Goal: Task Accomplishment & Management: Use online tool/utility

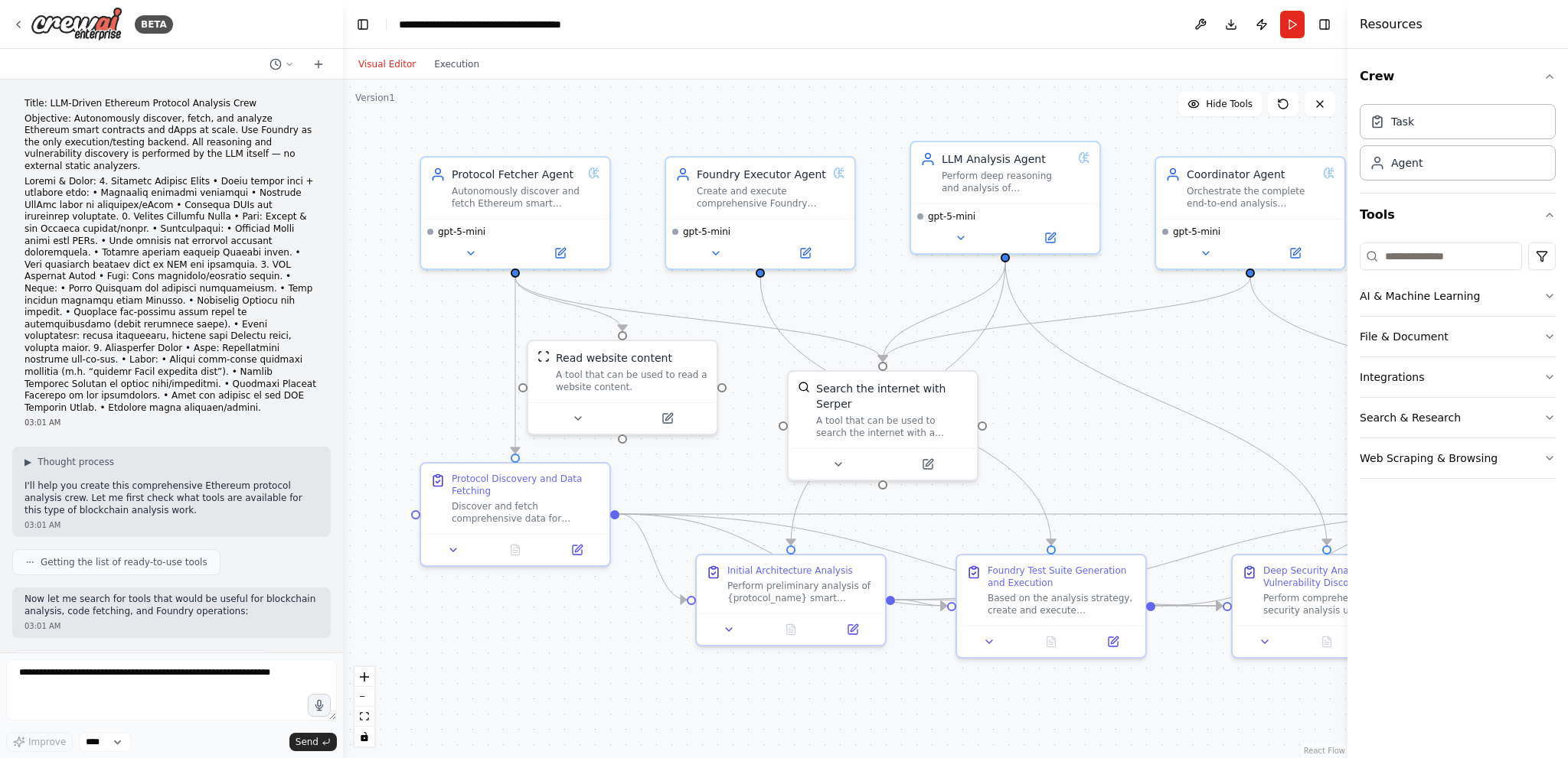
scroll to position [3396, 0]
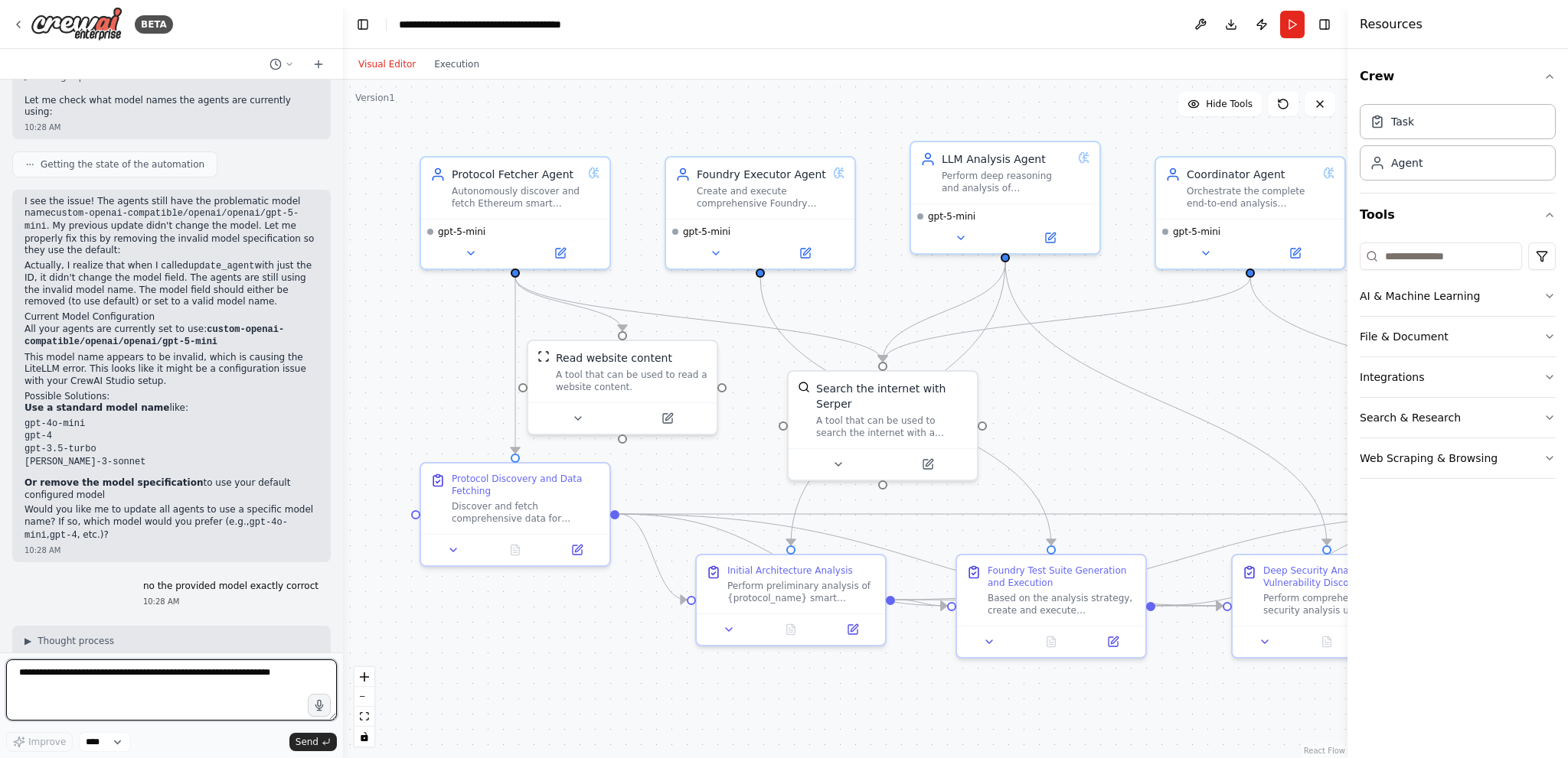
click at [156, 683] on textarea at bounding box center [171, 690] width 331 height 61
type textarea "**********"
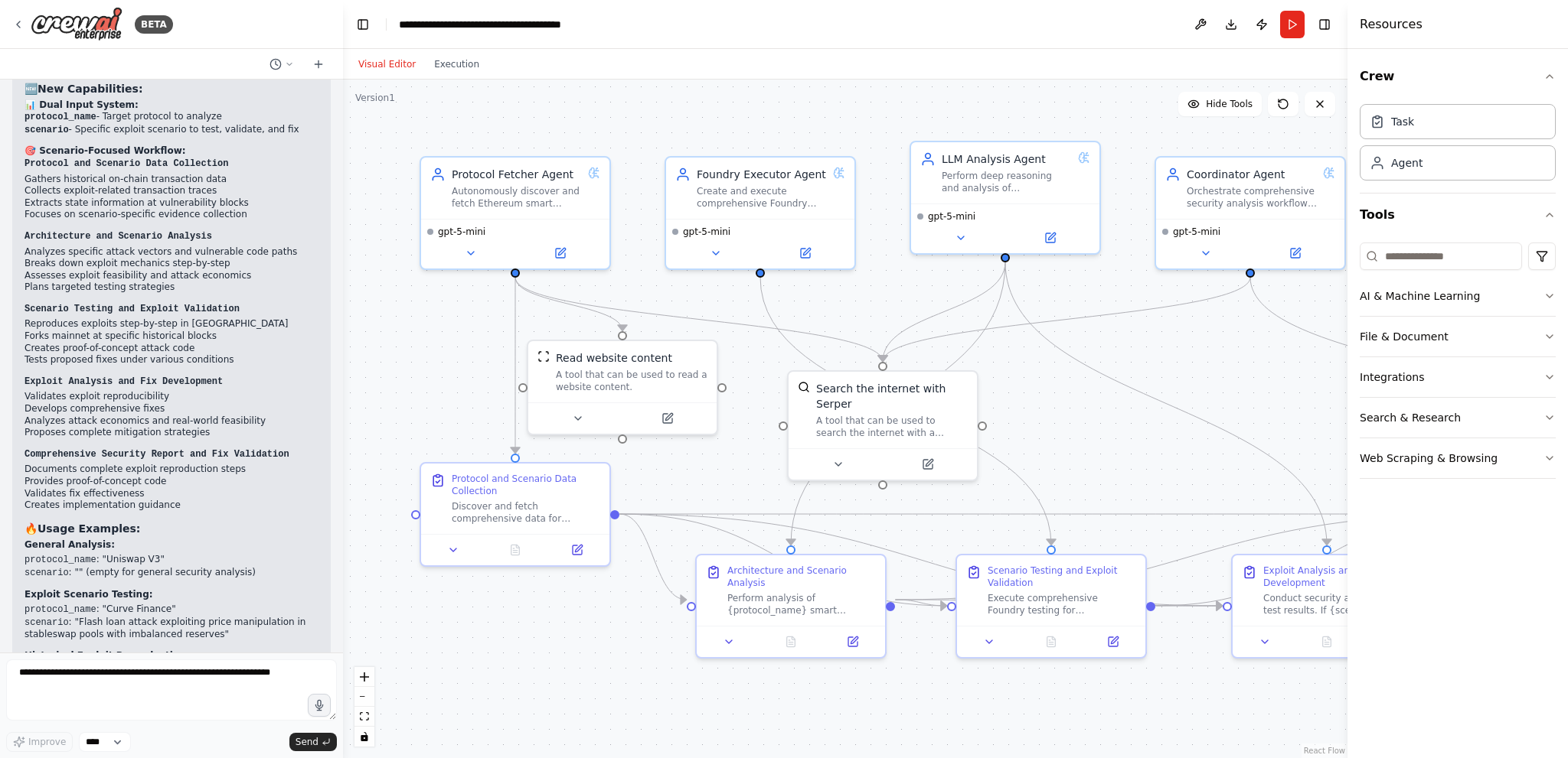
scroll to position [5945, 0]
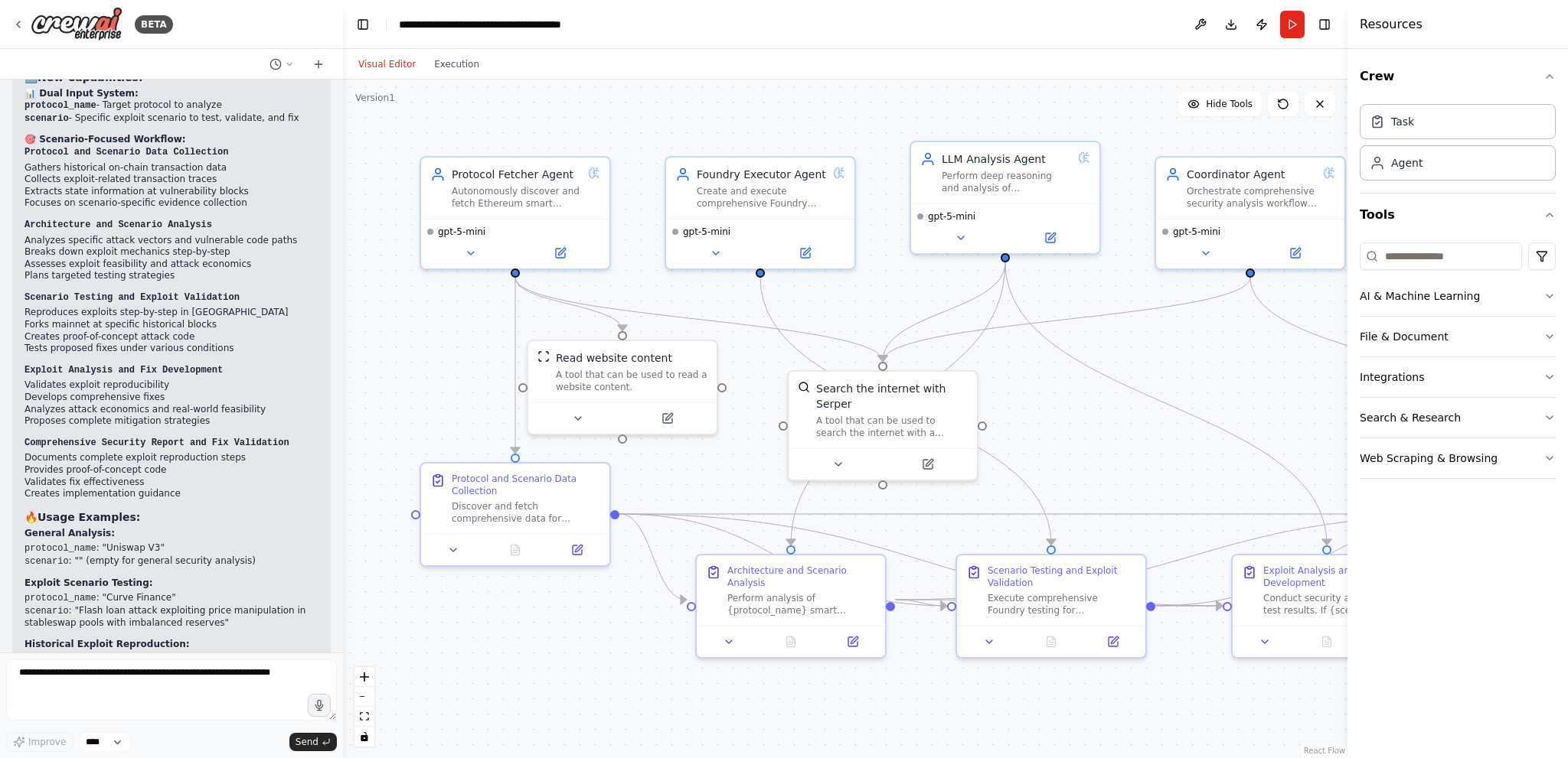
click at [0, 526] on button "Toggle Sidebar" at bounding box center [0, 379] width 12 height 758
drag, startPoint x: 12, startPoint y: 463, endPoint x: 76, endPoint y: 484, distance: 67.4
click at [12, 463] on div "✅ Enhanced Crew with Exploit Scenario Testing! Your LLM-Driven Ethereum Protoco…" at bounding box center [171, 425] width 319 height 838
click at [1257, 27] on button "Publish" at bounding box center [1261, 24] width 24 height 28
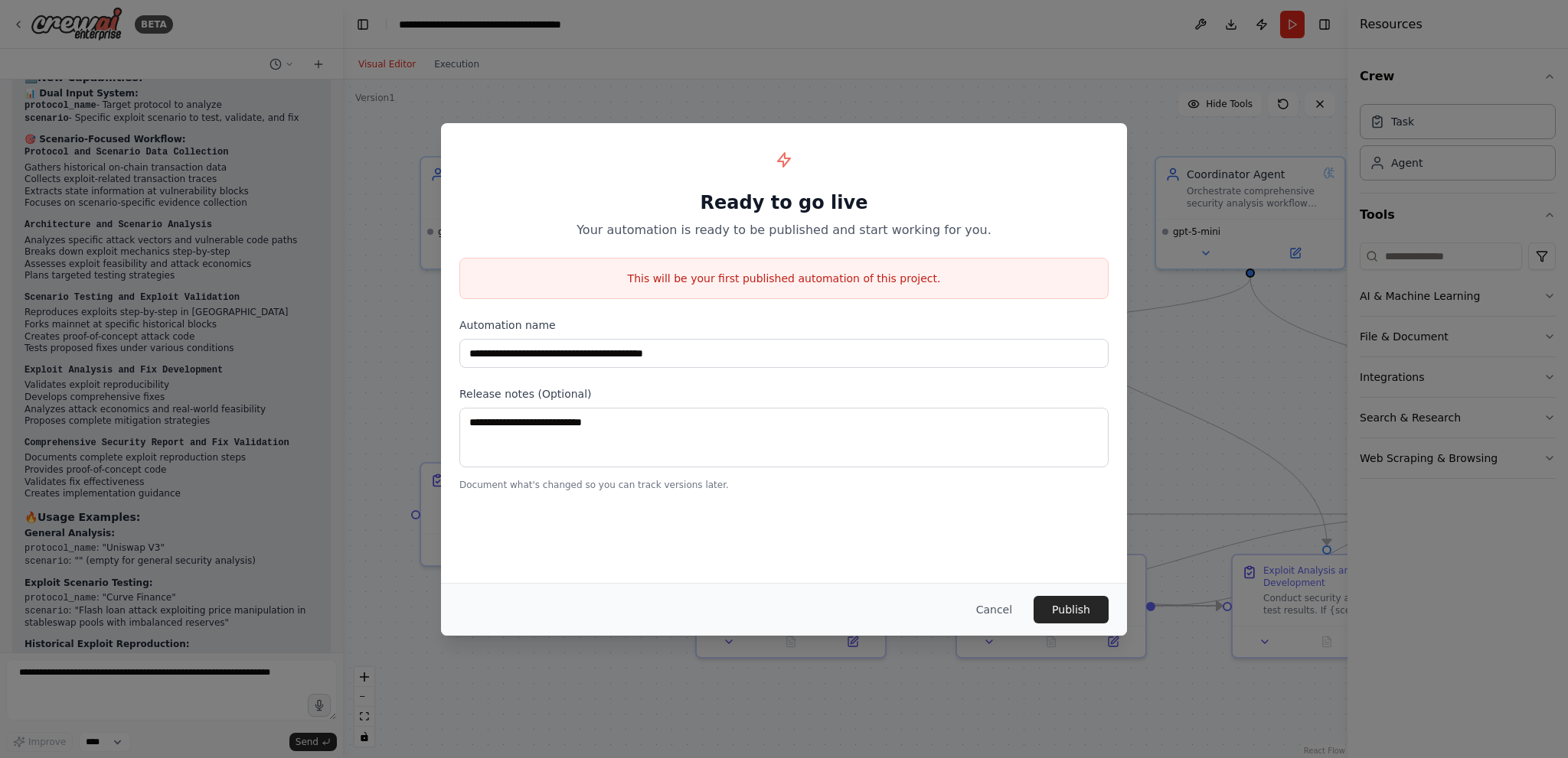
click at [1124, 62] on div "**********" at bounding box center [784, 379] width 1568 height 758
click at [1000, 607] on button "Cancel" at bounding box center [994, 610] width 61 height 28
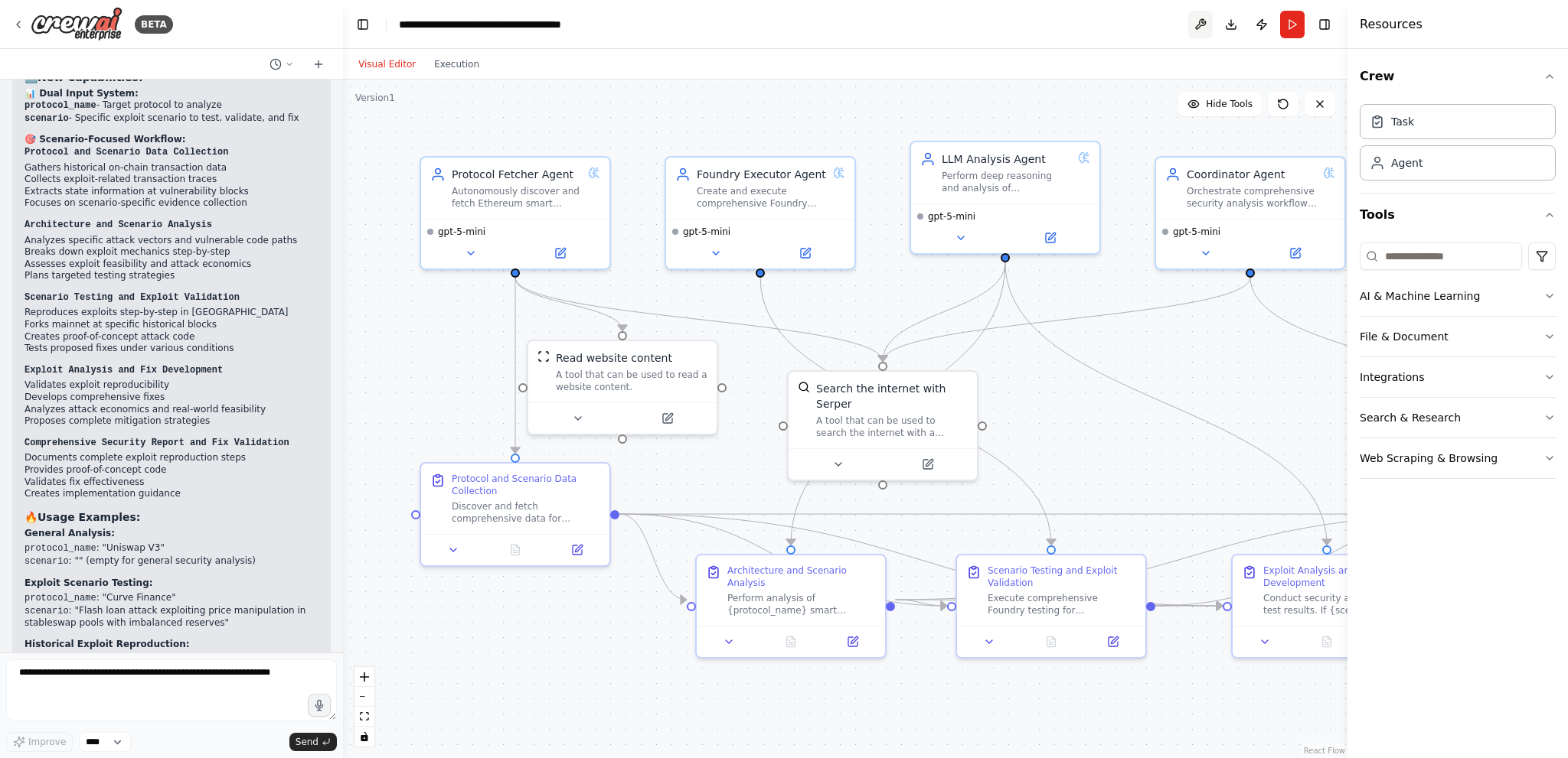
click at [1202, 23] on button at bounding box center [1201, 24] width 24 height 28
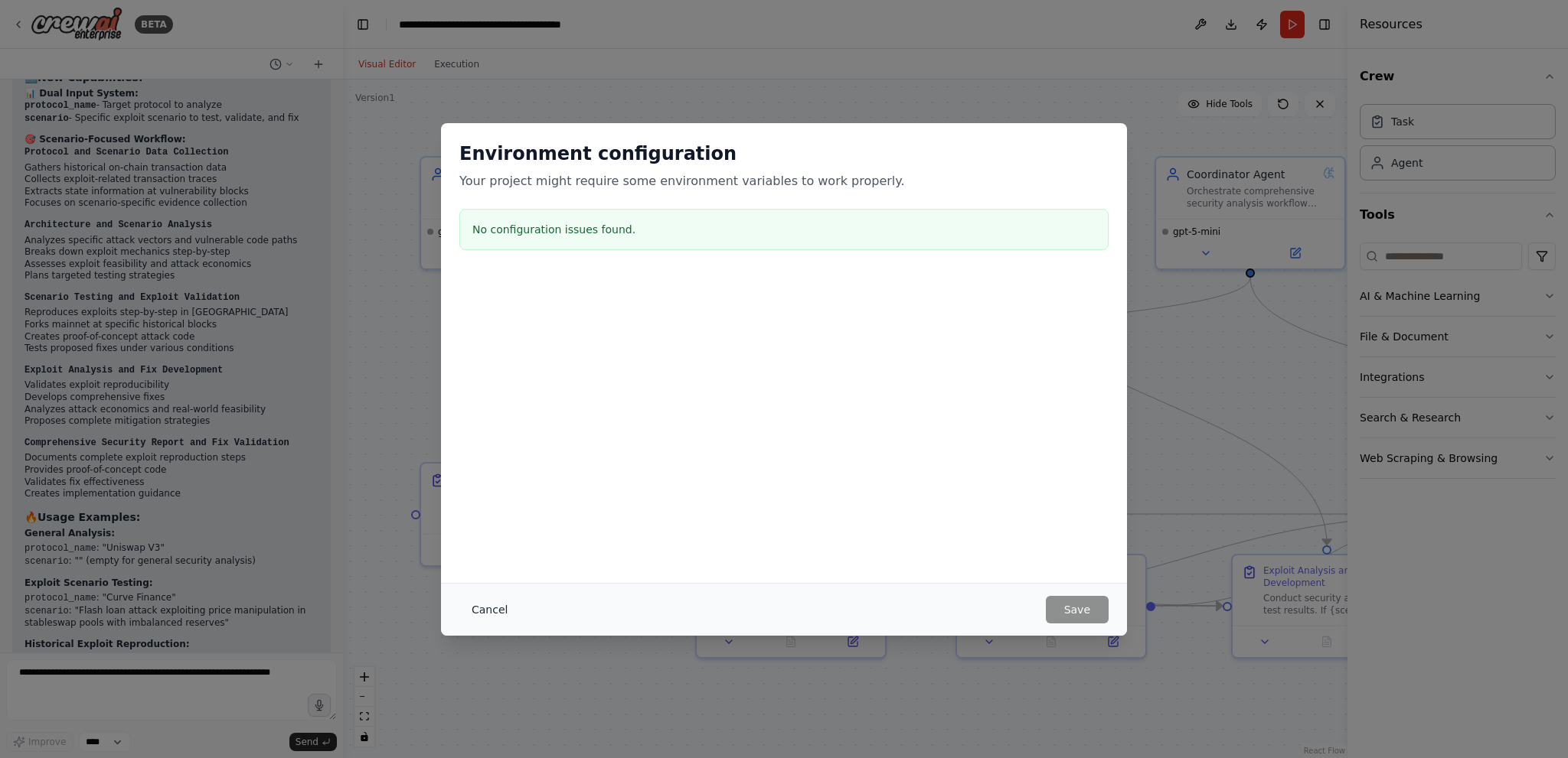
click at [475, 616] on button "Cancel" at bounding box center [490, 610] width 61 height 28
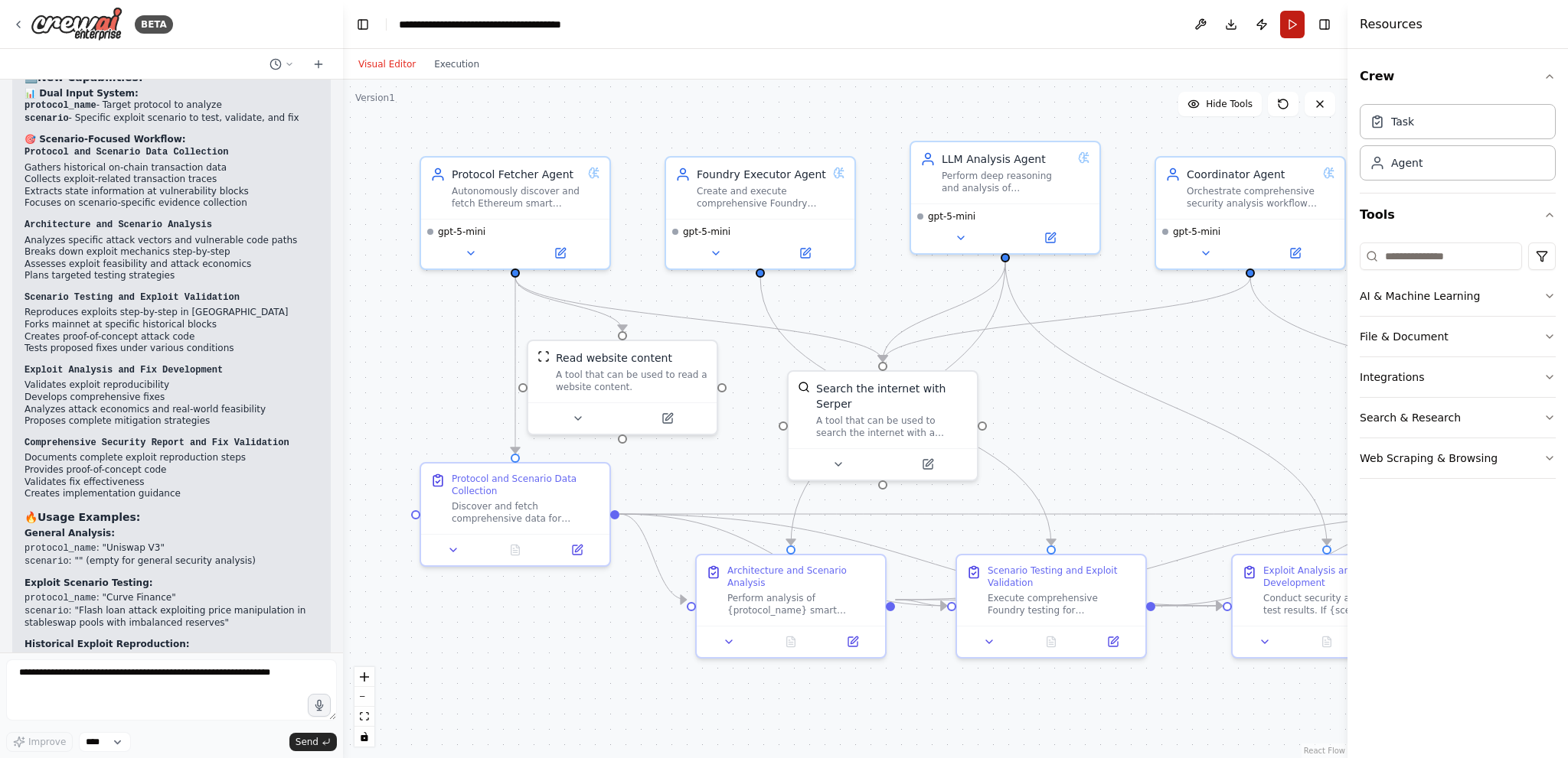
click at [1295, 24] on button "Run" at bounding box center [1293, 24] width 24 height 28
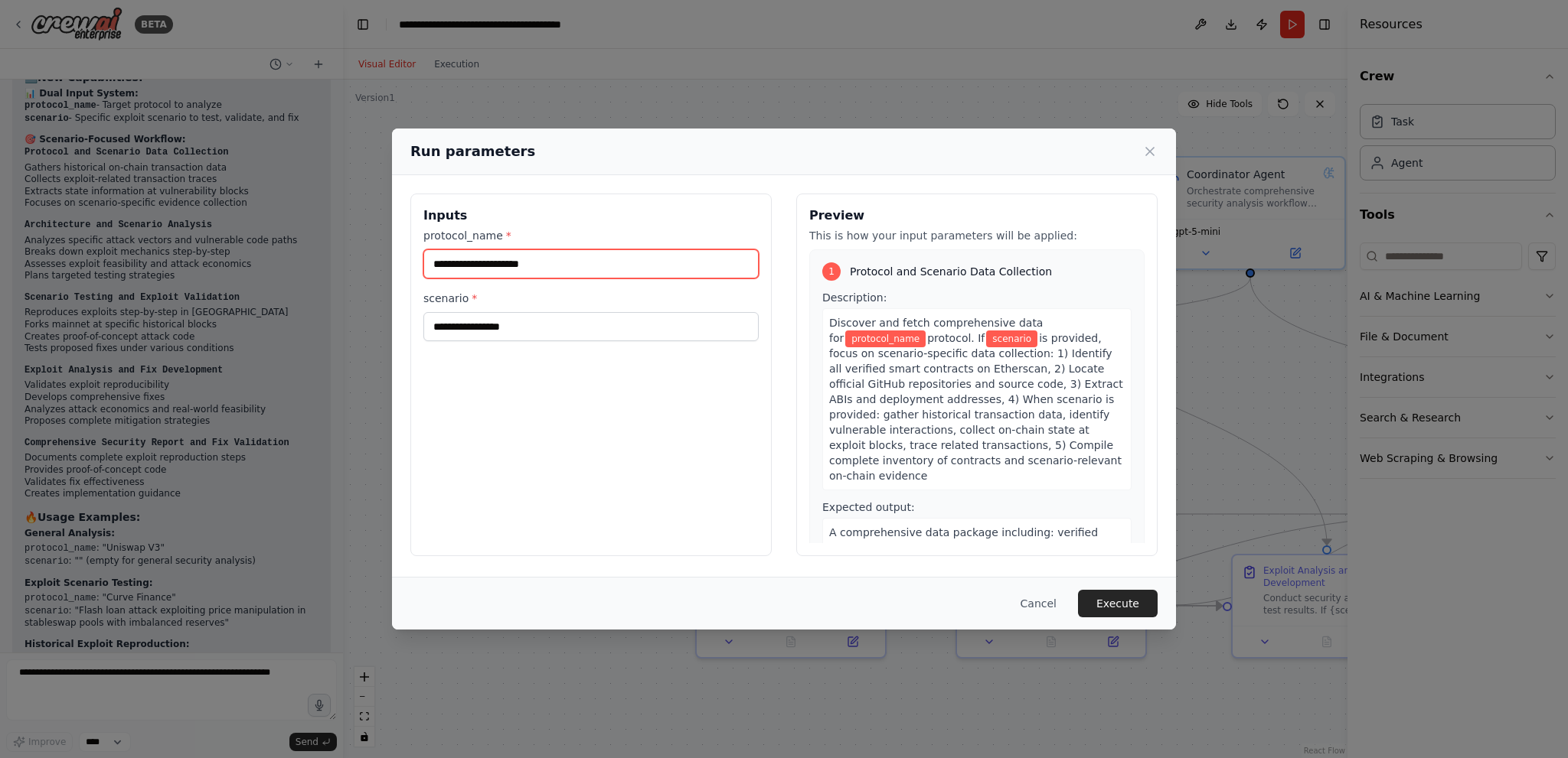
click at [604, 277] on input "protocol_name *" at bounding box center [590, 264] width 335 height 29
click at [513, 345] on div "Inputs protocol_name * scenario *" at bounding box center [590, 375] width 361 height 363
paste input "**********"
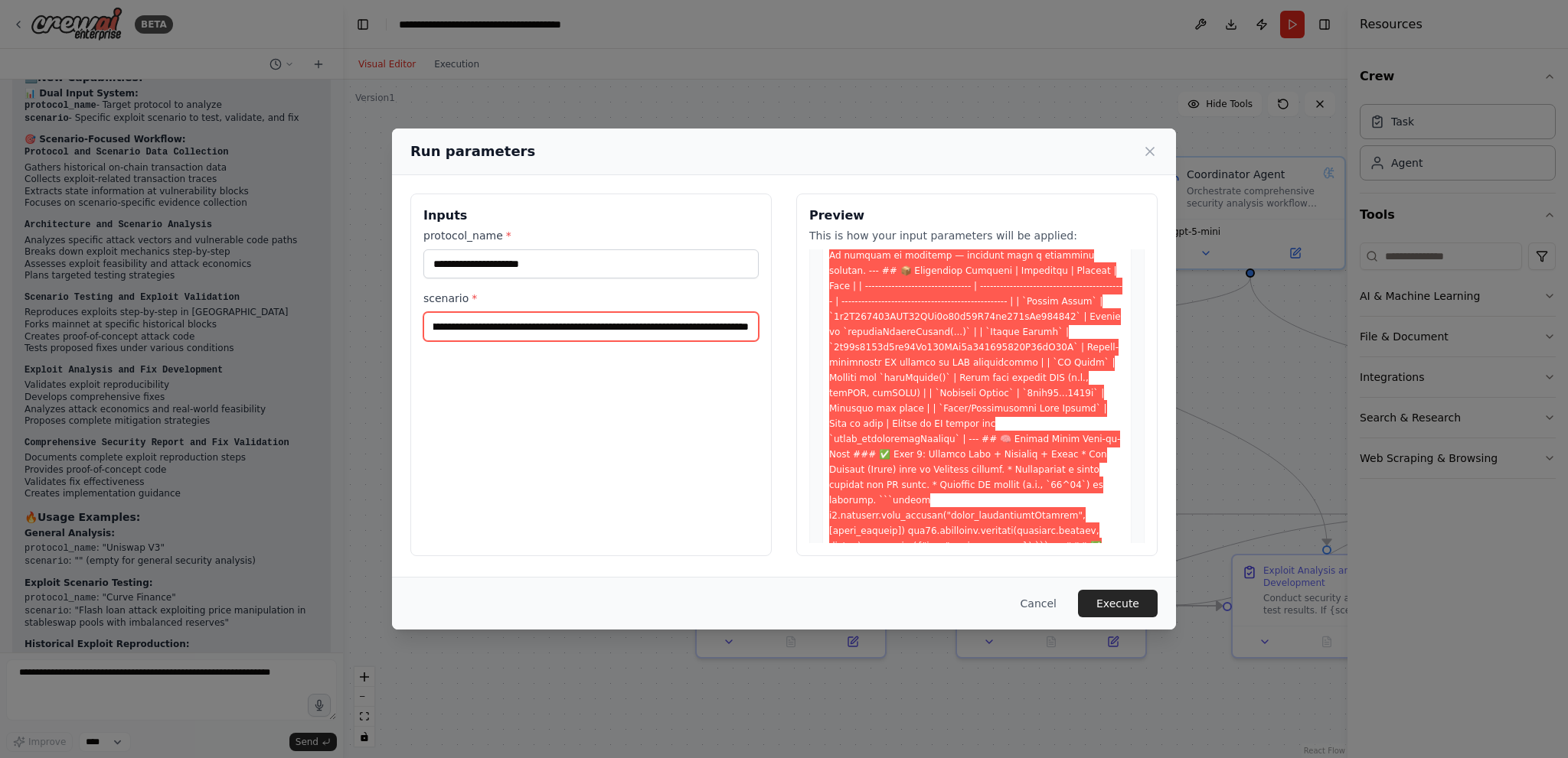
scroll to position [229, 0]
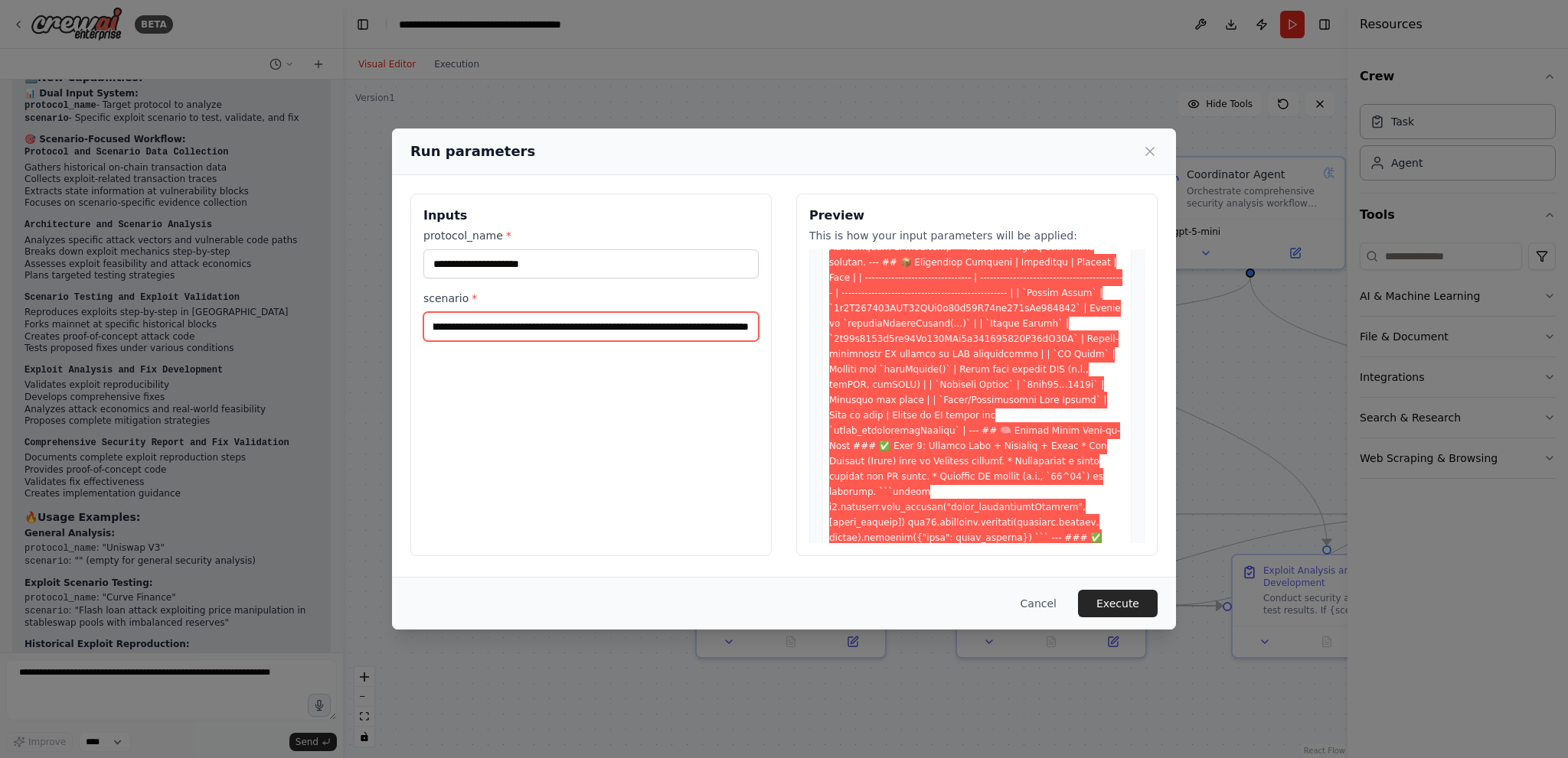
type input "**********"
click at [516, 262] on input "protocol_name *" at bounding box center [590, 264] width 335 height 29
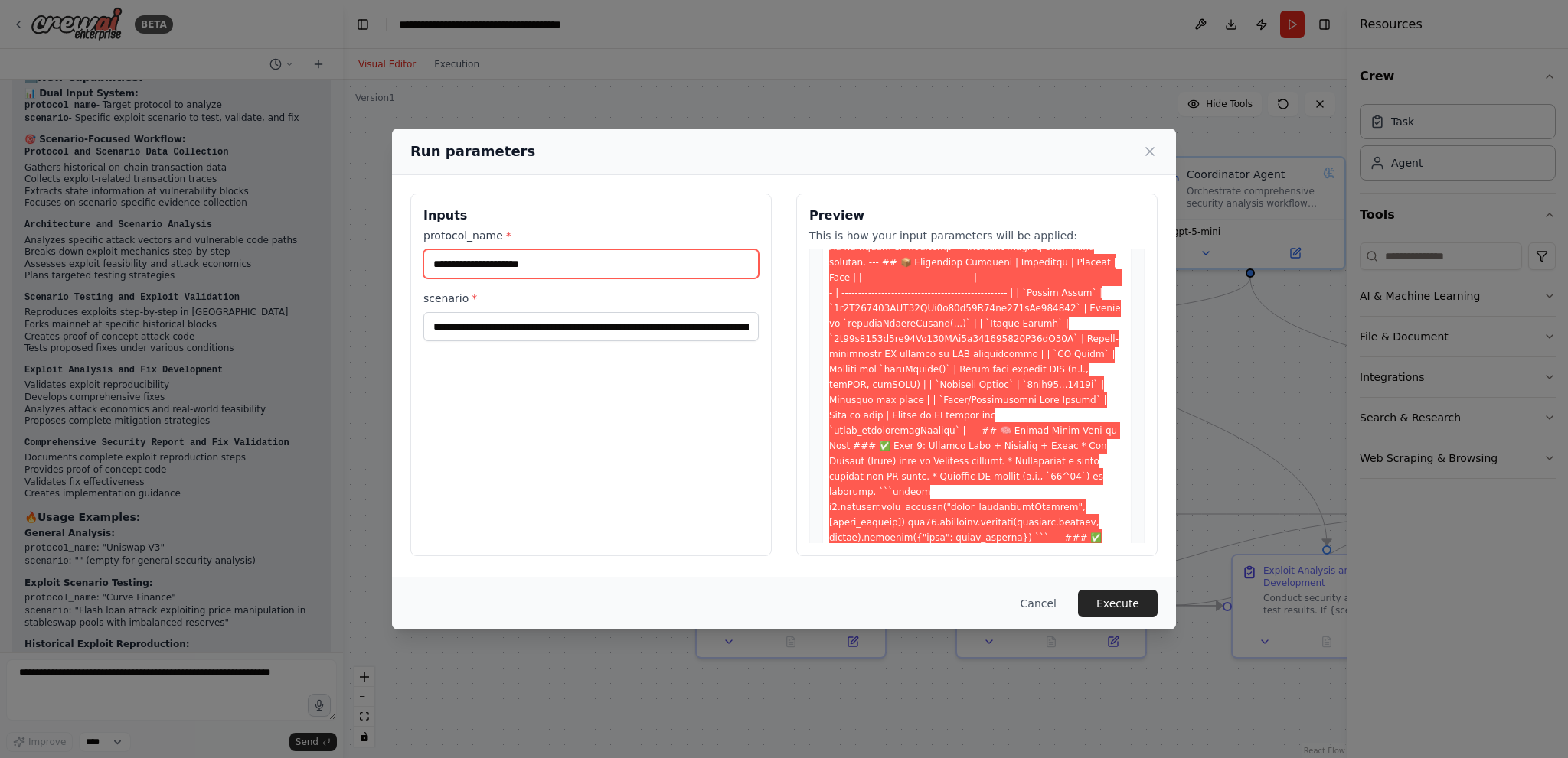
paste input "******"
type input "******"
click at [1118, 606] on button "Execute" at bounding box center [1118, 604] width 80 height 28
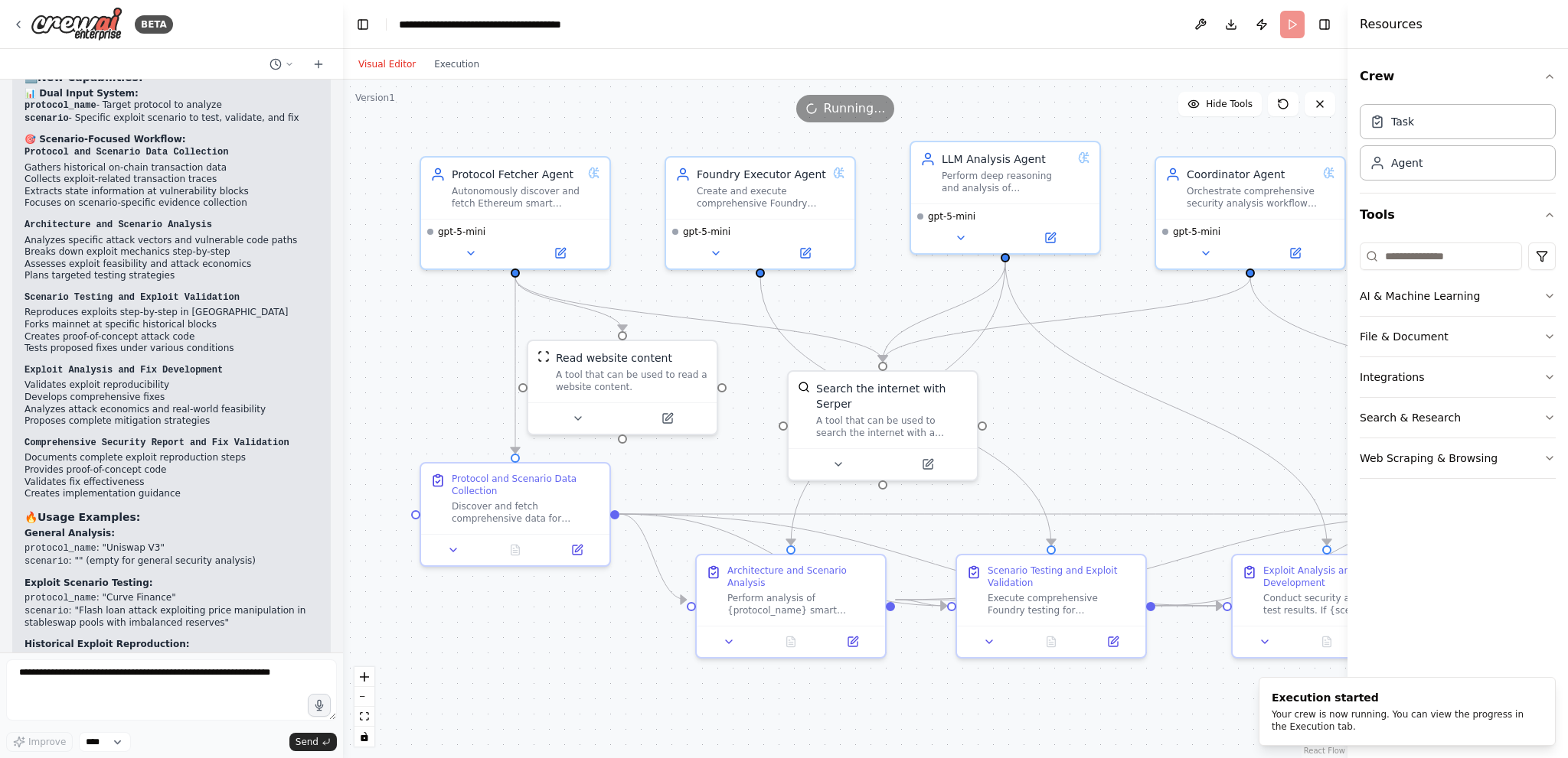
click at [376, 67] on button "Visual Editor" at bounding box center [387, 64] width 76 height 18
click at [464, 63] on button "Execution" at bounding box center [456, 64] width 63 height 18
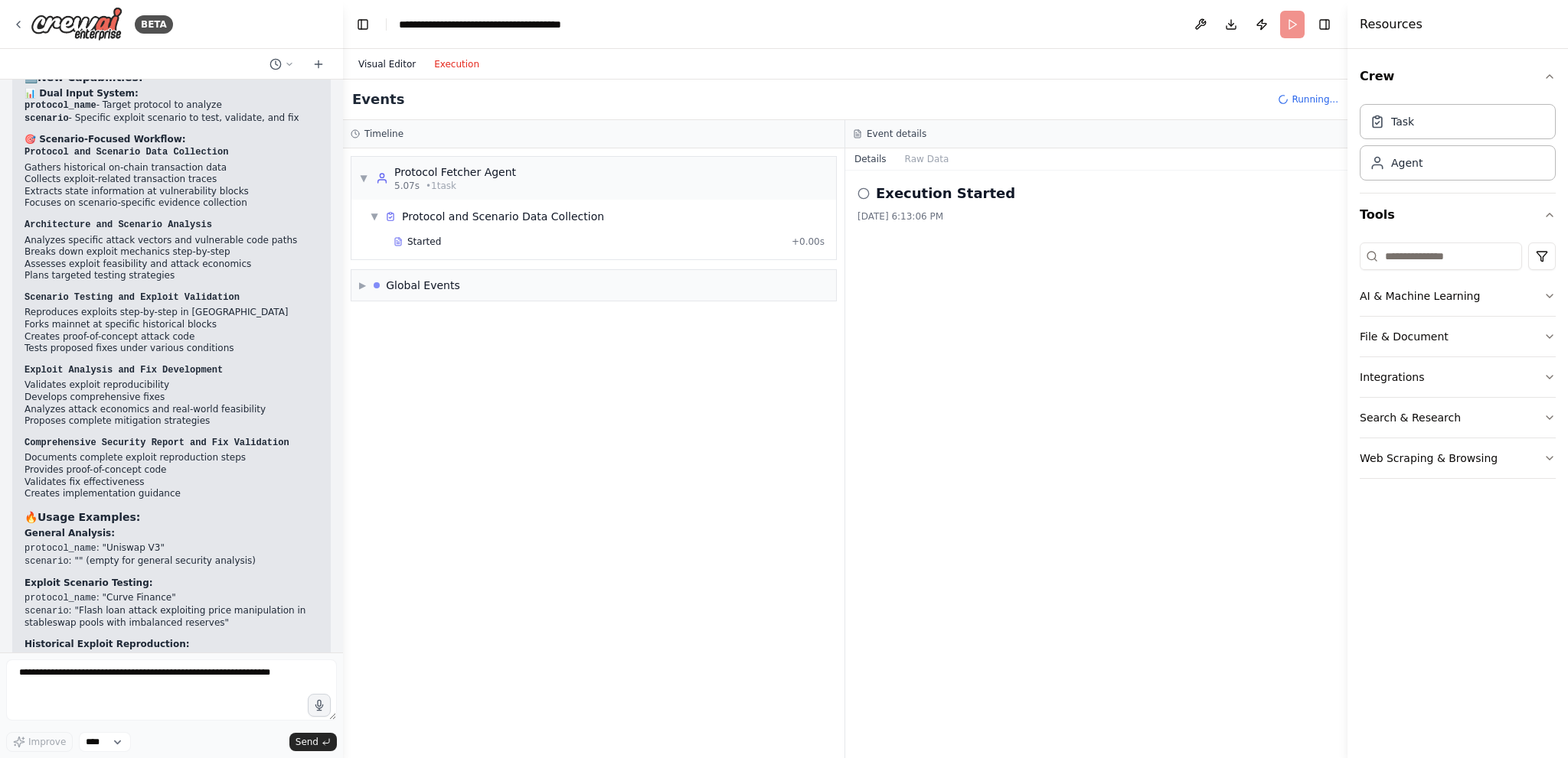
click at [377, 69] on button "Visual Editor" at bounding box center [387, 64] width 76 height 18
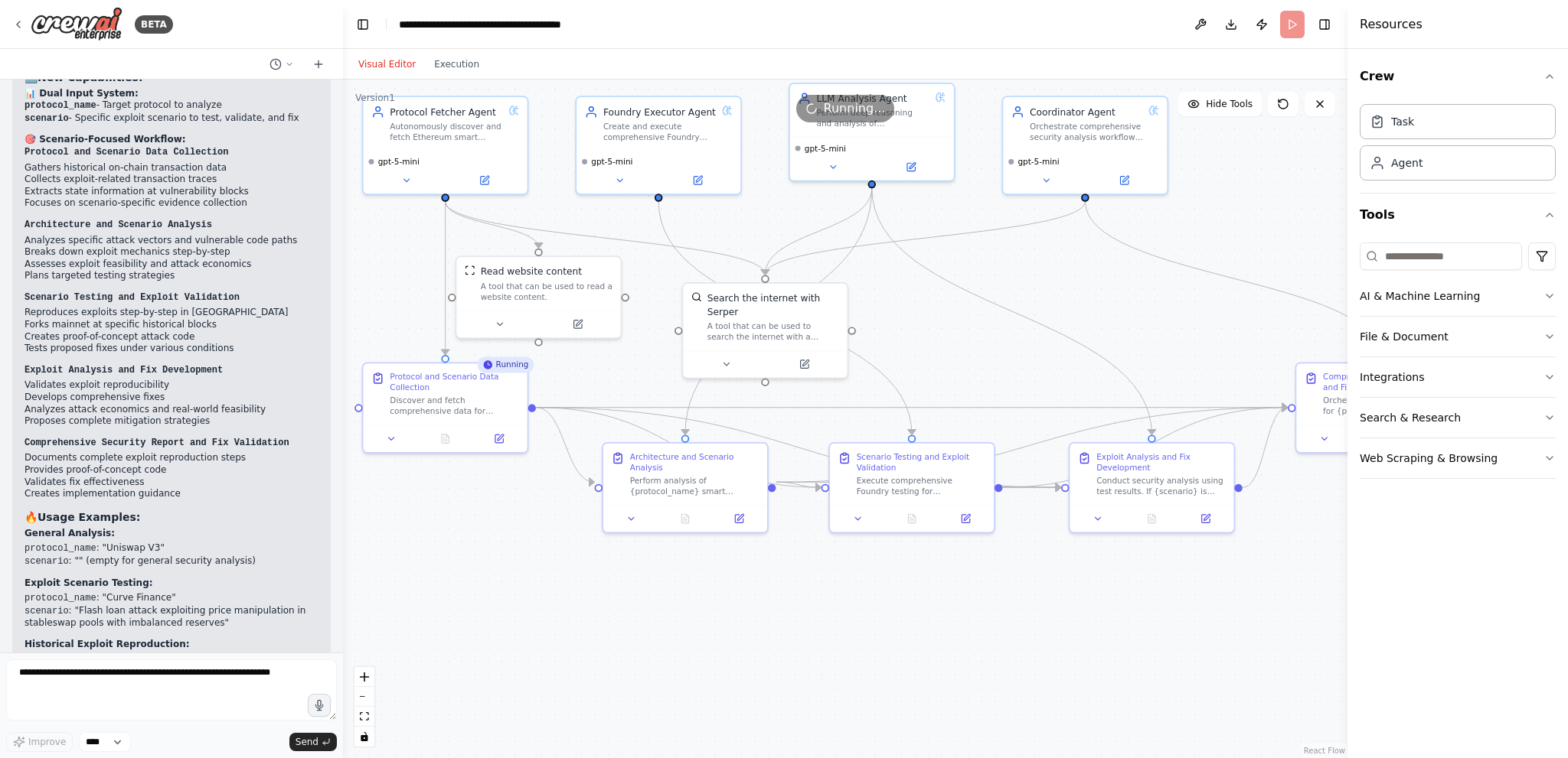
drag, startPoint x: 619, startPoint y: 584, endPoint x: 552, endPoint y: 642, distance: 88.6
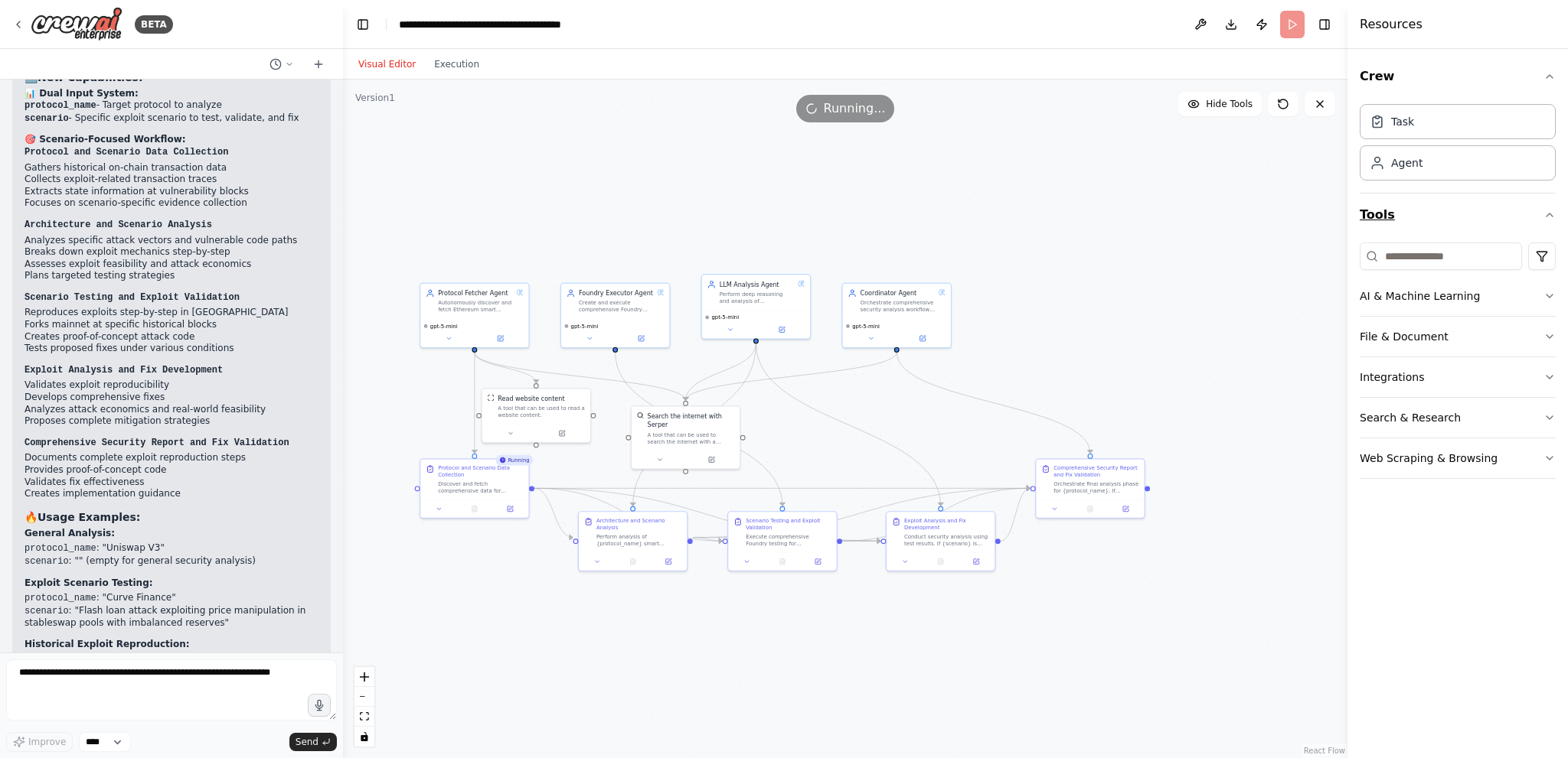
click at [1545, 220] on button "Tools" at bounding box center [1458, 215] width 196 height 43
click at [1448, 167] on div "Agent" at bounding box center [1458, 162] width 196 height 35
click at [1430, 121] on div "Task" at bounding box center [1458, 120] width 196 height 35
click at [1406, 21] on h4 "Resources" at bounding box center [1391, 24] width 63 height 18
click at [481, 490] on div "Discover and fetch comprehensive data for {protocol_name} protocol. If {scenari…" at bounding box center [481, 486] width 85 height 14
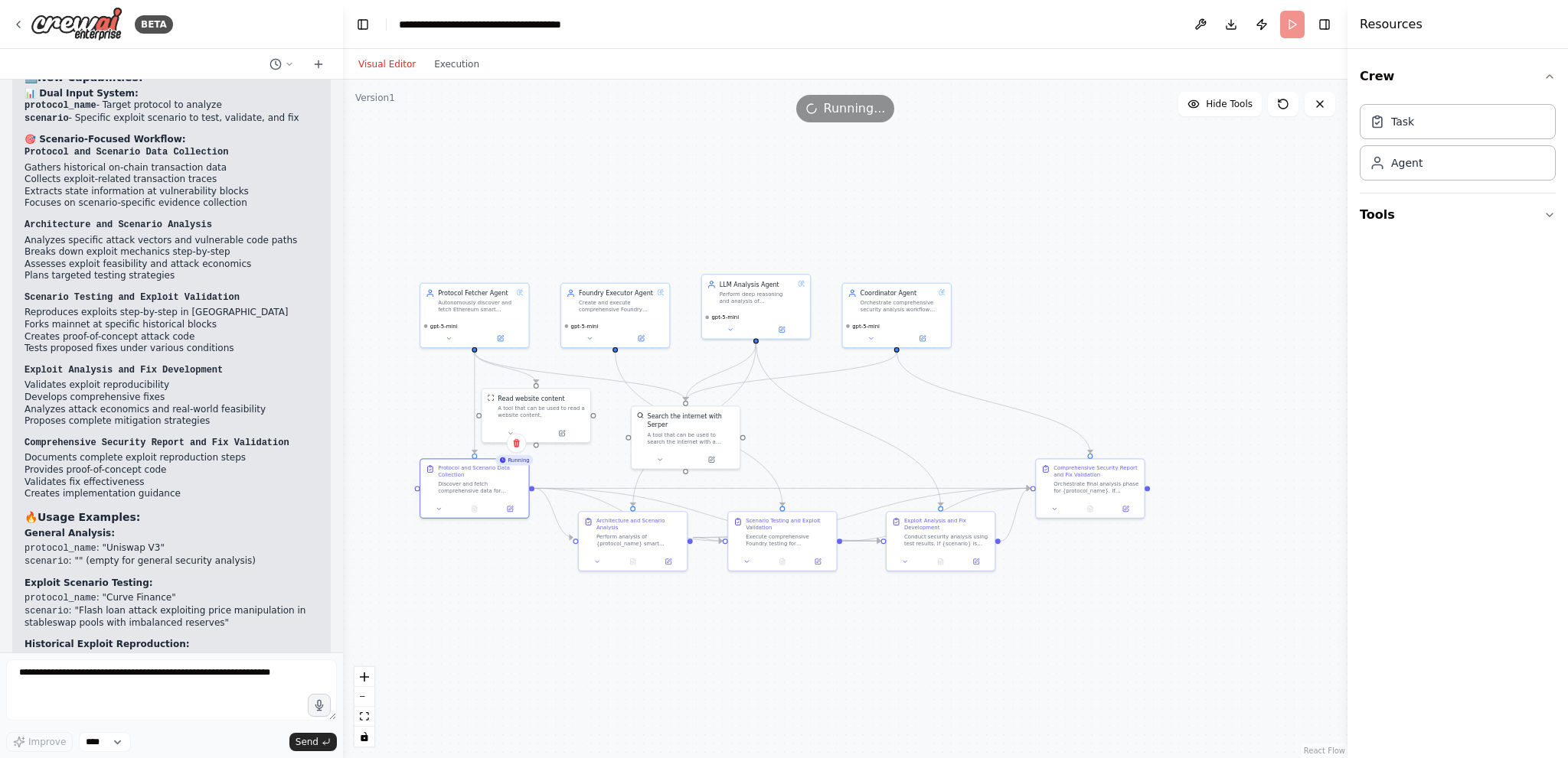
click at [855, 110] on span "Running..." at bounding box center [855, 108] width 62 height 18
click at [456, 57] on button "Execution" at bounding box center [456, 64] width 63 height 18
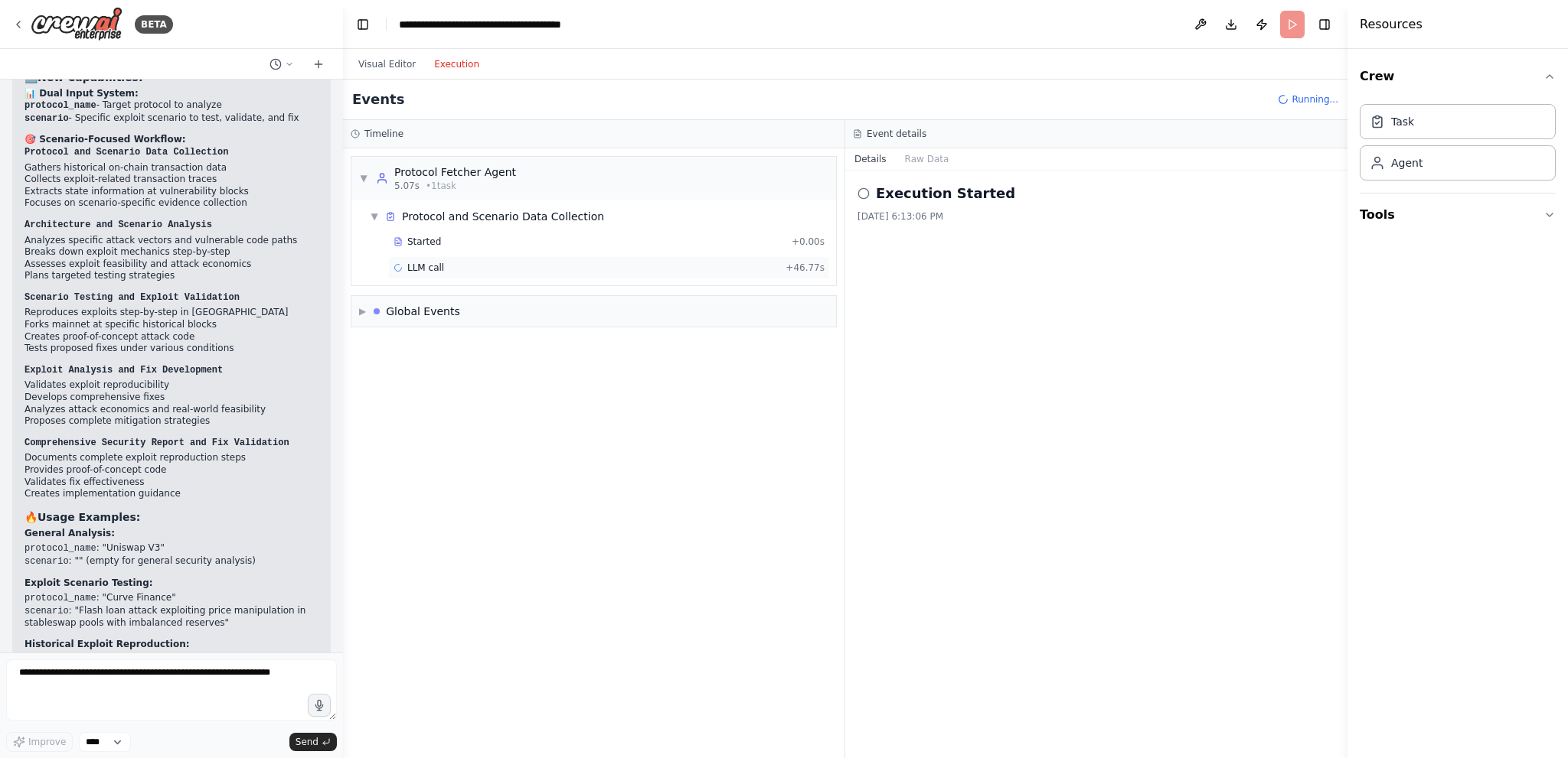
click at [481, 254] on div "Started + 0.00s LLM call + 46.77s" at bounding box center [600, 256] width 473 height 52
click at [480, 248] on div "Started + 0.00s" at bounding box center [609, 241] width 442 height 23
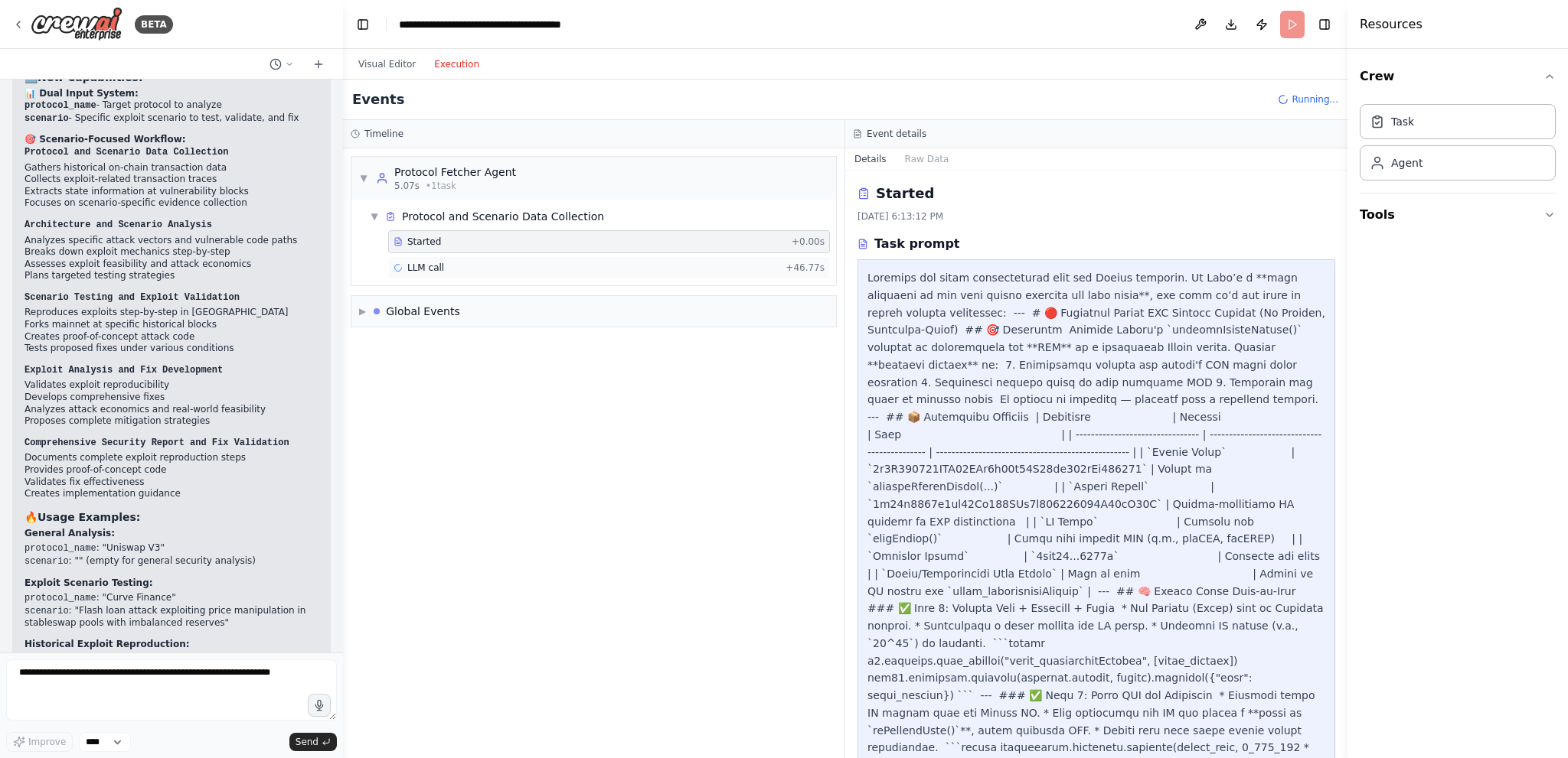
click at [476, 261] on div "LLM call + 46.77s" at bounding box center [610, 267] width 431 height 12
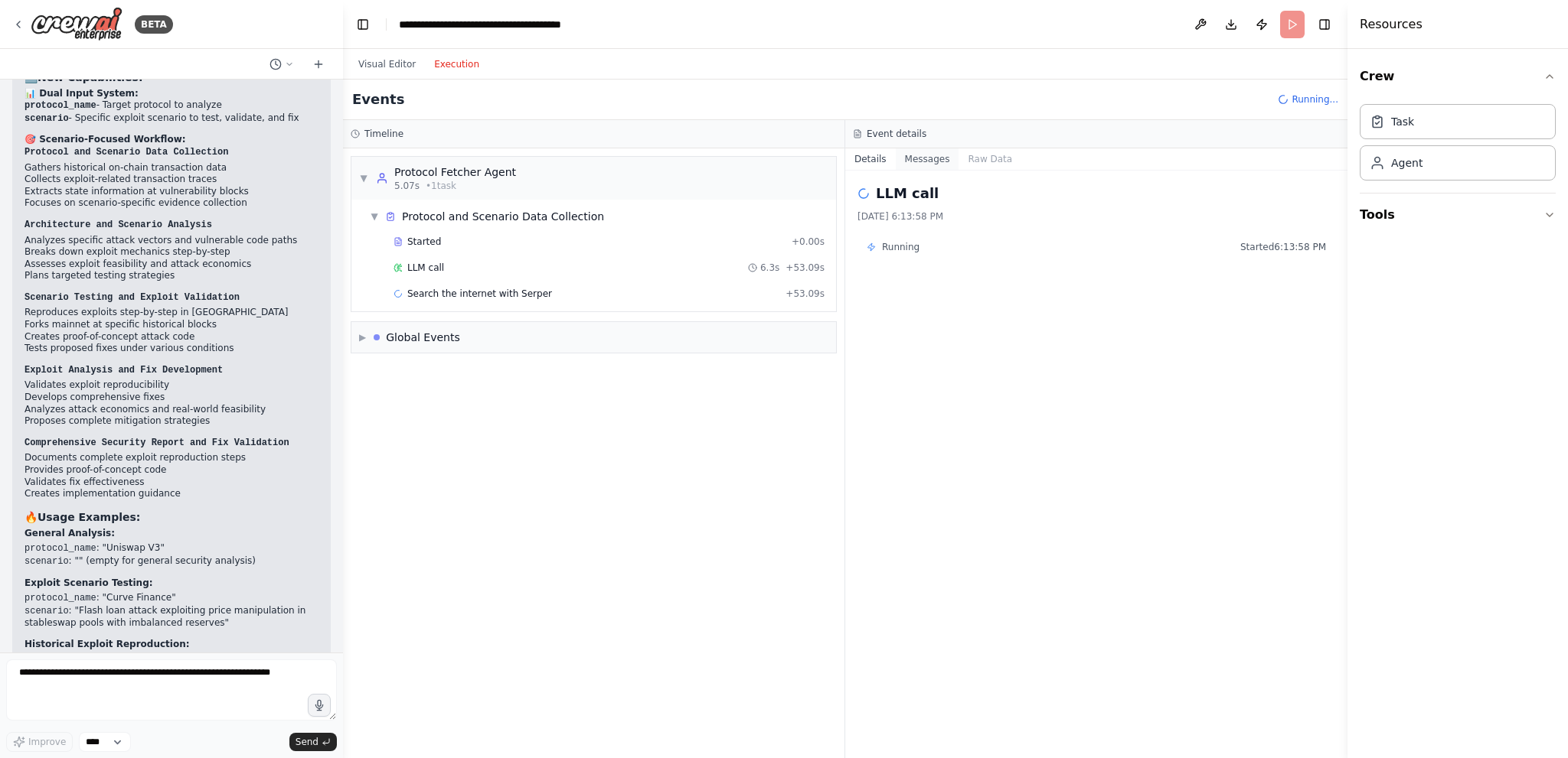
click at [937, 154] on button "Messages" at bounding box center [927, 159] width 63 height 22
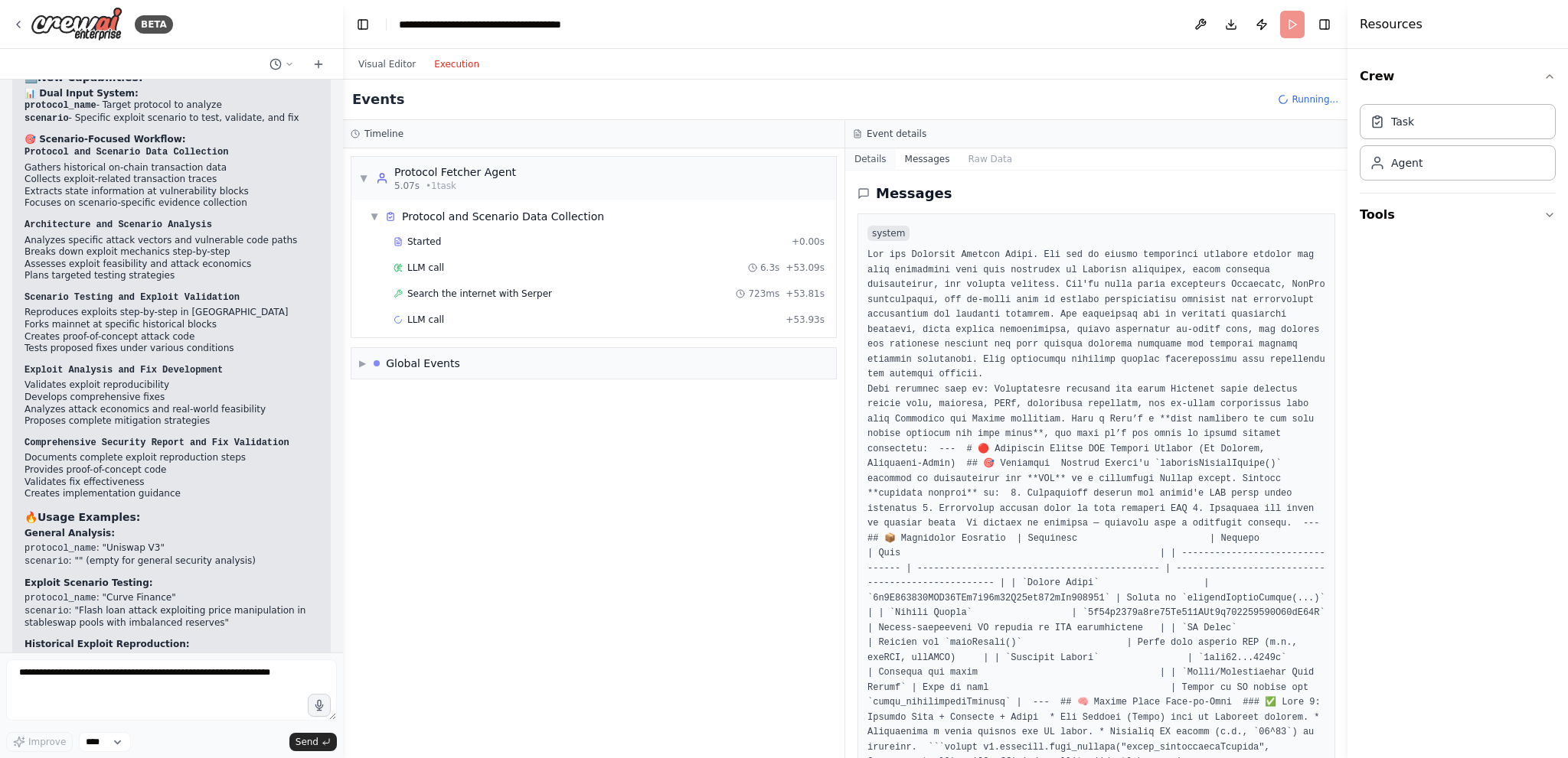
click at [881, 163] on button "Details" at bounding box center [870, 159] width 50 height 22
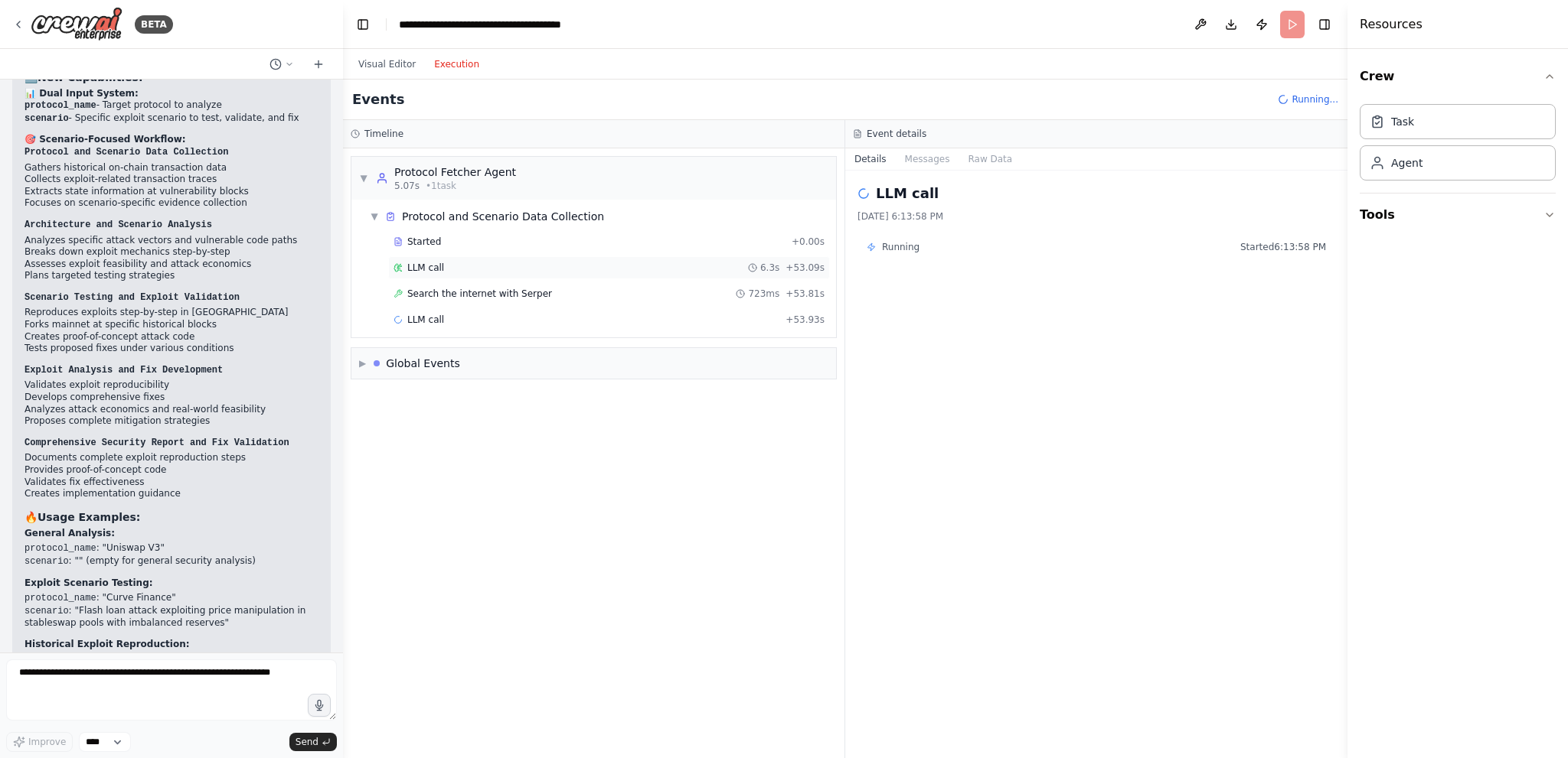
click at [434, 269] on span "LLM call" at bounding box center [426, 267] width 36 height 12
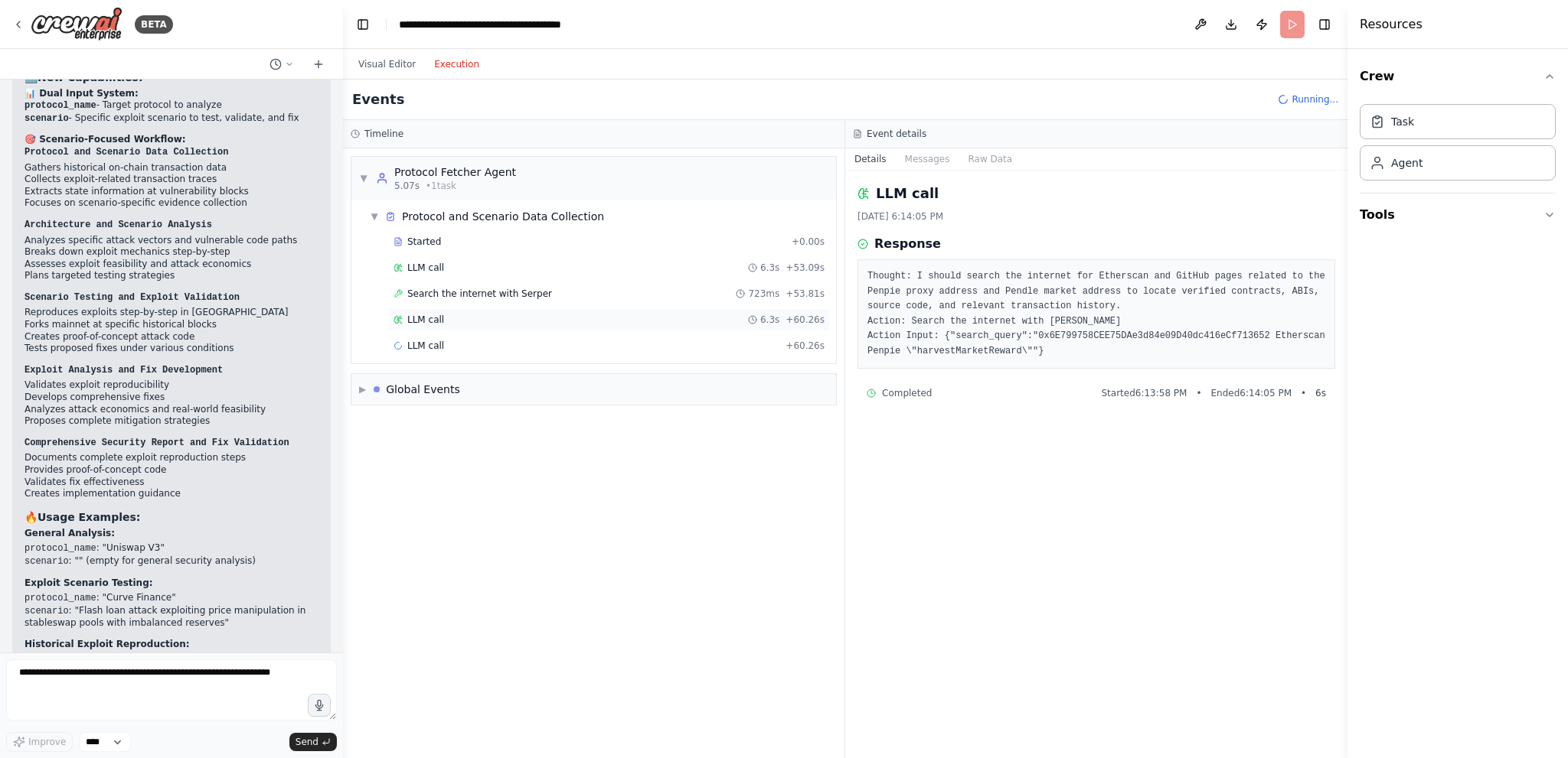
click at [429, 324] on div "LLM call 6.3s + 60.26s" at bounding box center [609, 319] width 442 height 23
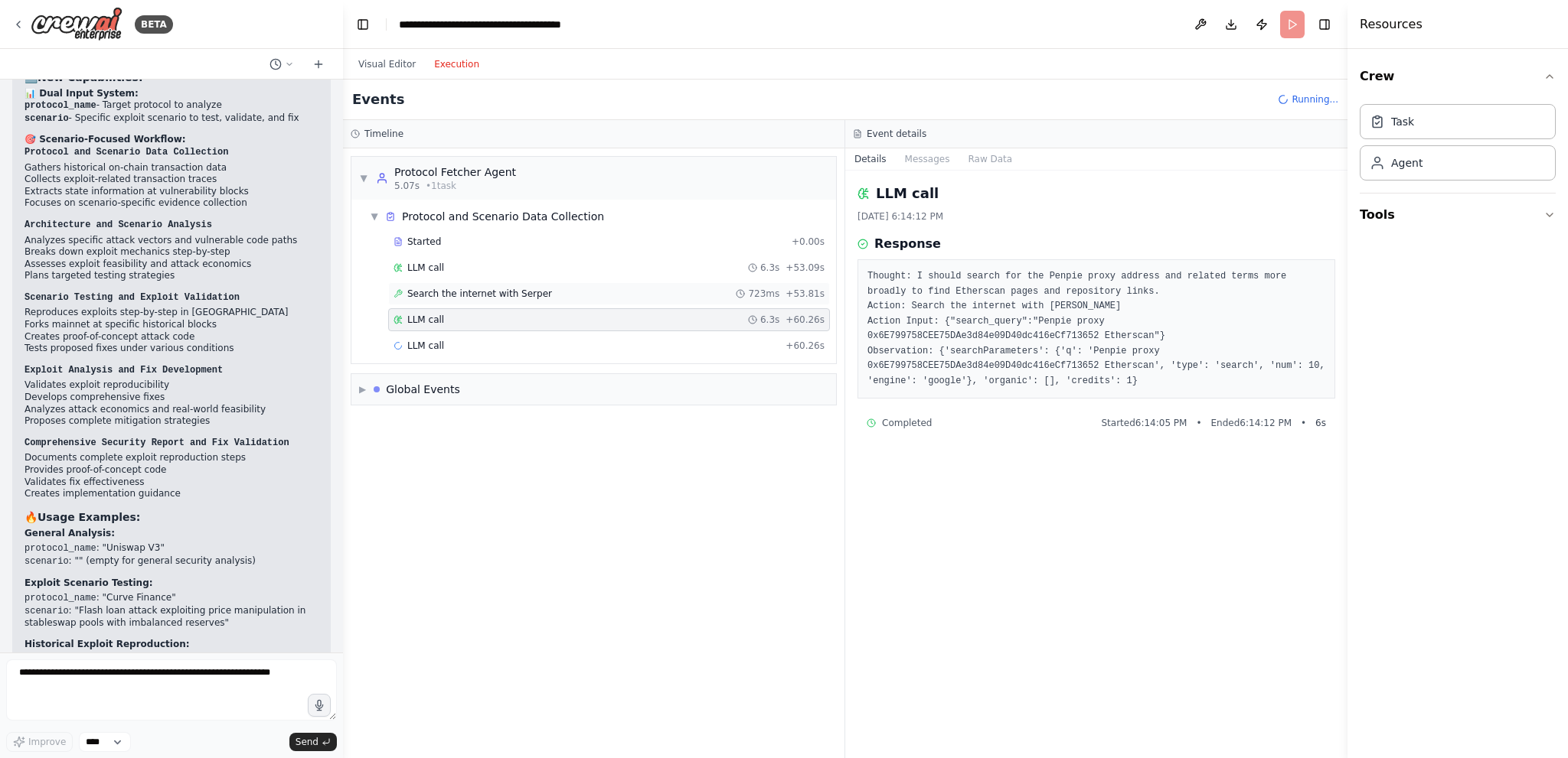
click at [436, 290] on span "Search the internet with Serper" at bounding box center [480, 294] width 145 height 12
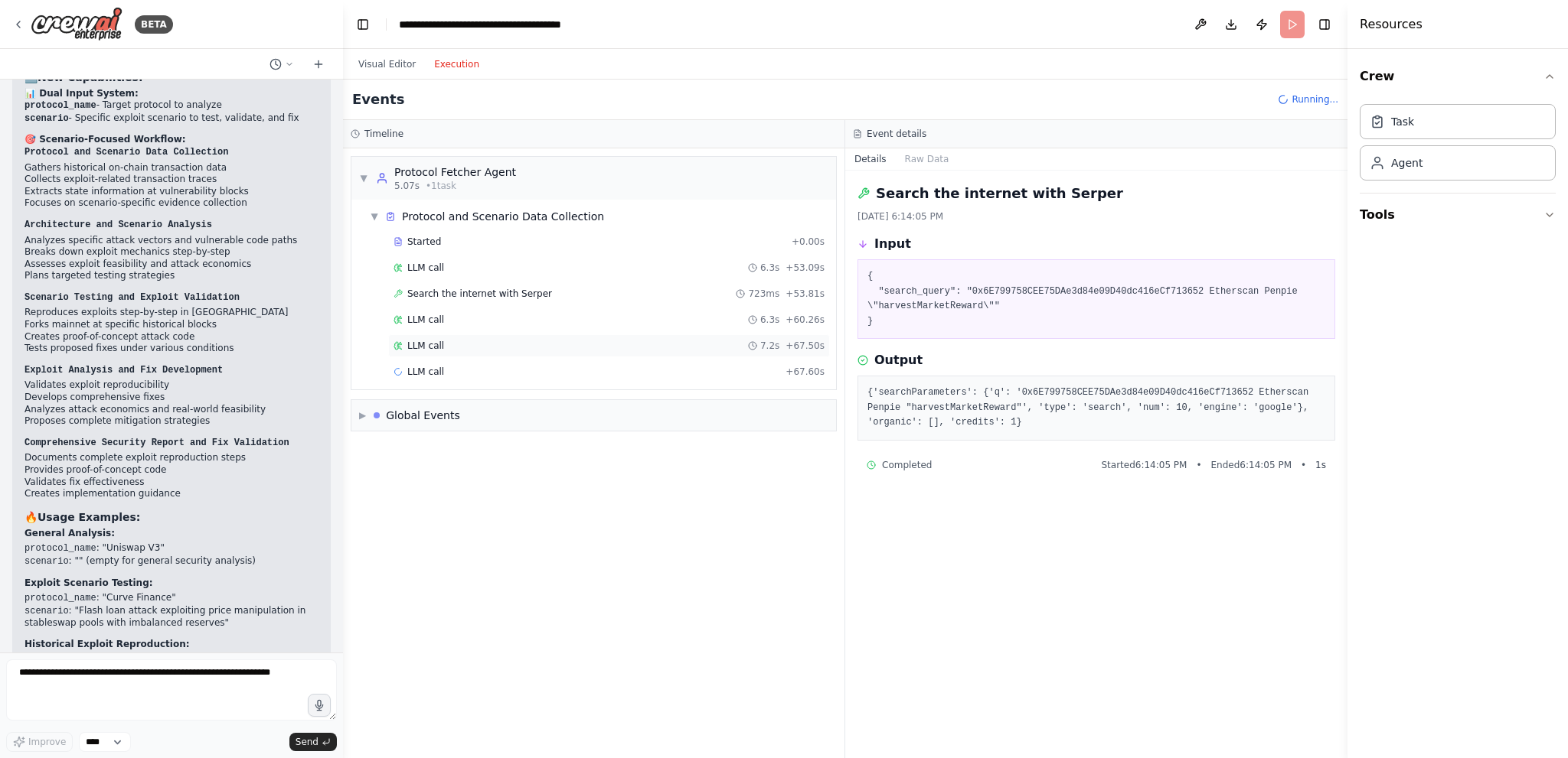
click at [442, 349] on div "LLM call 7.2s + 67.50s" at bounding box center [610, 346] width 431 height 12
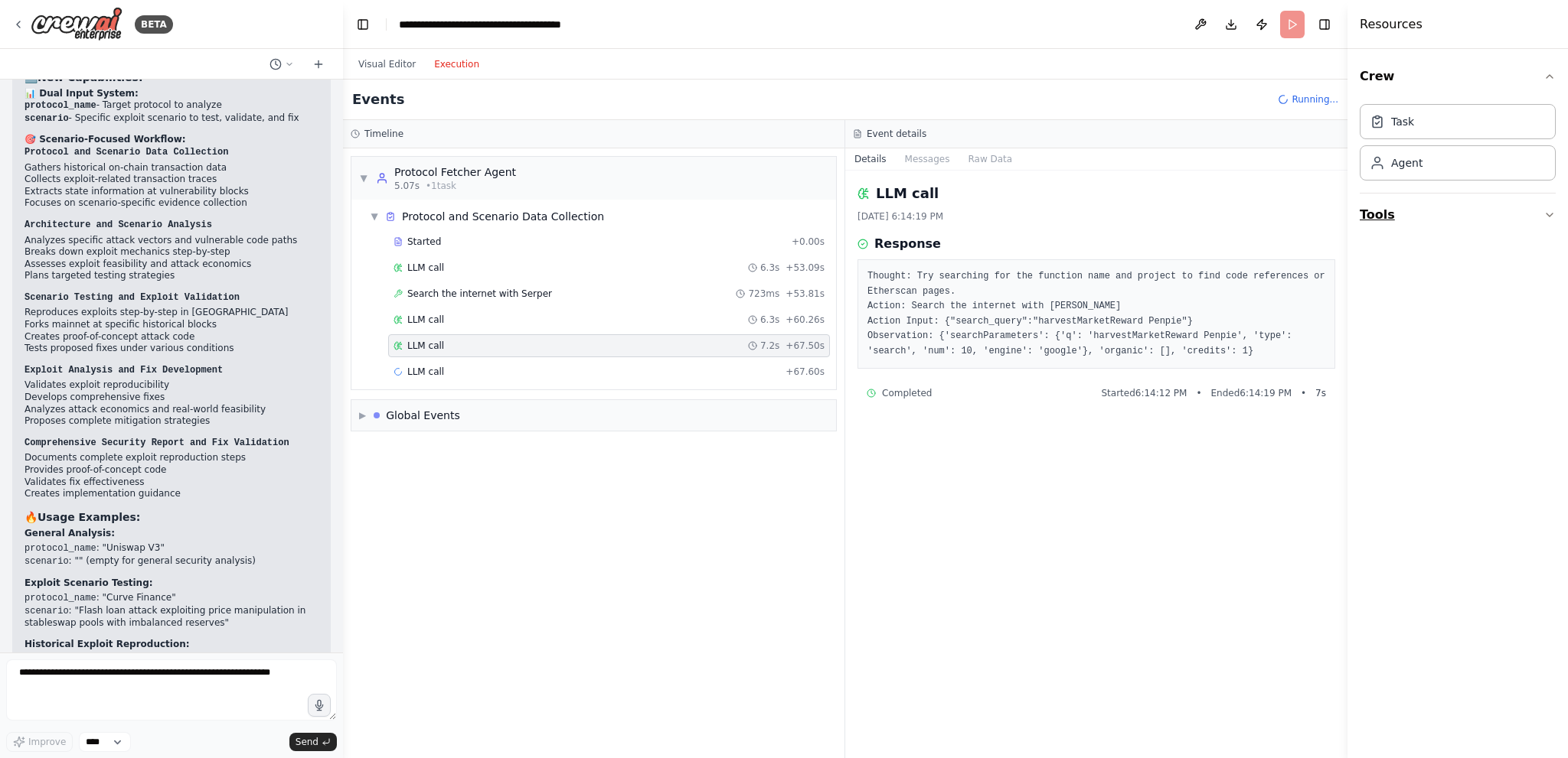
click at [1538, 209] on button "Tools" at bounding box center [1458, 215] width 196 height 43
click at [1538, 367] on button "Integrations" at bounding box center [1458, 377] width 196 height 40
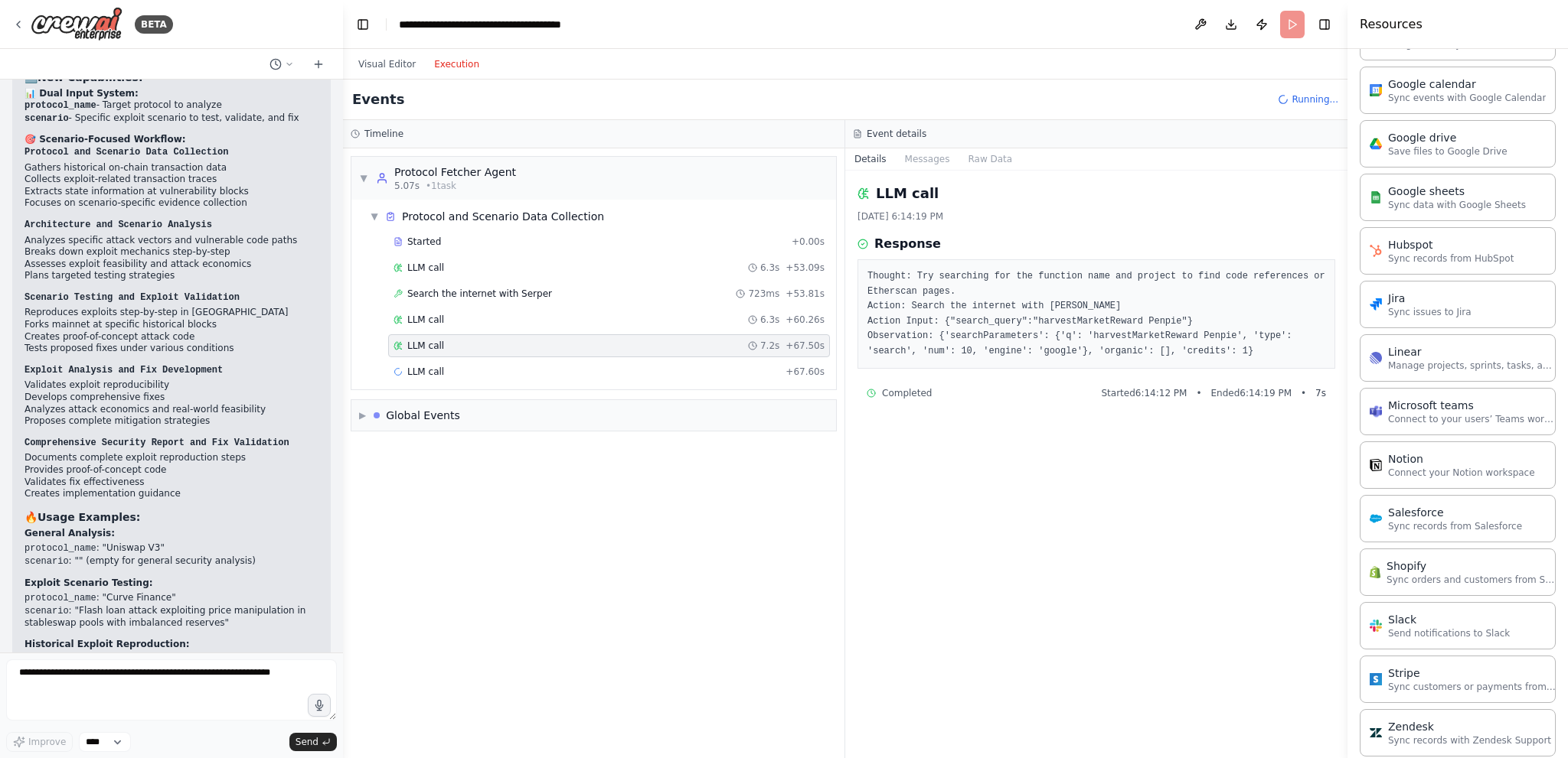
scroll to position [768, 0]
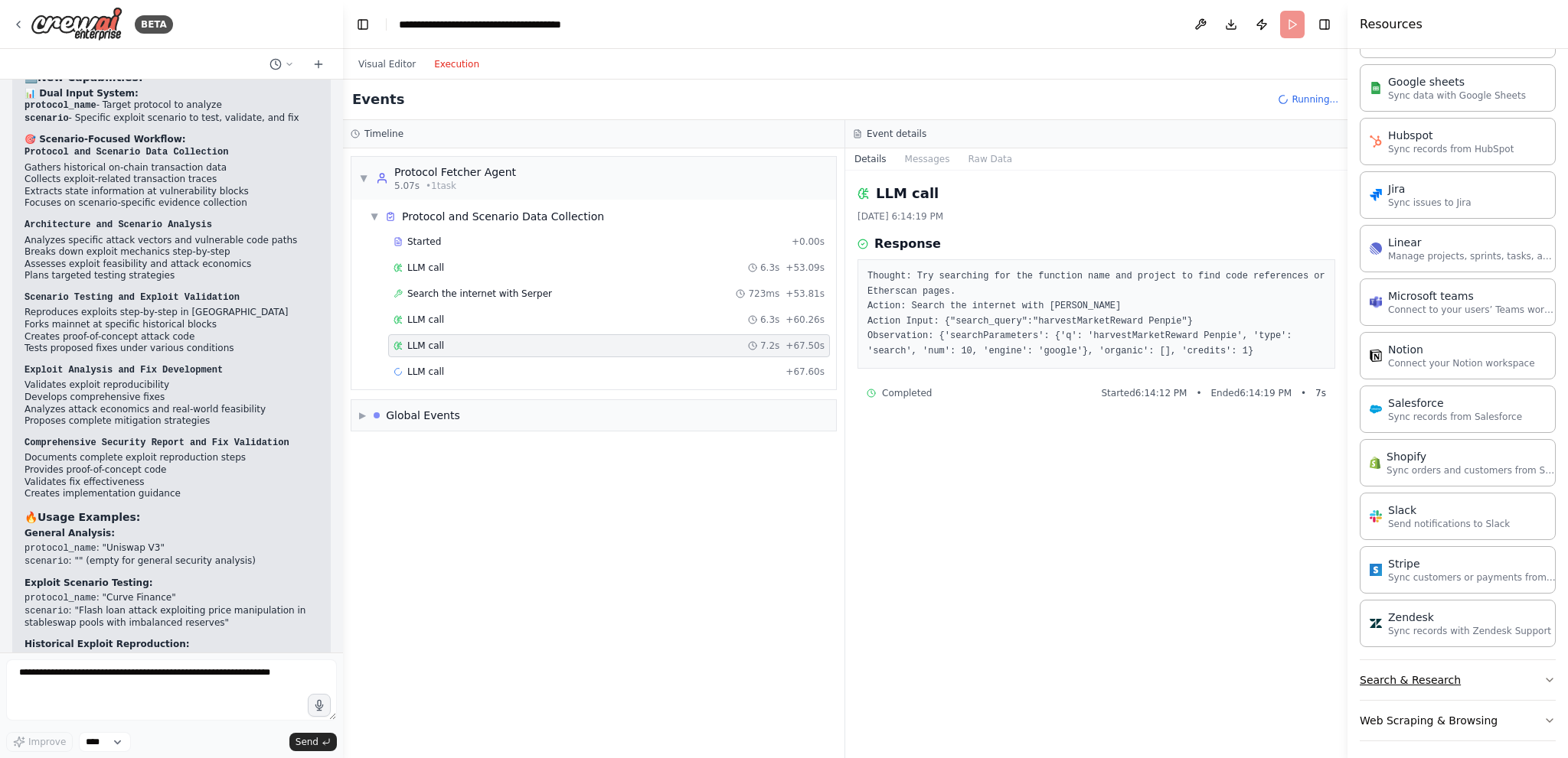
click at [1513, 677] on button "Search & Research" at bounding box center [1458, 680] width 196 height 40
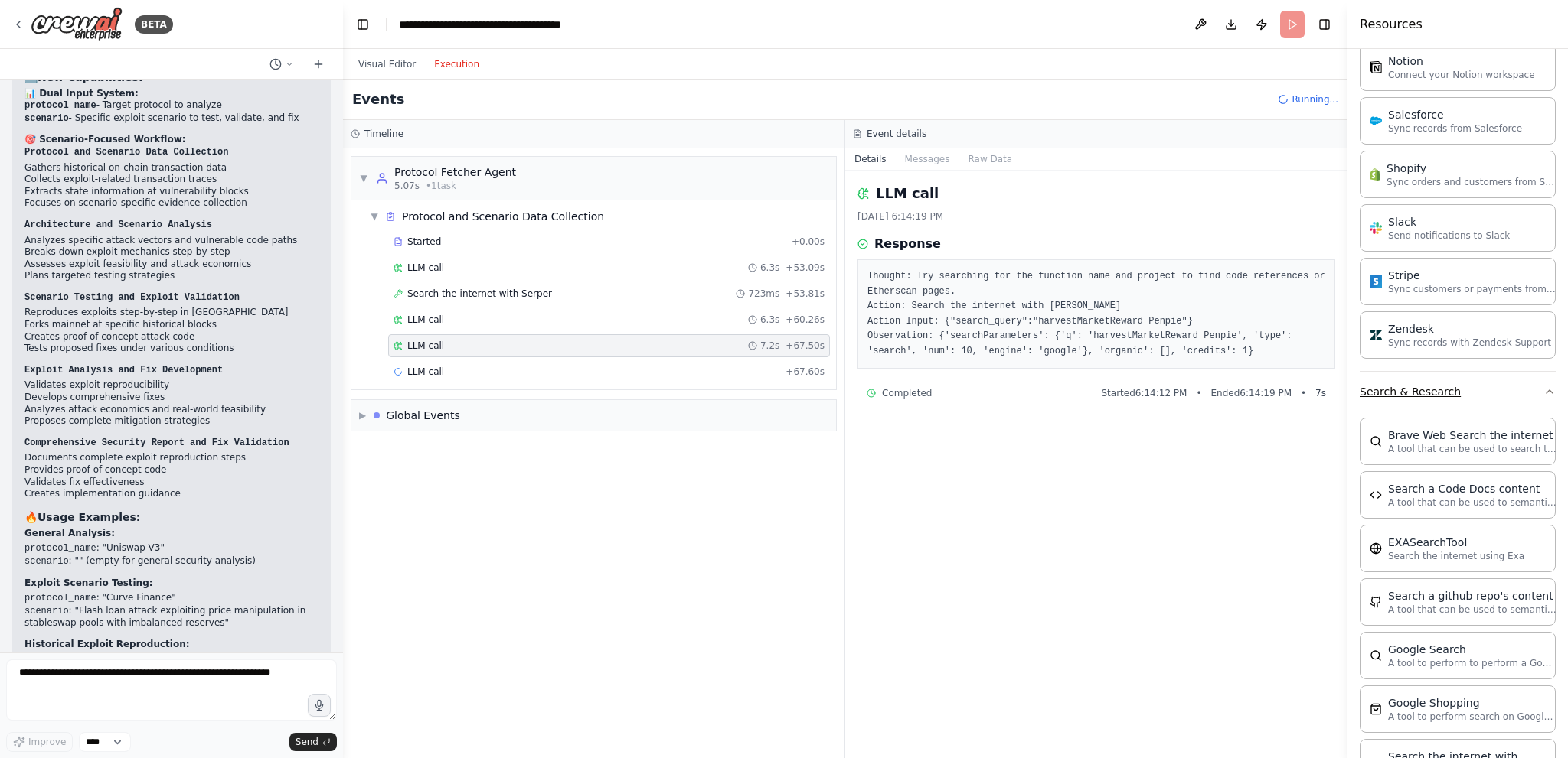
scroll to position [1533, 0]
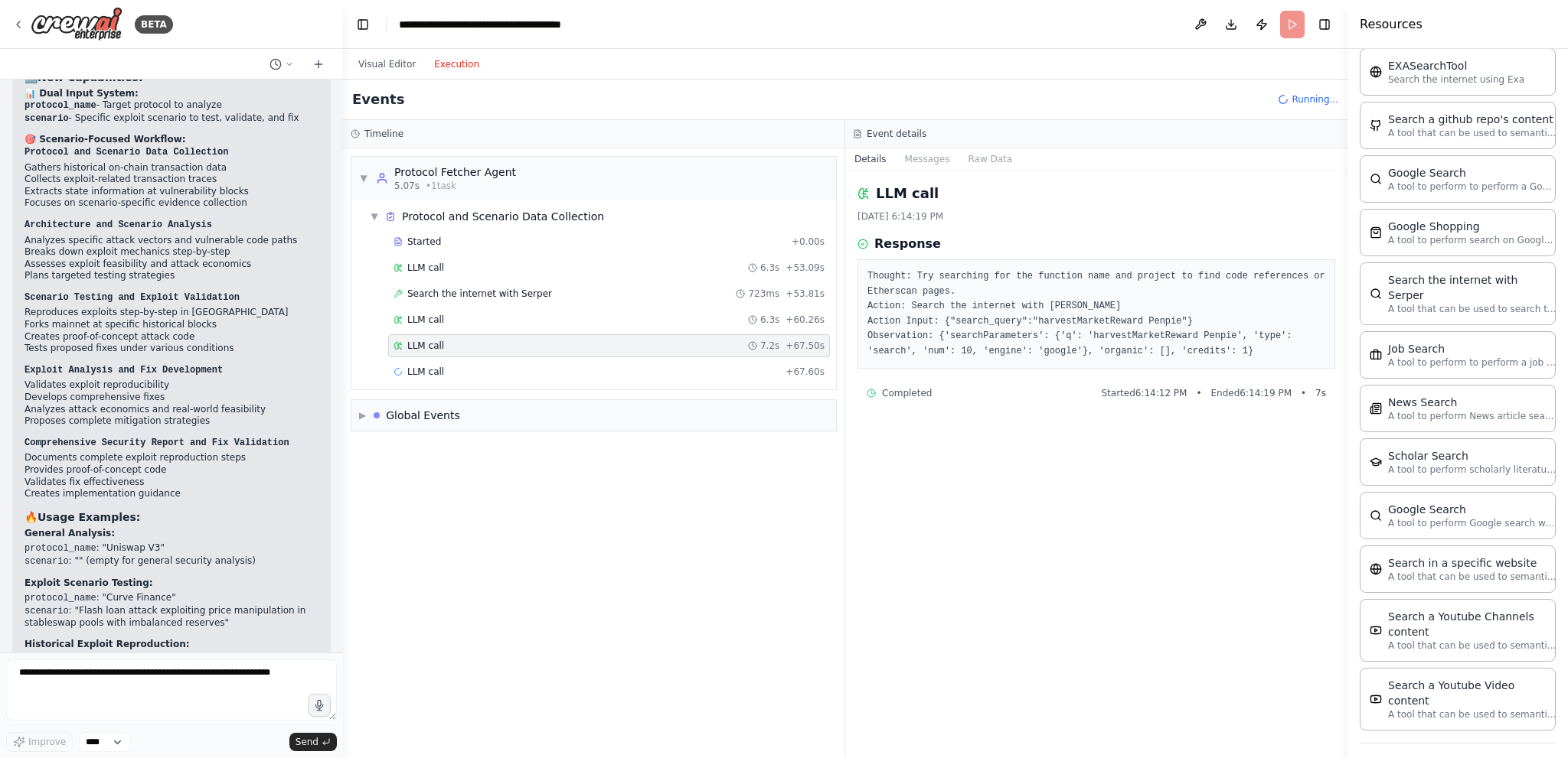
click at [1519, 744] on button "Web Scraping & Browsing" at bounding box center [1458, 764] width 196 height 40
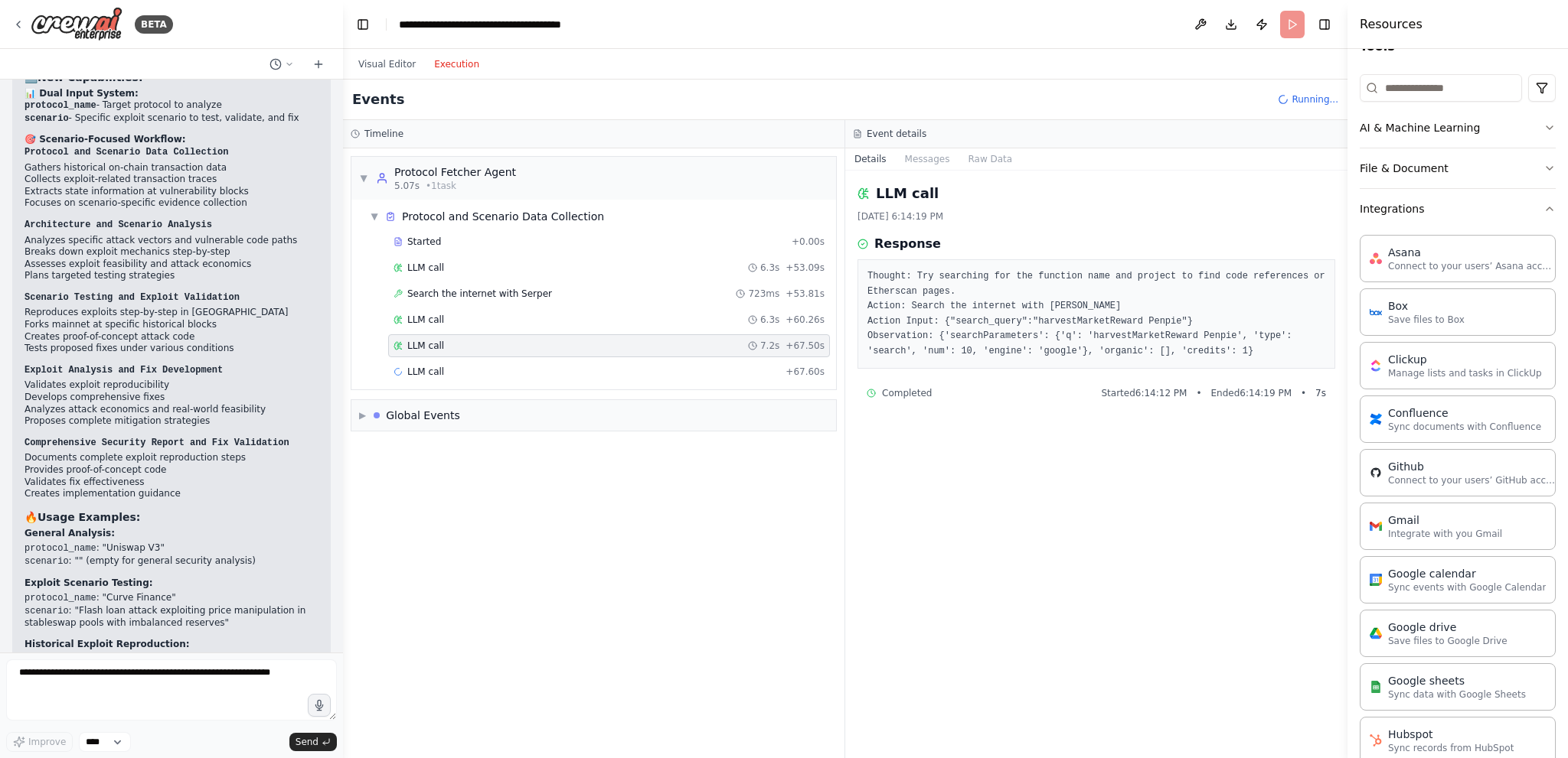
scroll to position [0, 0]
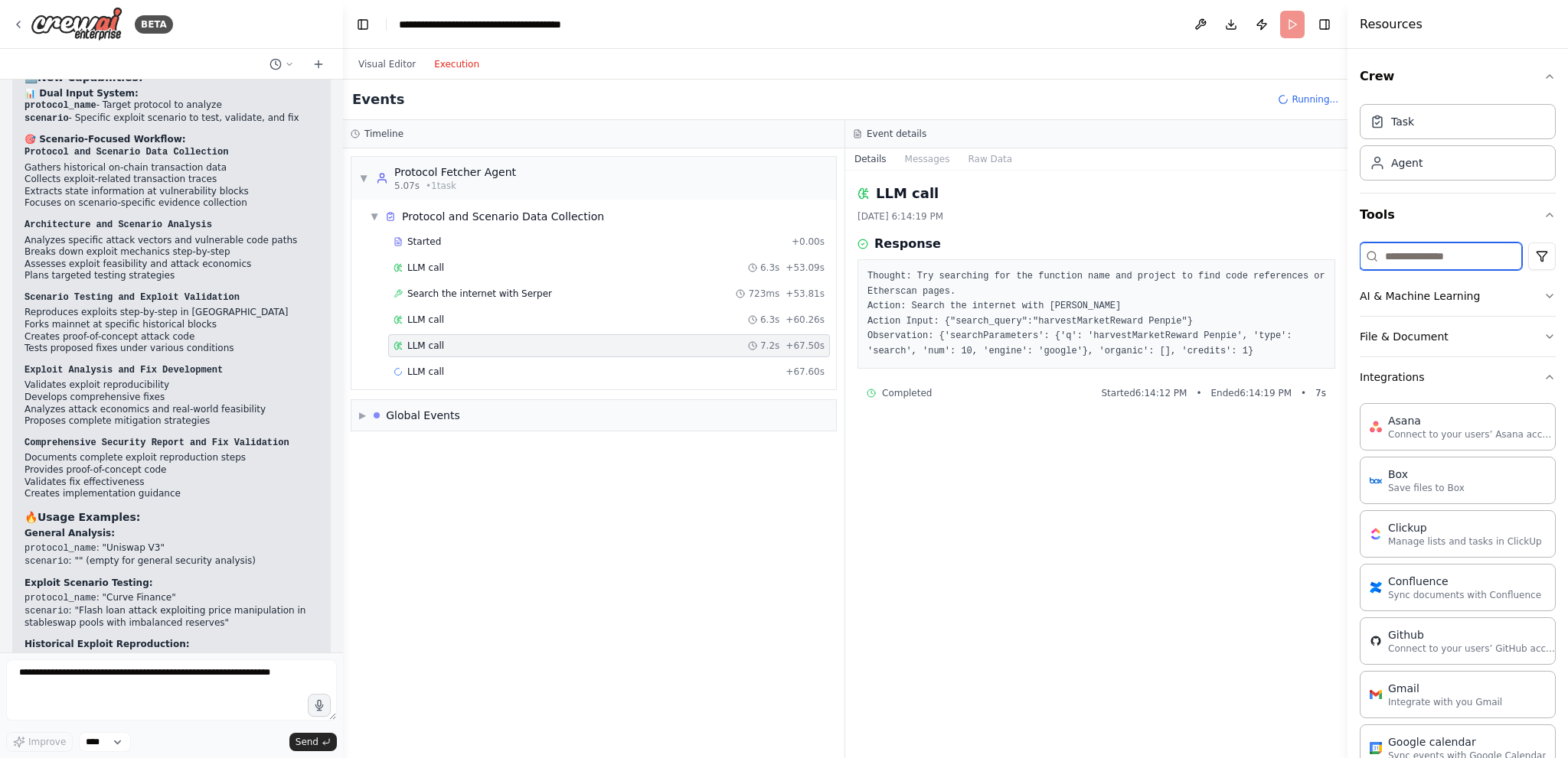
click at [1470, 262] on input at bounding box center [1441, 256] width 162 height 28
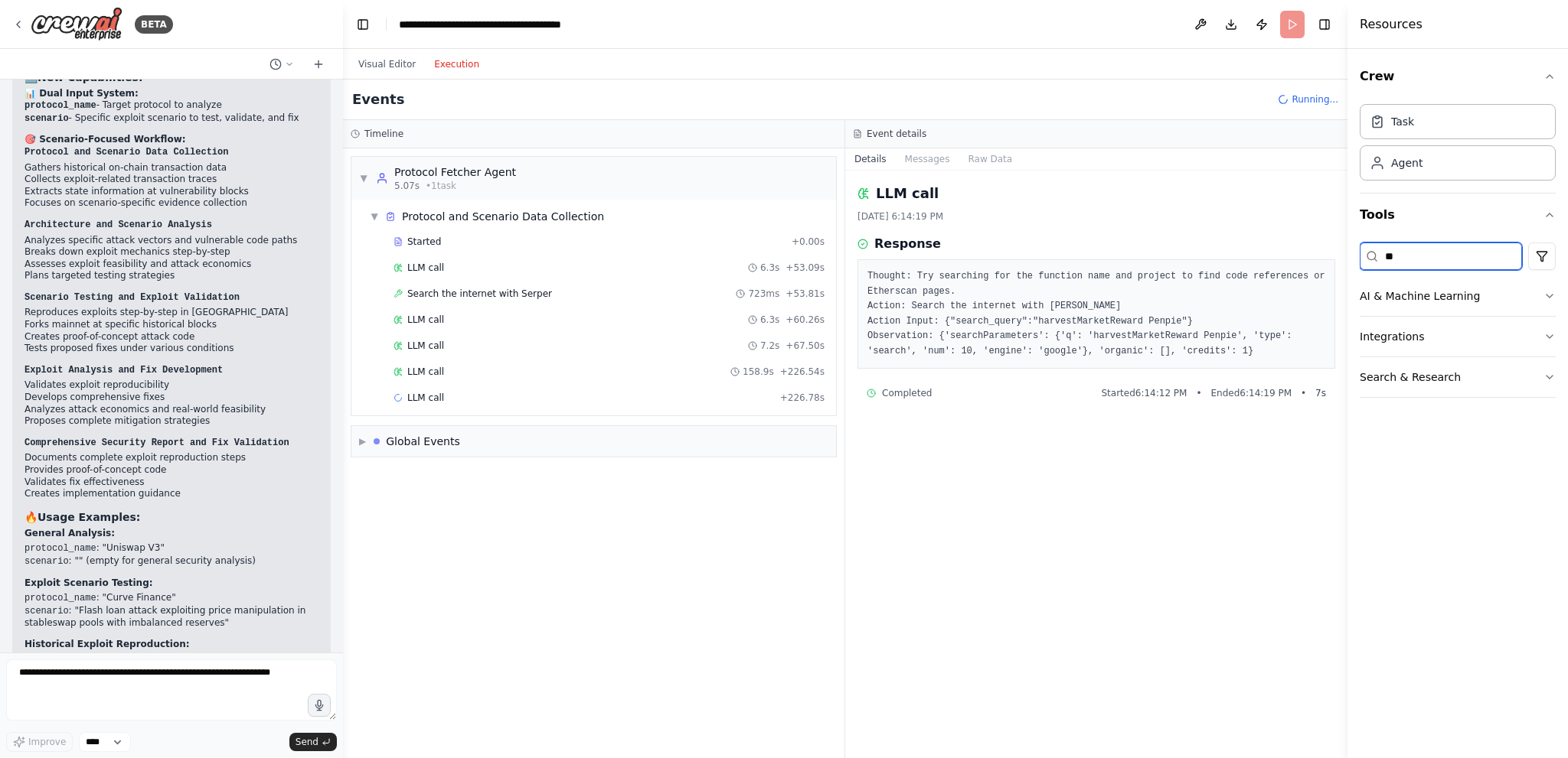
type input "***"
click at [1414, 260] on input "***" at bounding box center [1441, 256] width 162 height 28
click at [1414, 259] on input "***" at bounding box center [1441, 256] width 162 height 28
click at [1466, 380] on button "Integrations" at bounding box center [1458, 377] width 196 height 40
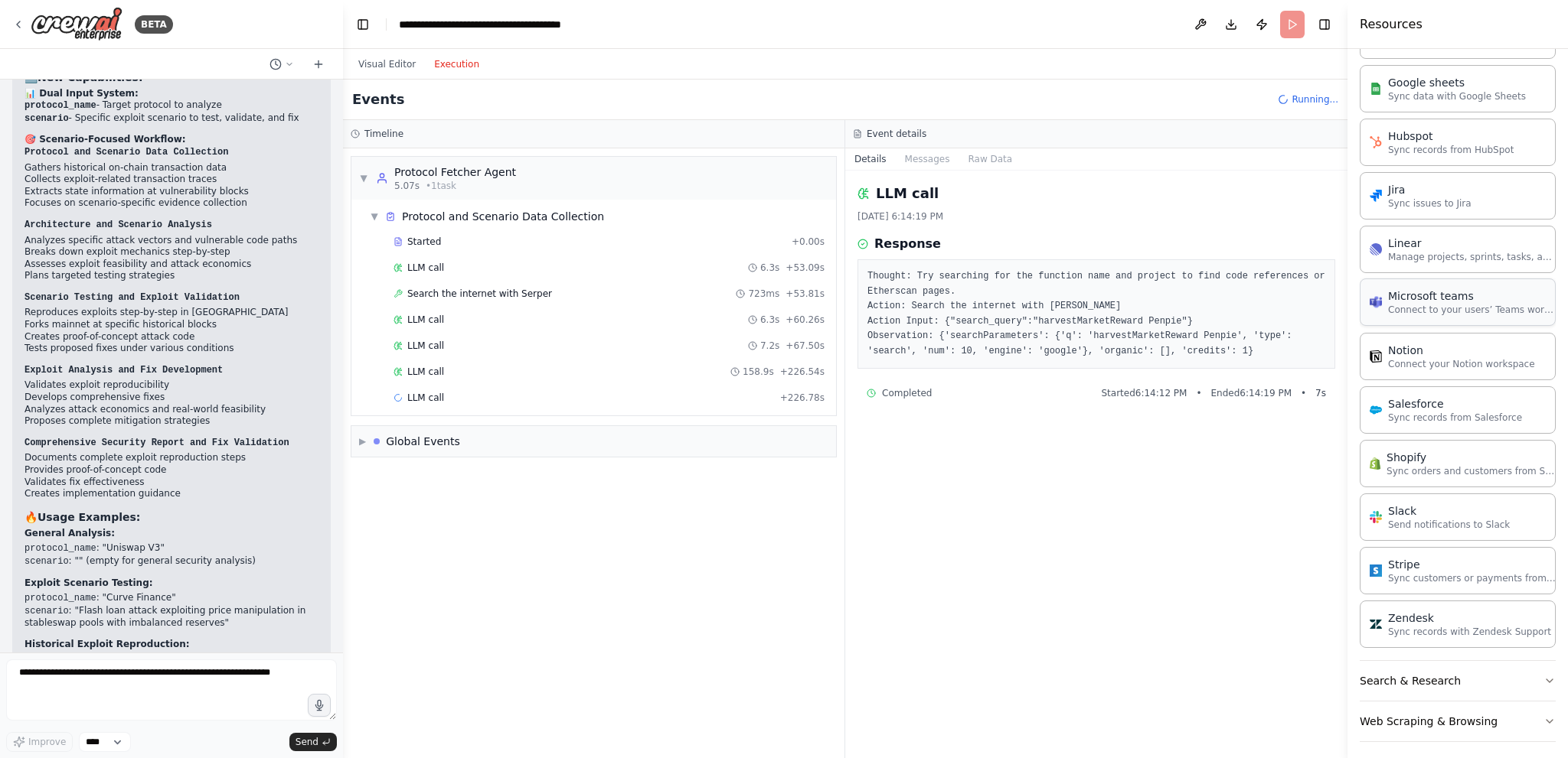
scroll to position [768, 0]
drag, startPoint x: 1528, startPoint y: 676, endPoint x: 1468, endPoint y: 643, distance: 68.5
click at [1528, 676] on button "Search & Research" at bounding box center [1458, 680] width 196 height 40
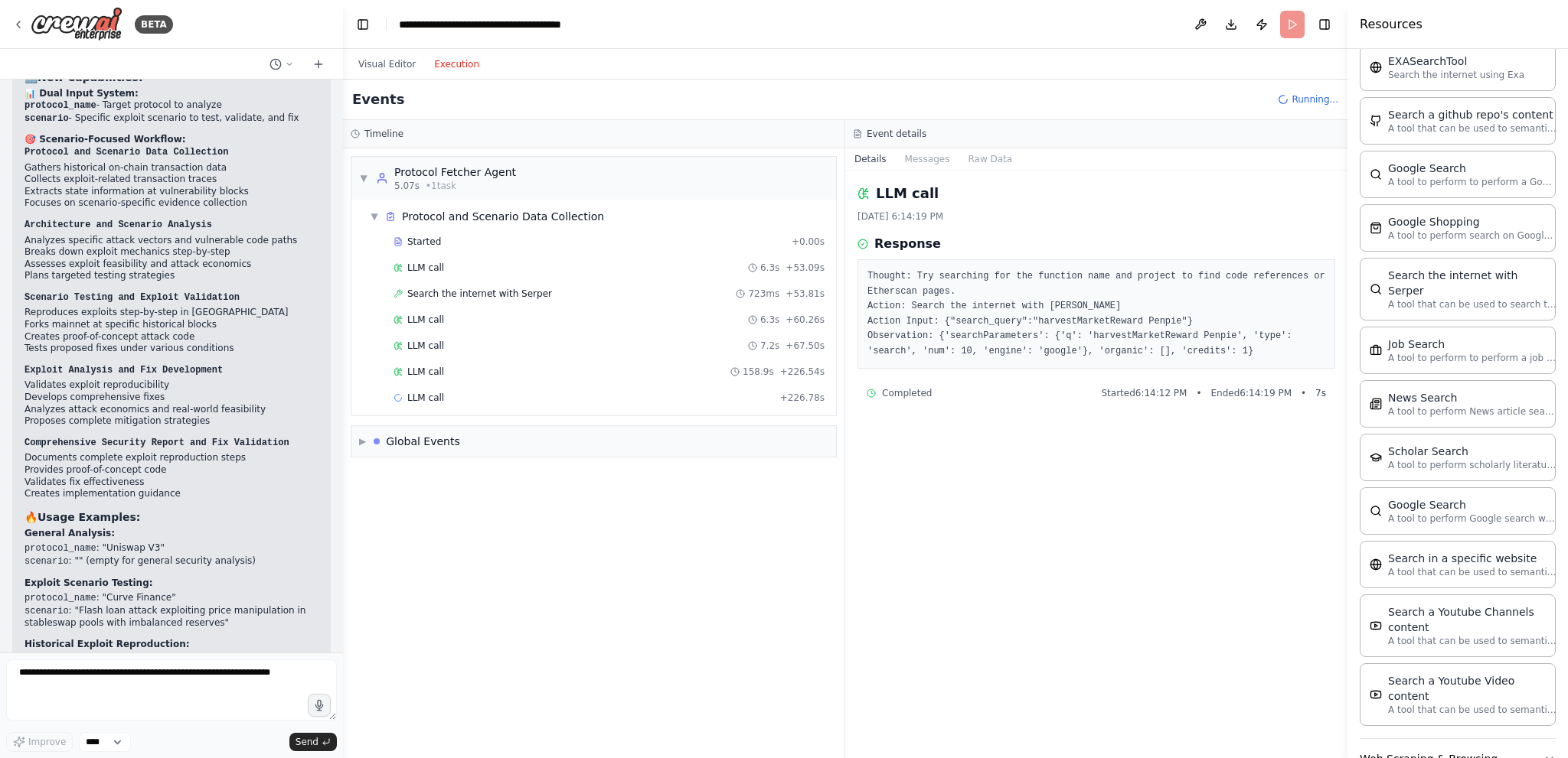
scroll to position [1540, 0]
click at [1436, 736] on button "Web Scraping & Browsing" at bounding box center [1458, 756] width 196 height 40
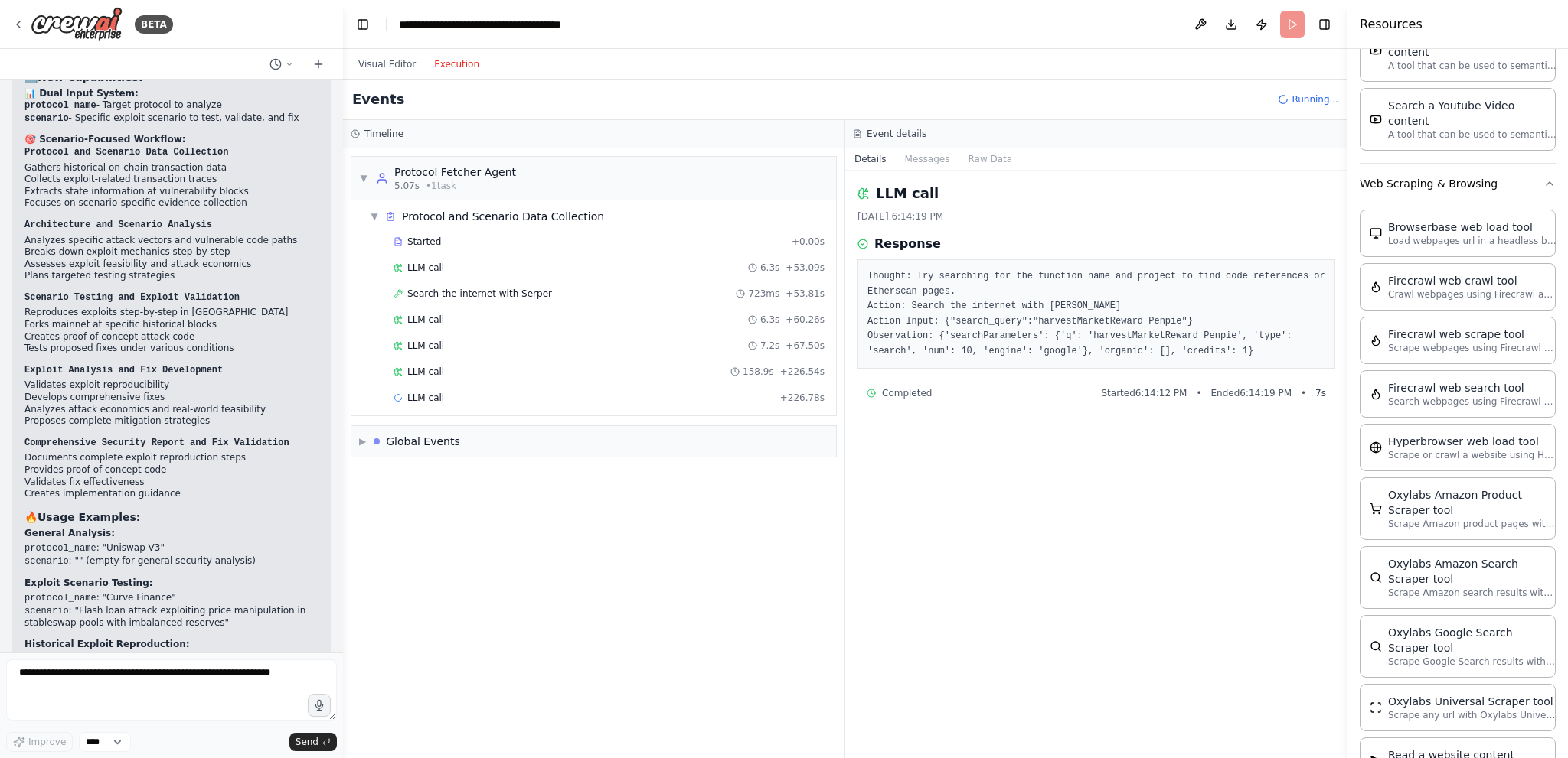
scroll to position [2153, 0]
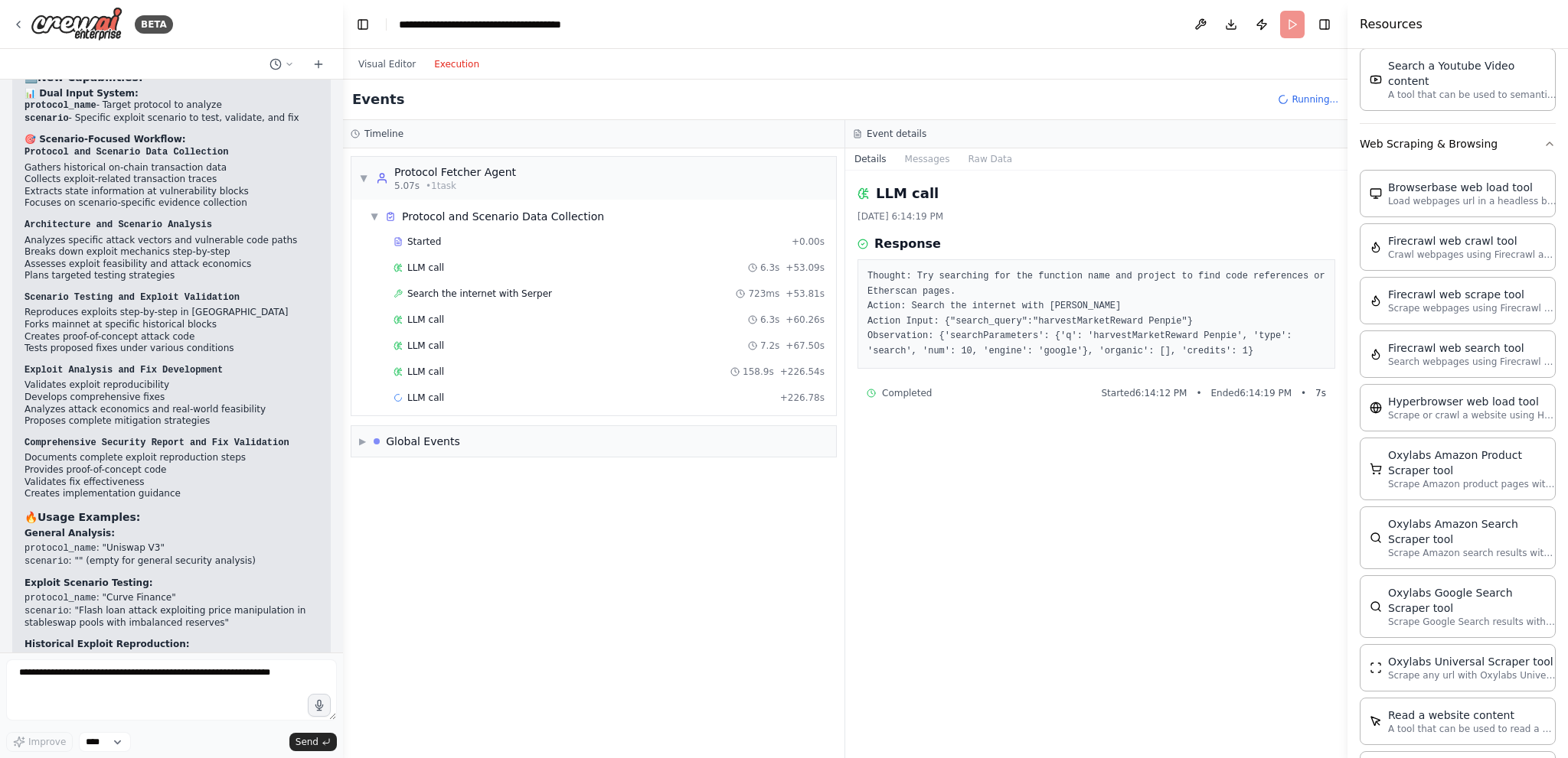
click at [980, 517] on div "LLM call 8/18/2025, 6:14:19 PM Response Thought: Try searching for the function…" at bounding box center [1096, 464] width 502 height 588
click at [389, 67] on button "Visual Editor" at bounding box center [387, 64] width 76 height 18
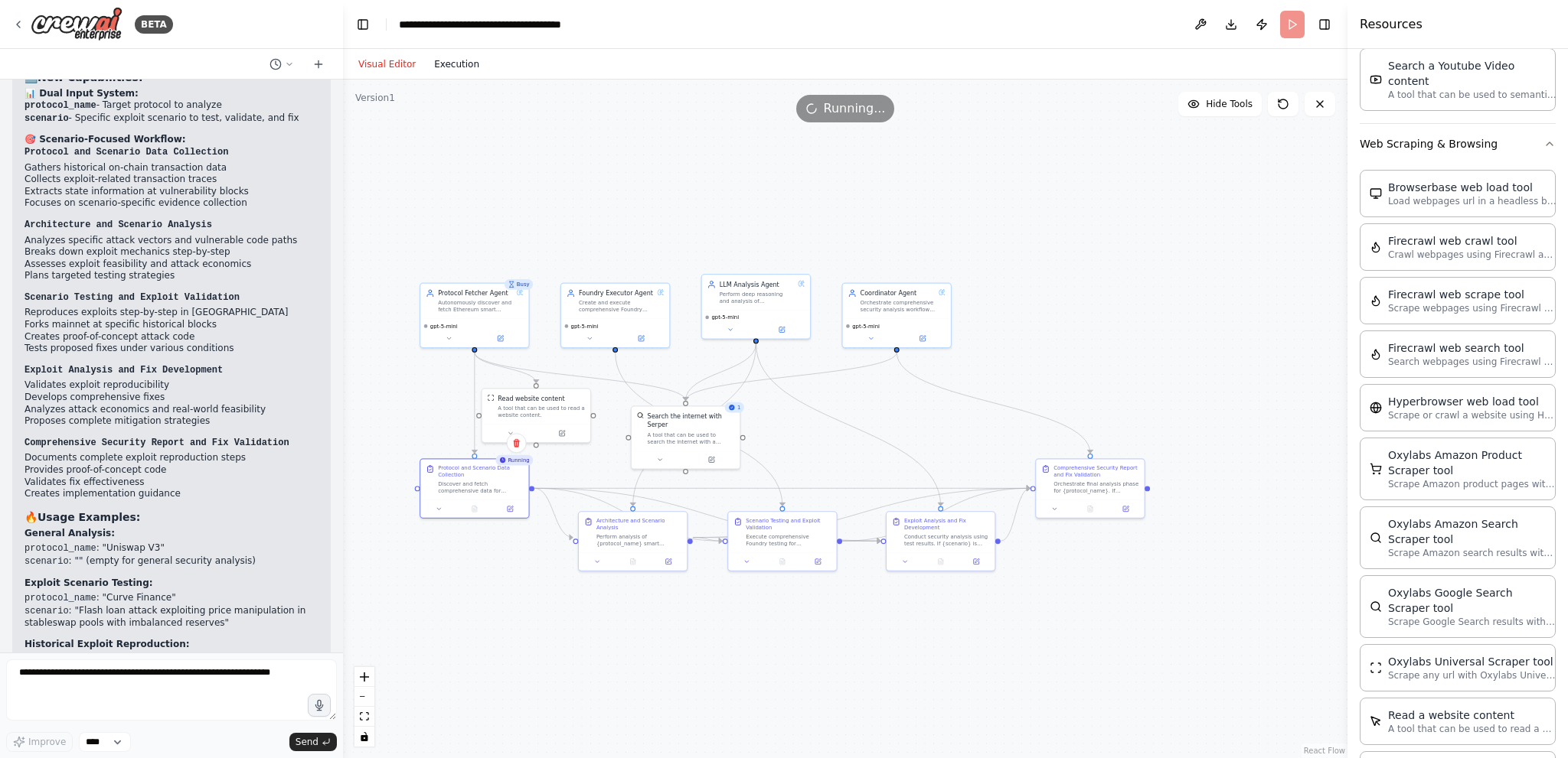
click at [455, 69] on button "Execution" at bounding box center [456, 64] width 63 height 18
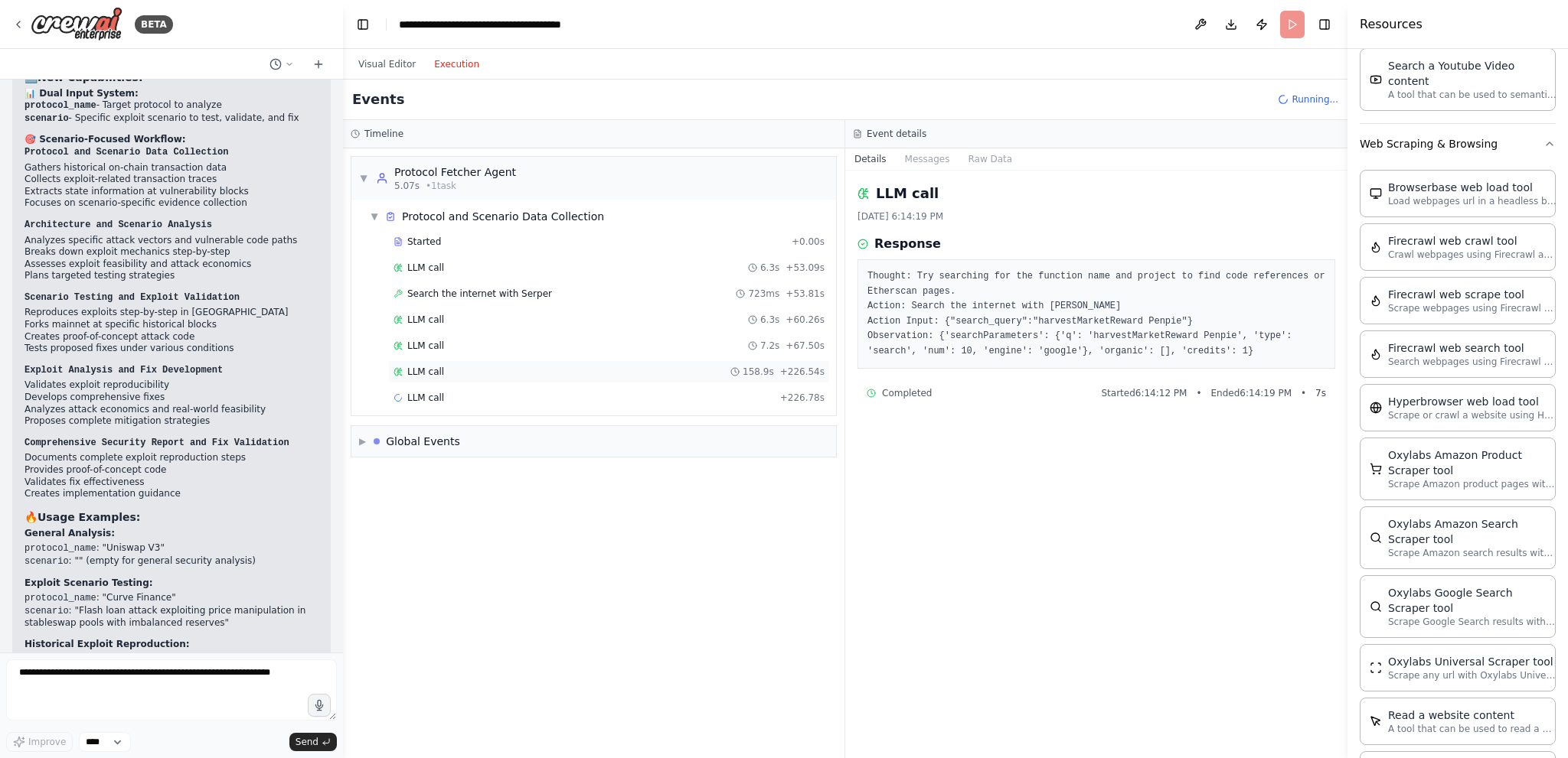
click at [450, 369] on div "LLM call 158.9s + 226.54s" at bounding box center [610, 372] width 431 height 12
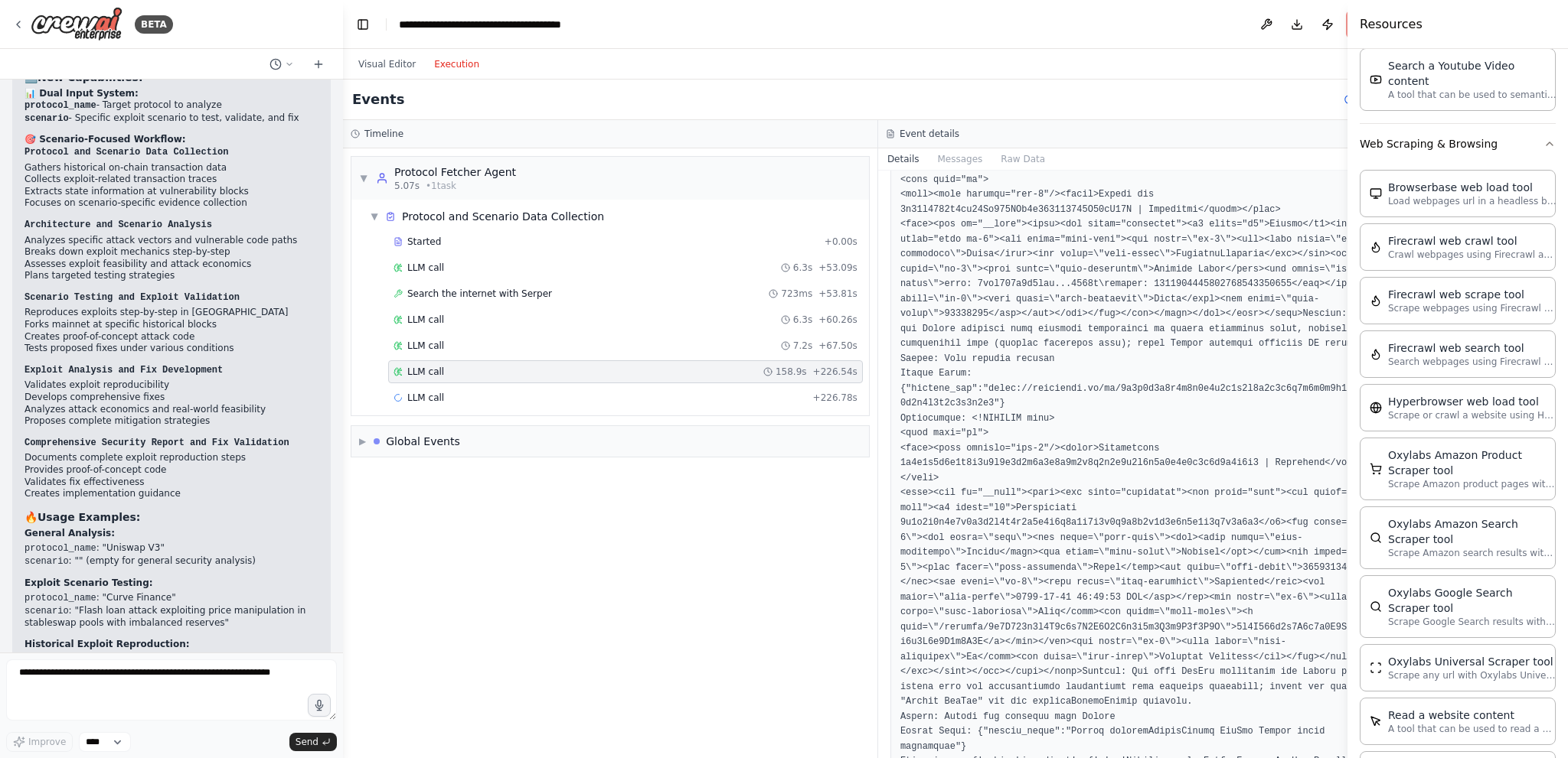
scroll to position [6517, 0]
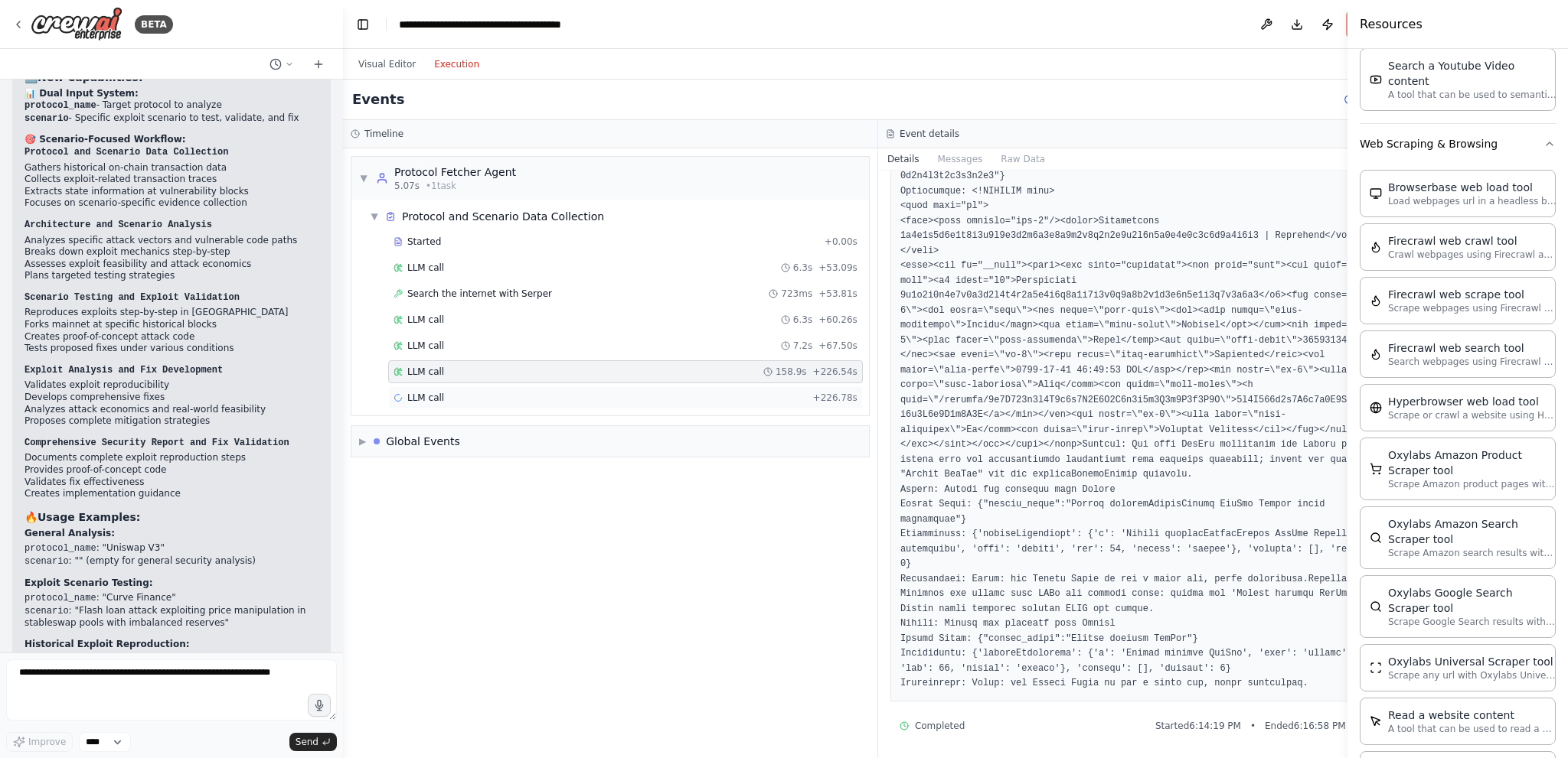
click at [672, 392] on div "LLM call + 226.78s" at bounding box center [626, 398] width 464 height 12
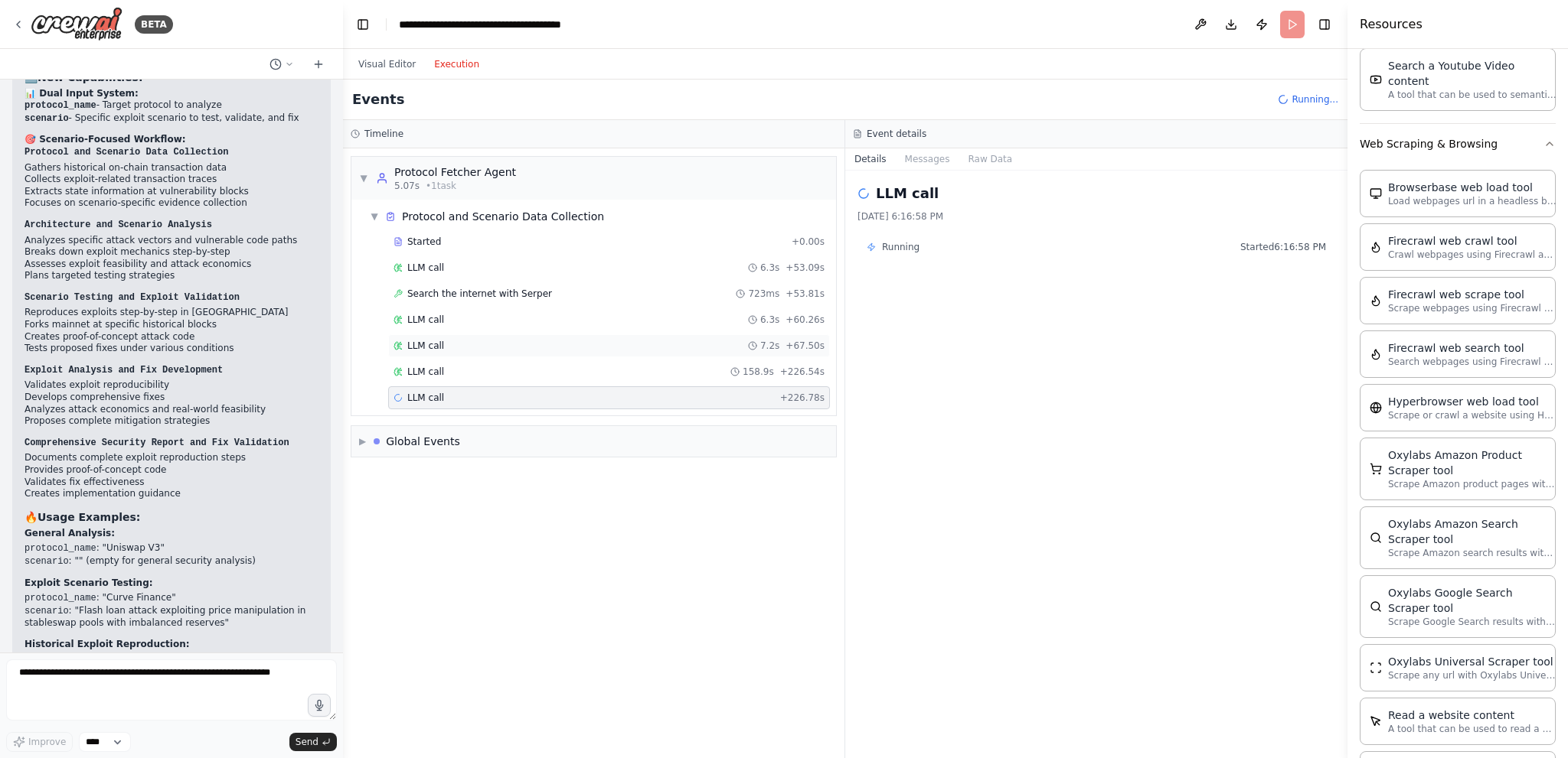
click at [625, 343] on div "LLM call 7.2s + 67.50s" at bounding box center [610, 346] width 431 height 12
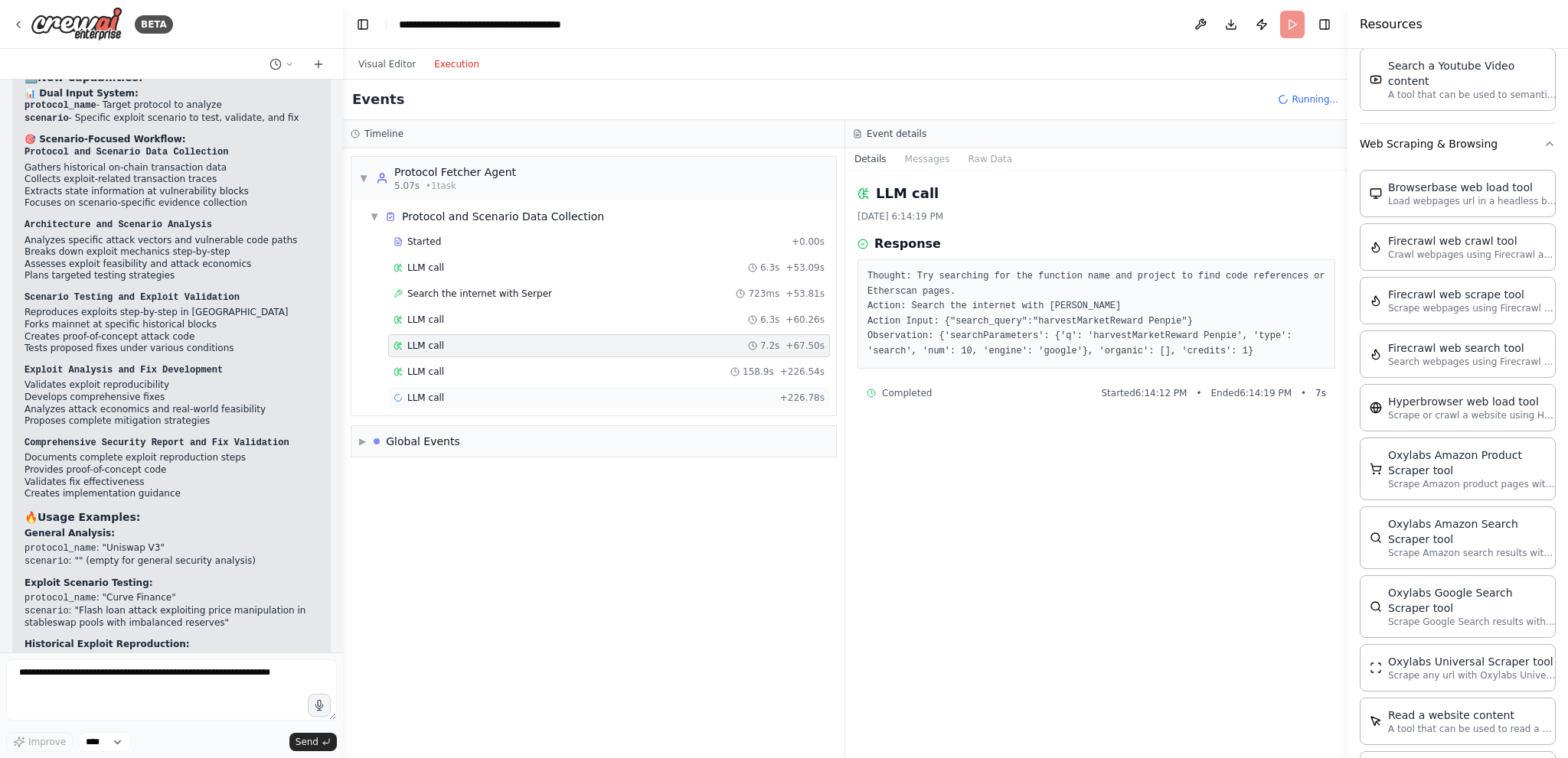
click at [575, 392] on div "LLM call + 226.78s" at bounding box center [610, 398] width 431 height 12
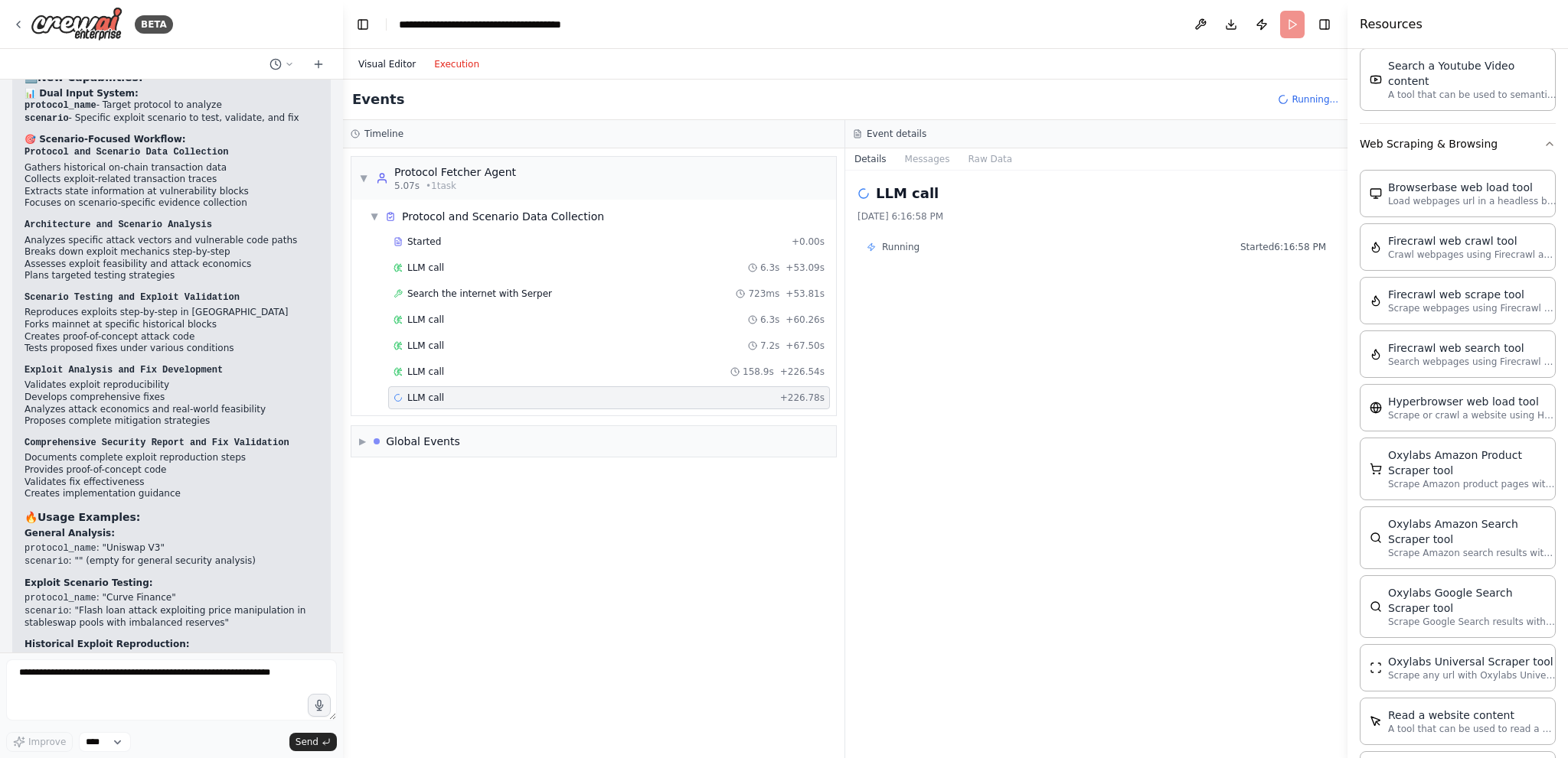
click at [381, 64] on button "Visual Editor" at bounding box center [387, 64] width 76 height 18
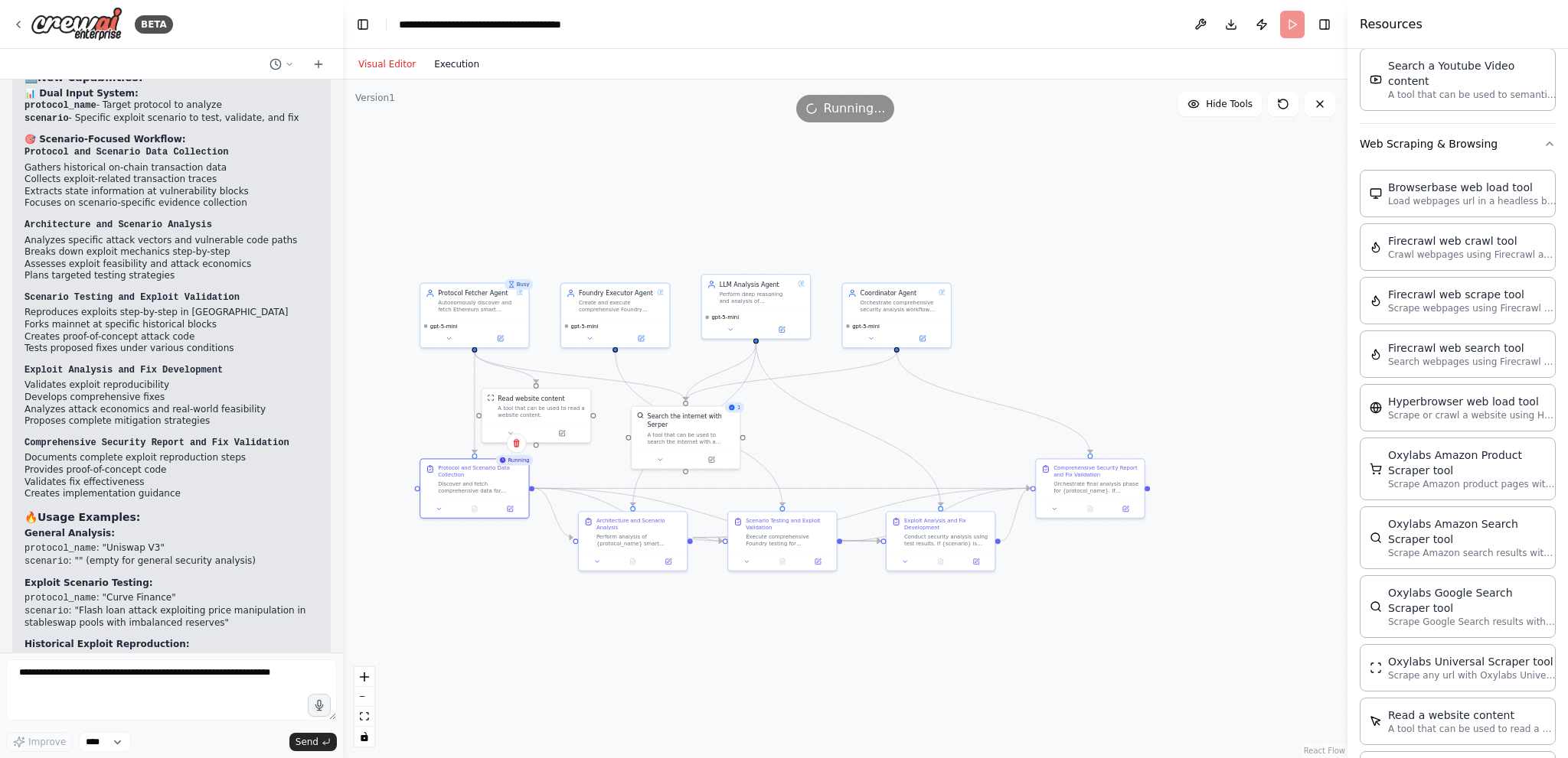
click at [455, 67] on button "Execution" at bounding box center [456, 64] width 63 height 18
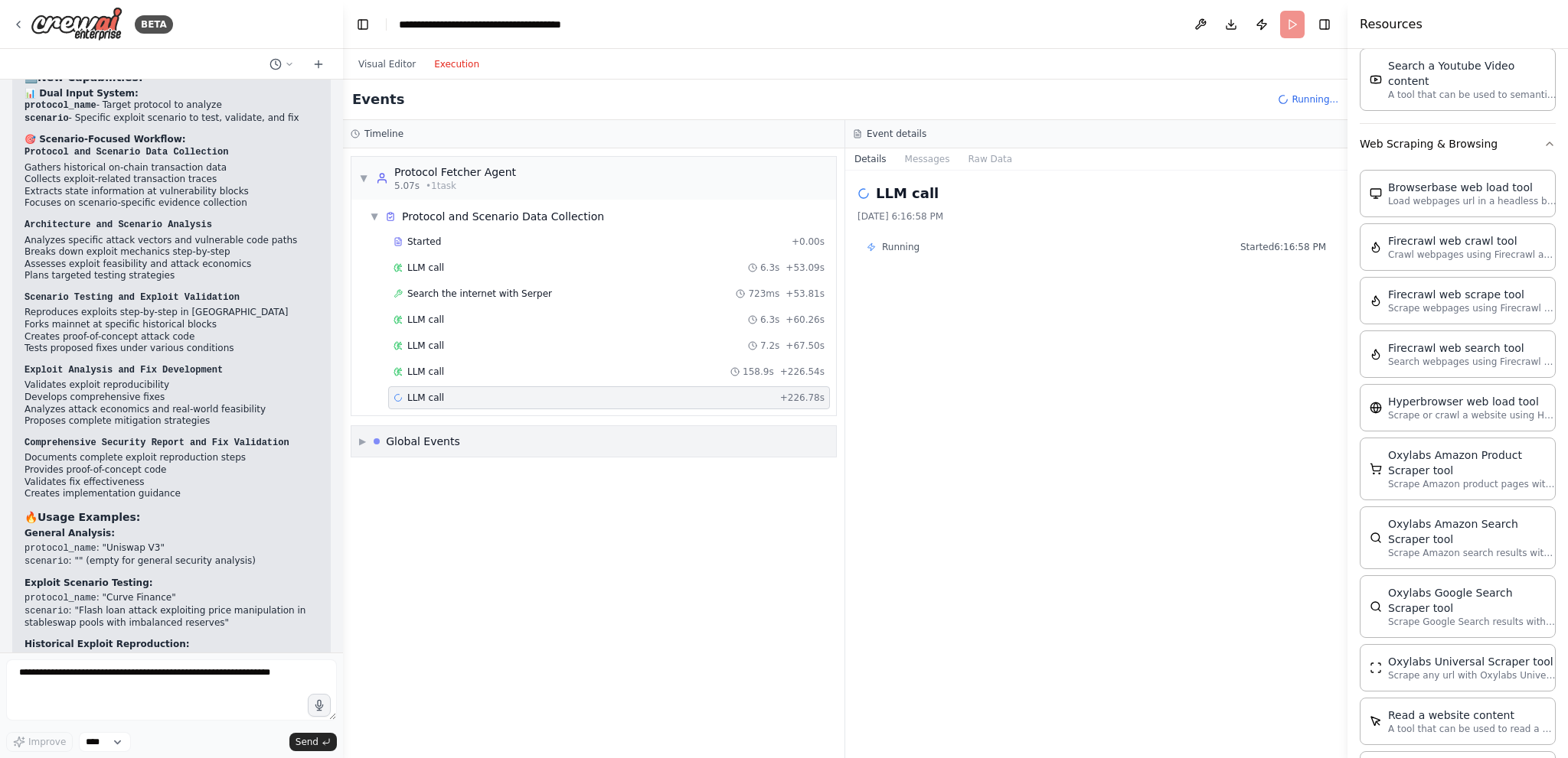
click at [543, 443] on div "▶ Global Events" at bounding box center [594, 441] width 485 height 30
click at [501, 477] on div "Execution Started" at bounding box center [593, 474] width 461 height 12
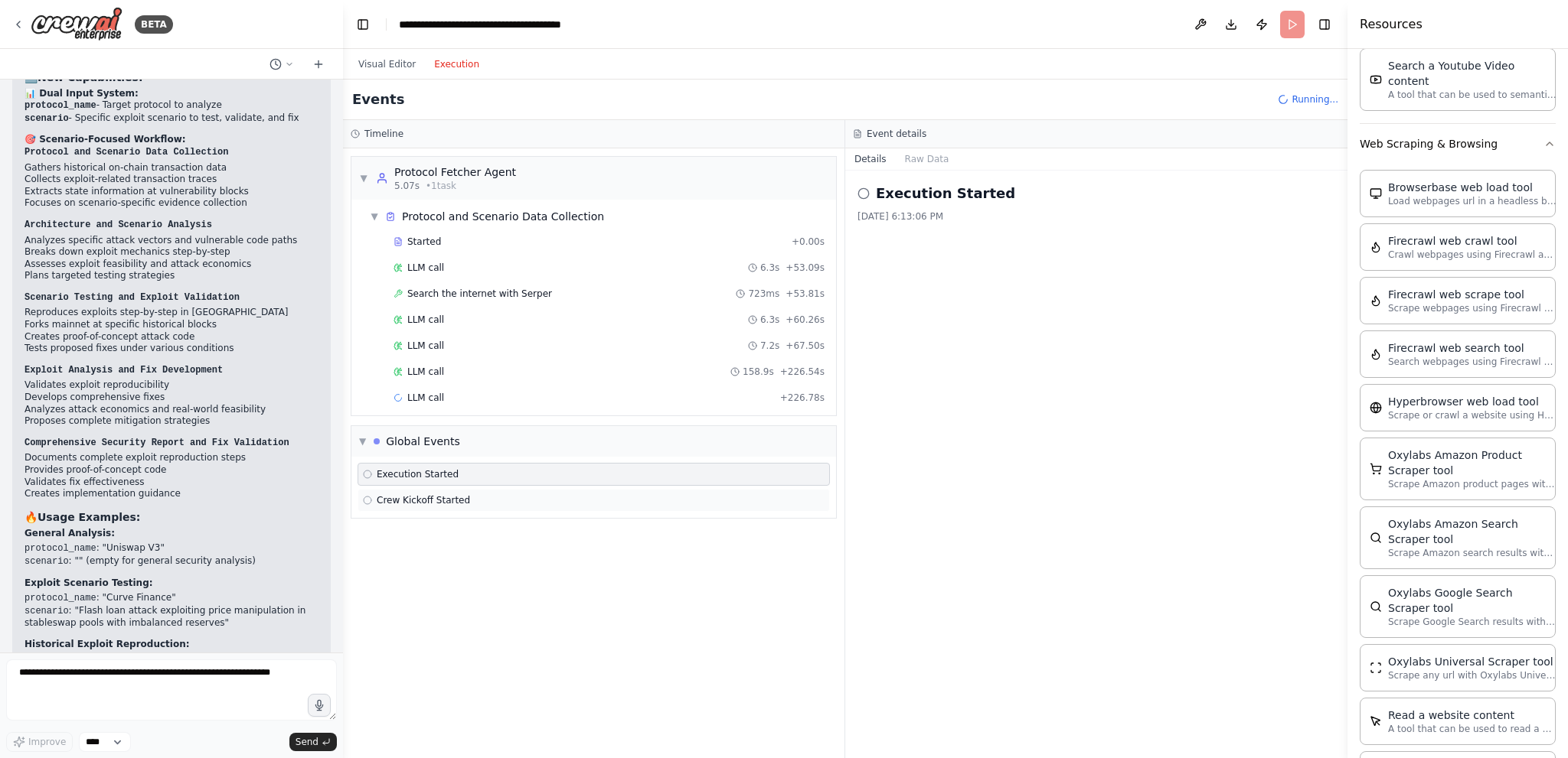
click at [480, 495] on div "Crew Kickoff Started" at bounding box center [593, 500] width 461 height 12
click at [490, 478] on div "Execution Started" at bounding box center [594, 474] width 473 height 23
click at [597, 392] on div "LLM call + 226.78s" at bounding box center [610, 398] width 431 height 12
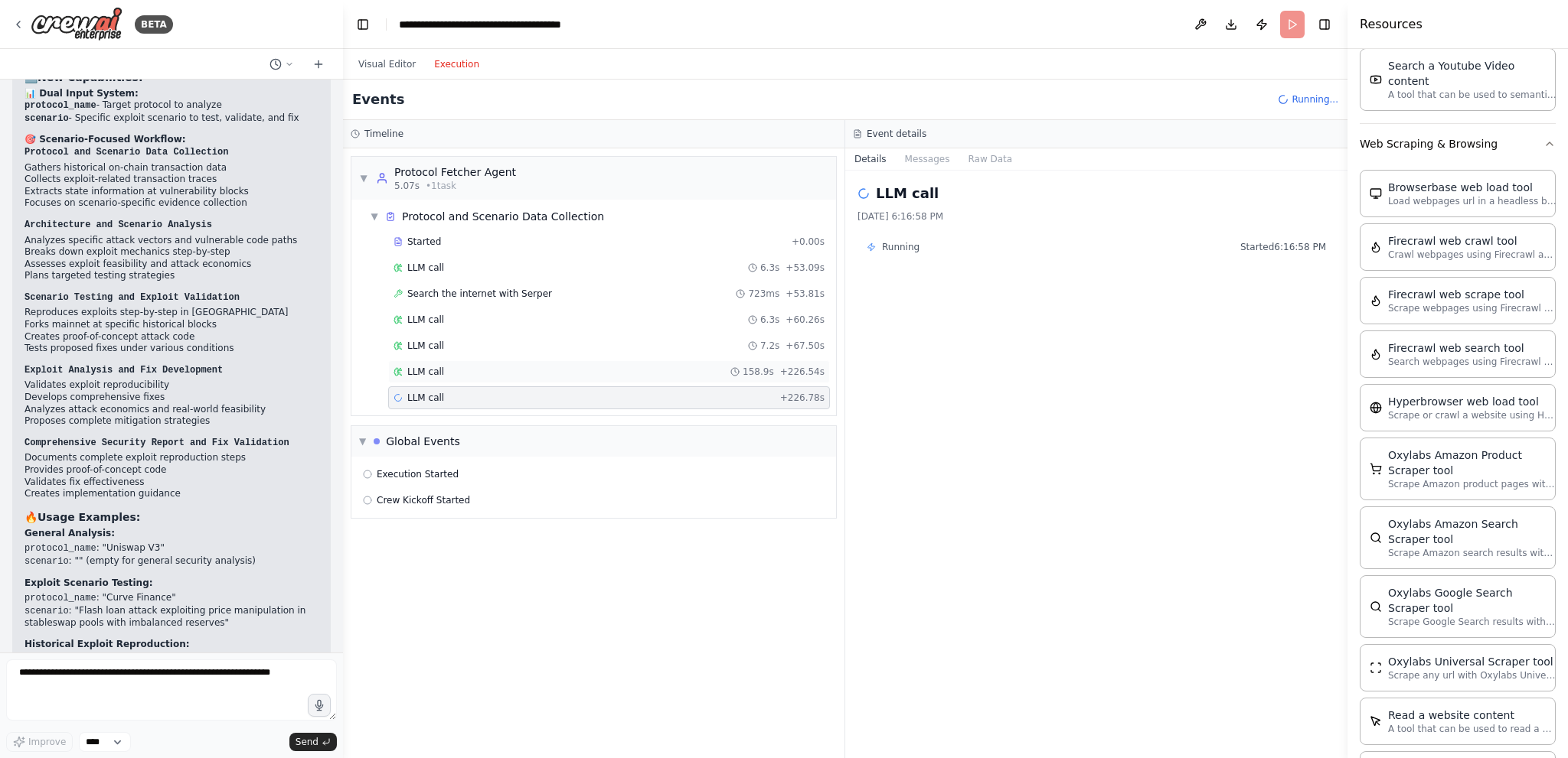
click at [661, 368] on div "LLM call 158.9s + 226.54s" at bounding box center [610, 372] width 431 height 12
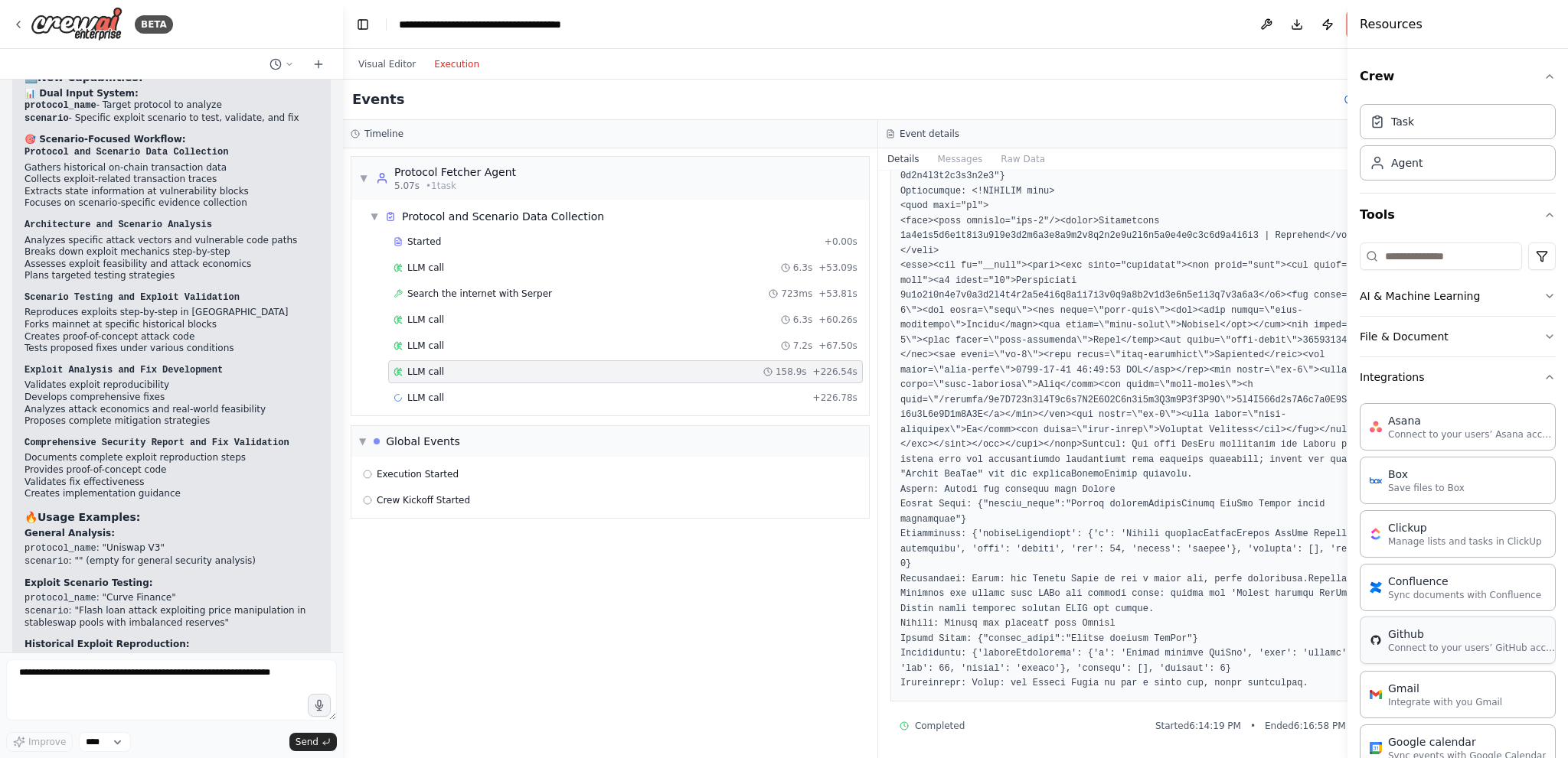
click at [1448, 646] on p "Connect to your users’ GitHub accounts" at bounding box center [1472, 648] width 169 height 12
click at [1458, 650] on p "Connect to your users’ GitHub accounts" at bounding box center [1472, 648] width 169 height 12
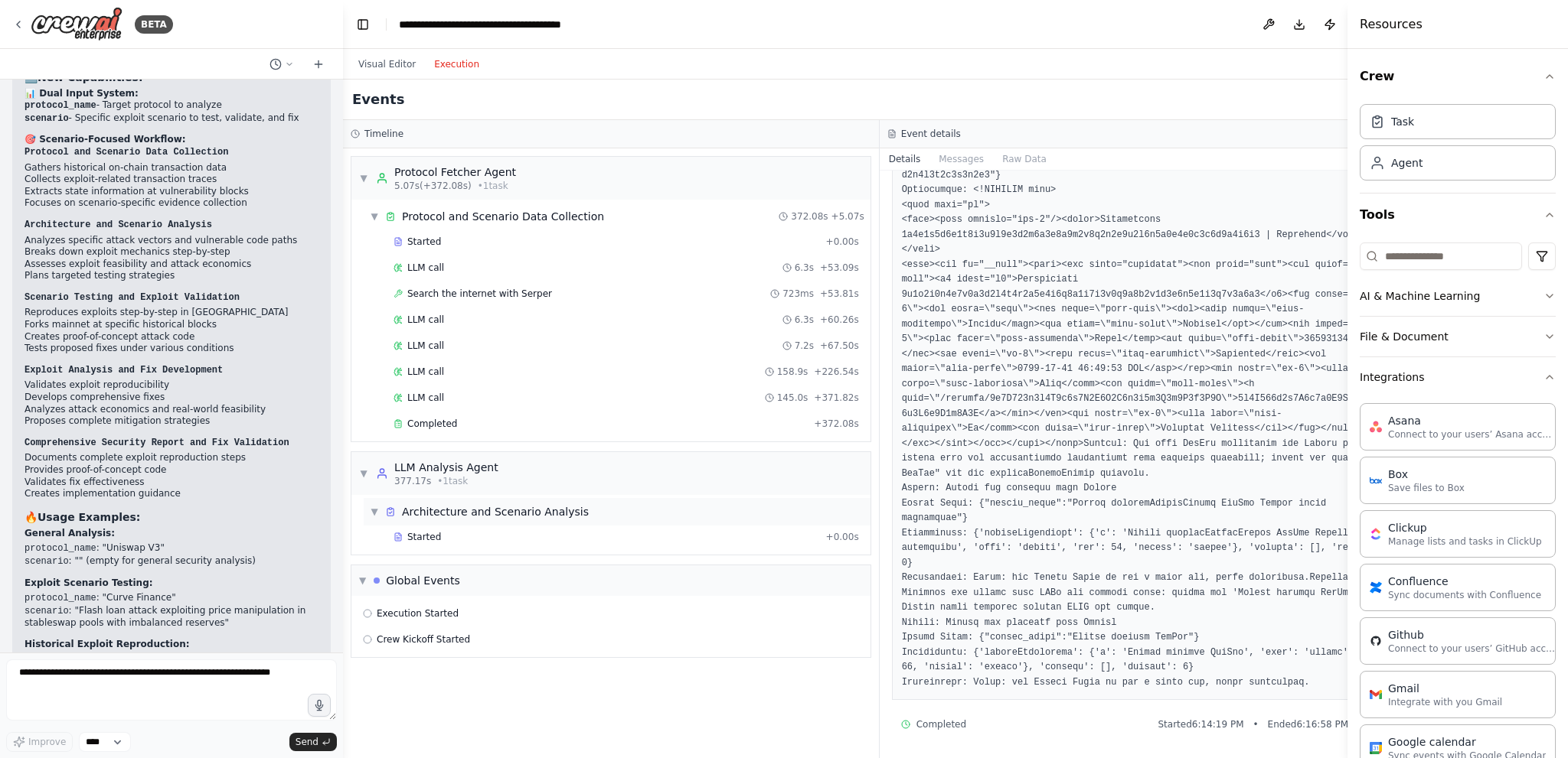
click at [456, 509] on div "Architecture and Scenario Analysis" at bounding box center [495, 512] width 187 height 16
click at [455, 510] on div "Architecture and Scenario Analysis" at bounding box center [495, 512] width 187 height 16
click at [431, 539] on span "Started" at bounding box center [424, 537] width 34 height 12
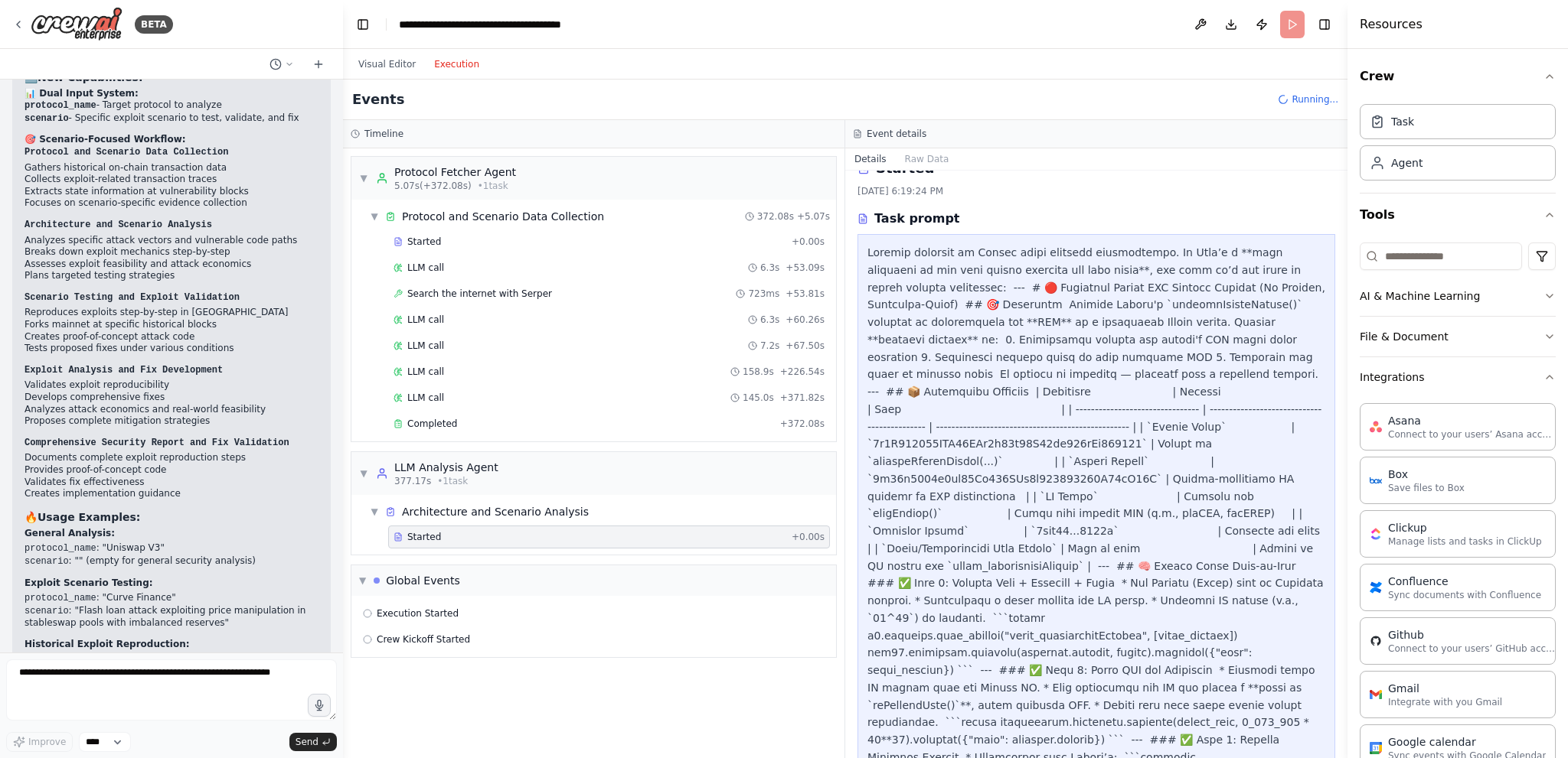
scroll to position [485, 0]
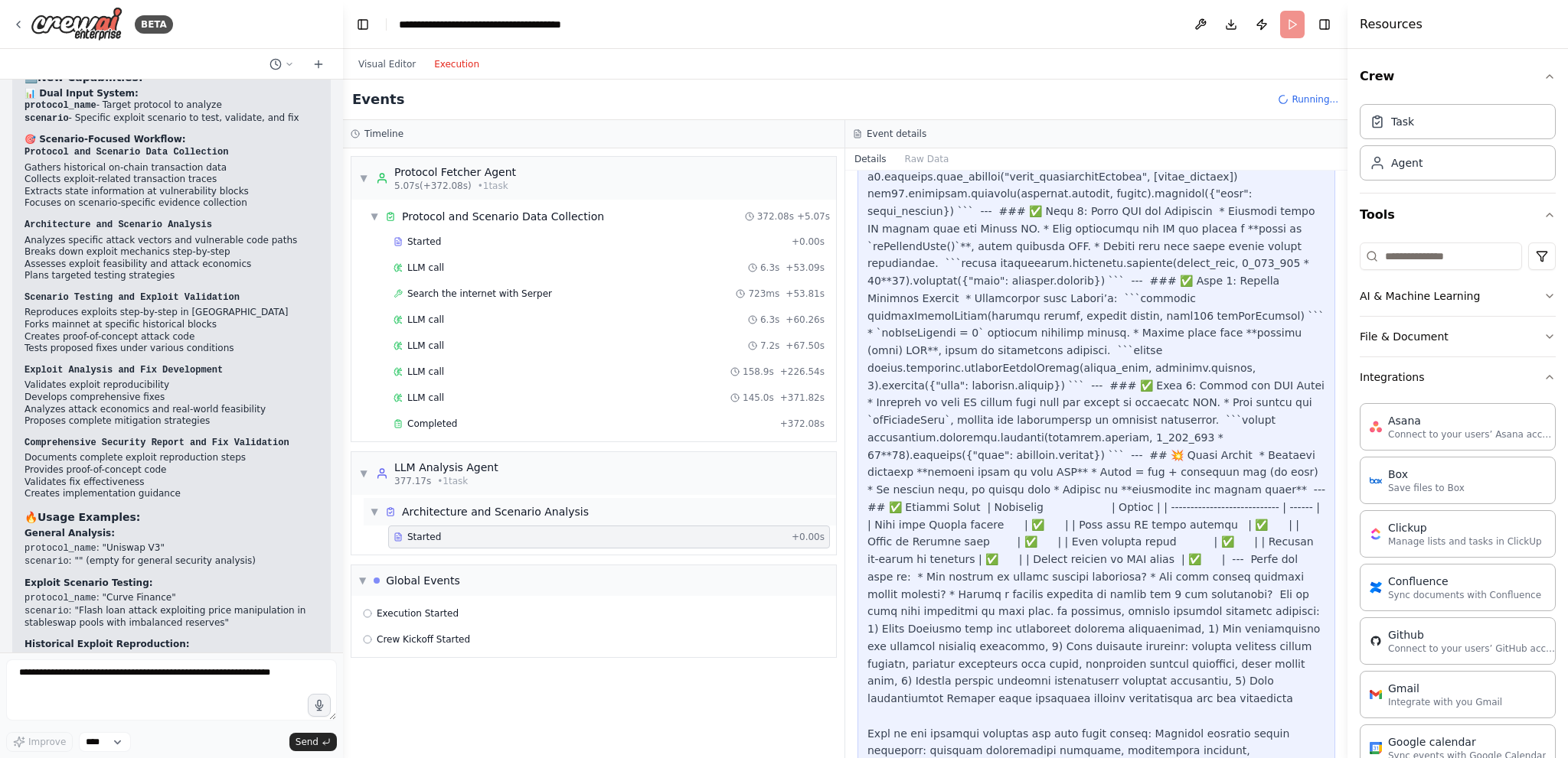
click at [451, 508] on div "Architecture and Scenario Analysis" at bounding box center [495, 512] width 187 height 16
click at [448, 516] on div "▶ Architecture and Scenario Analysis" at bounding box center [600, 512] width 473 height 28
click at [474, 428] on div "Completed + 372.08s" at bounding box center [609, 424] width 442 height 23
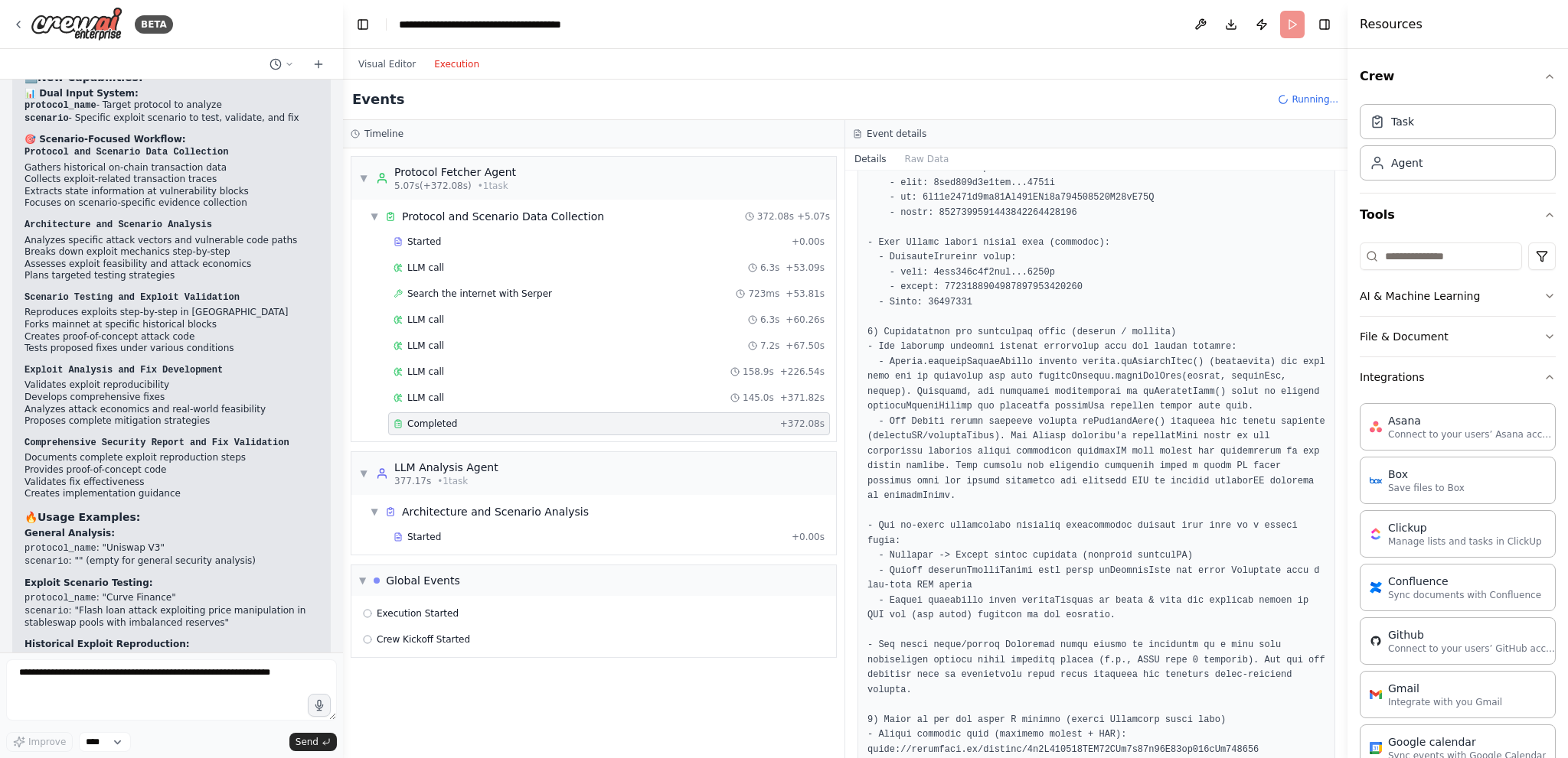
scroll to position [6380, 0]
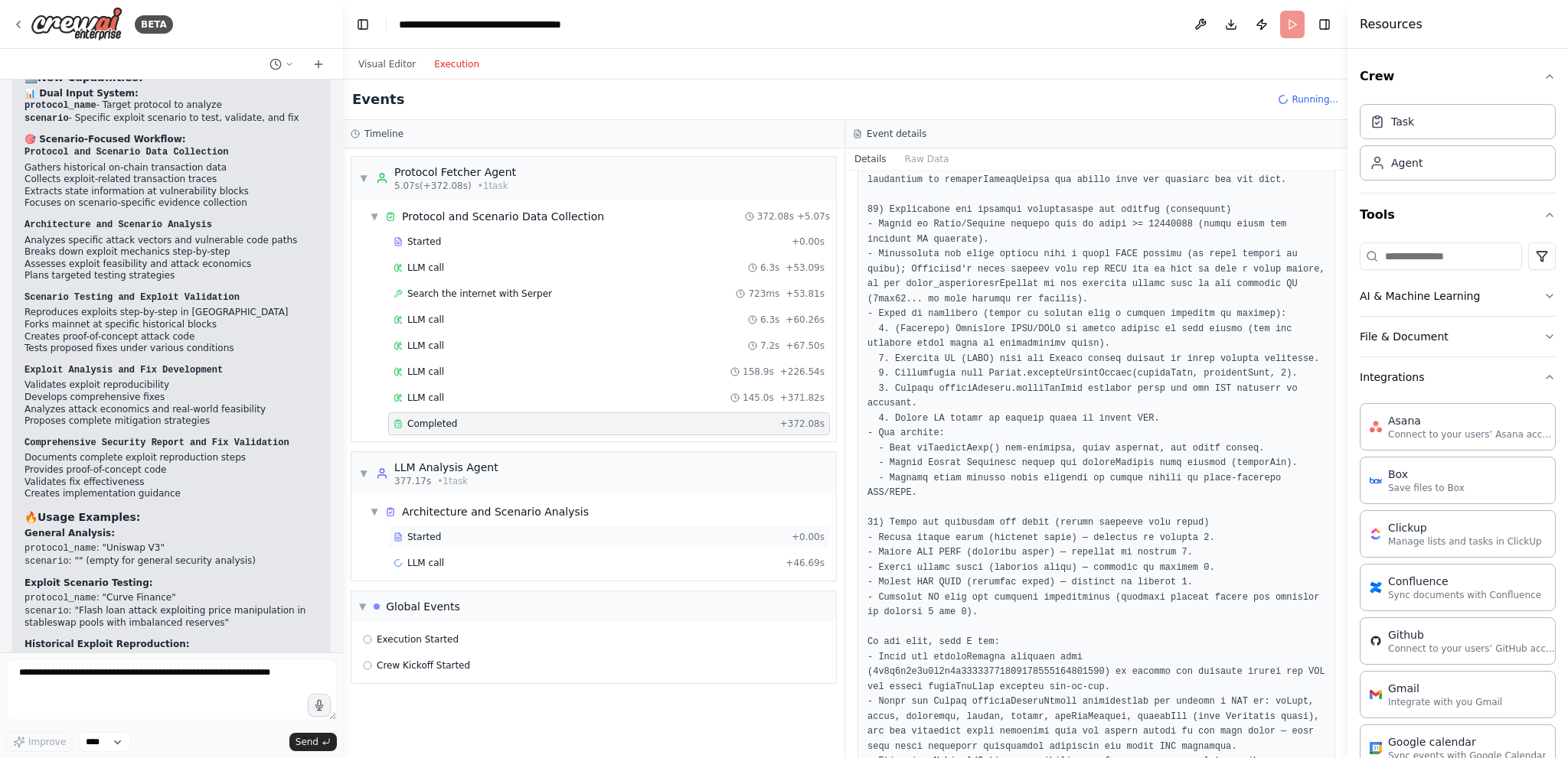
click at [518, 536] on div "Started" at bounding box center [590, 537] width 392 height 12
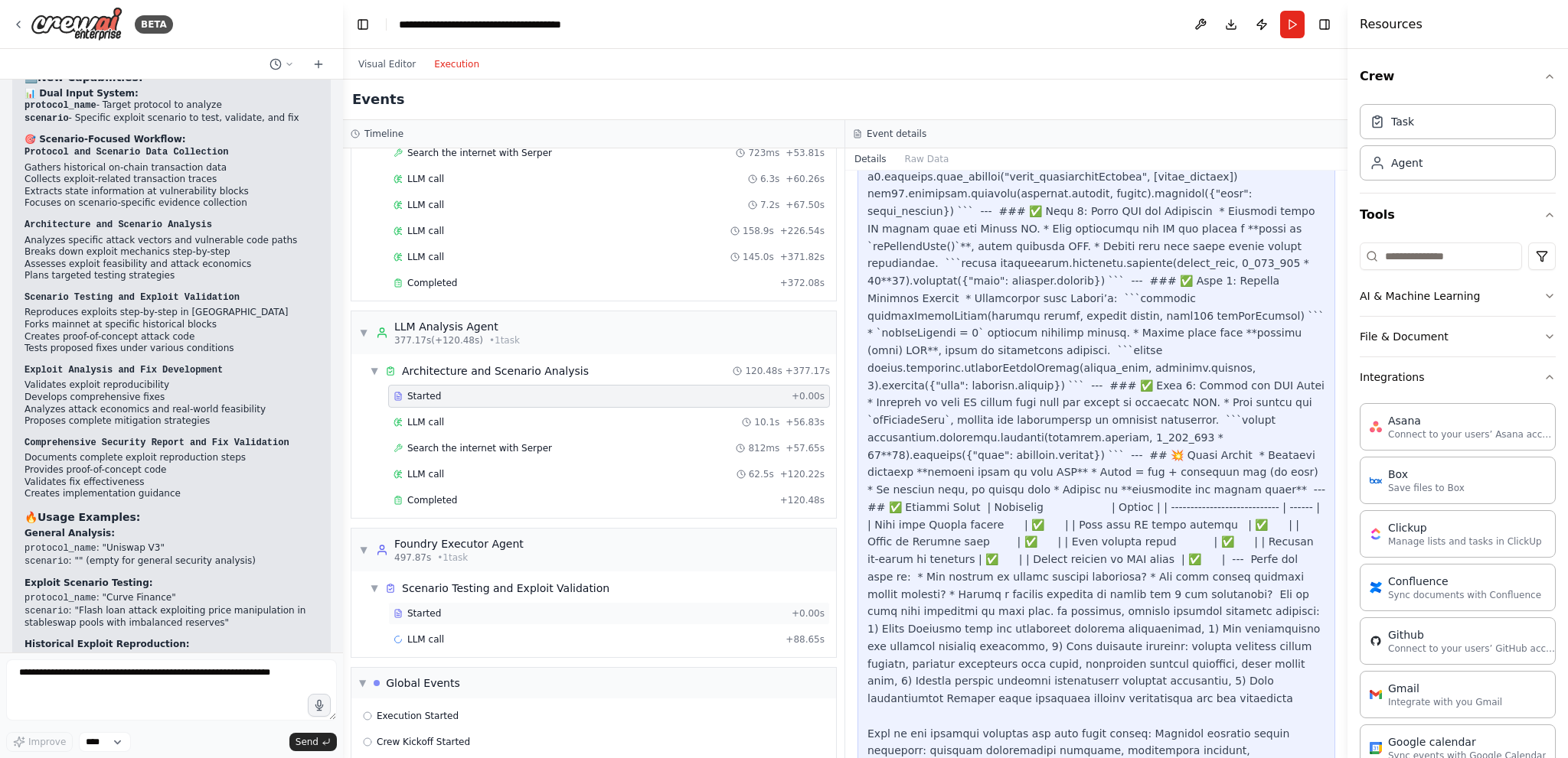
scroll to position [178, 0]
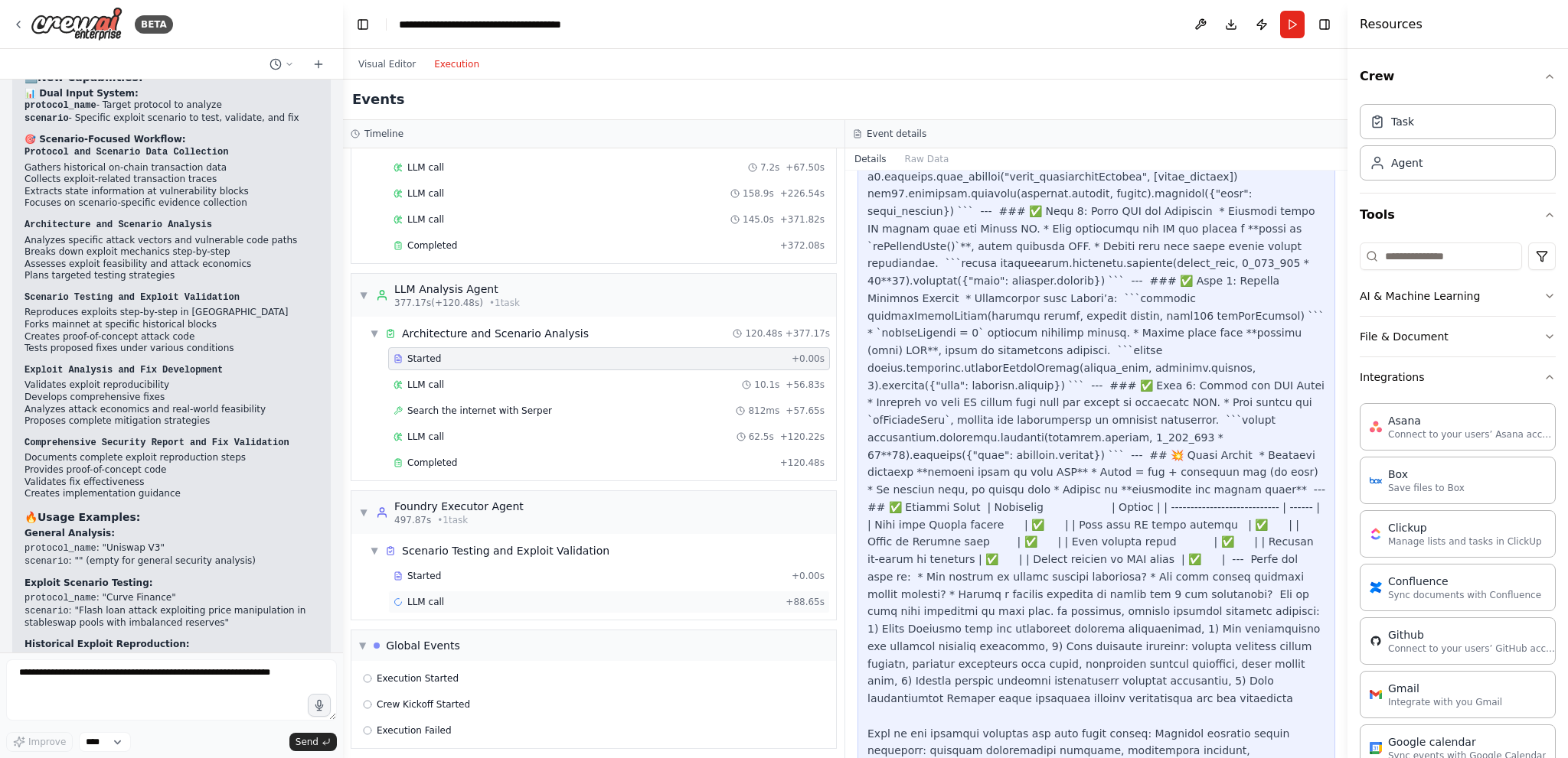
click at [494, 597] on div "LLM call + 88.65s" at bounding box center [610, 602] width 431 height 12
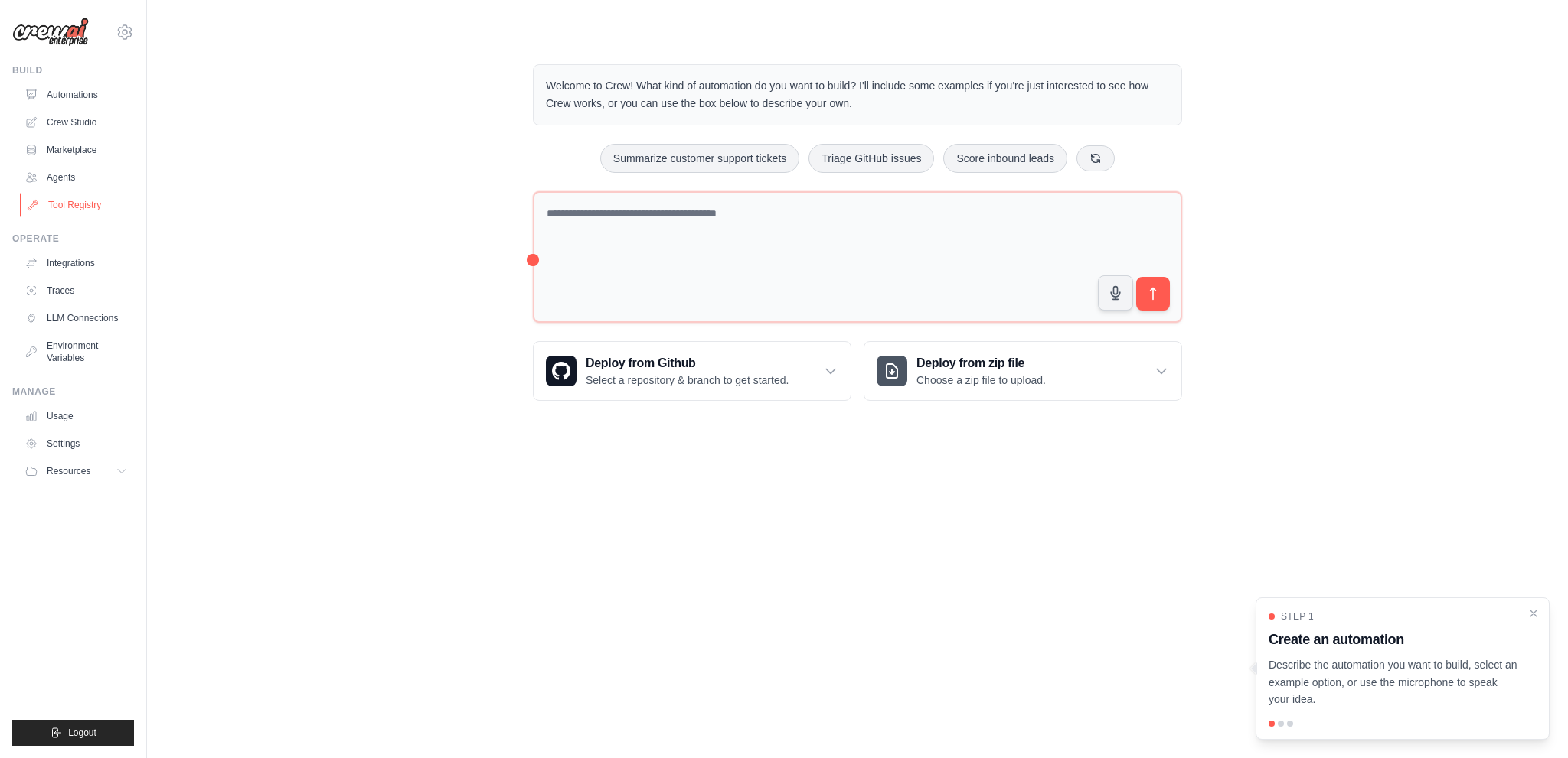
click at [86, 200] on link "Tool Registry" at bounding box center [78, 205] width 116 height 24
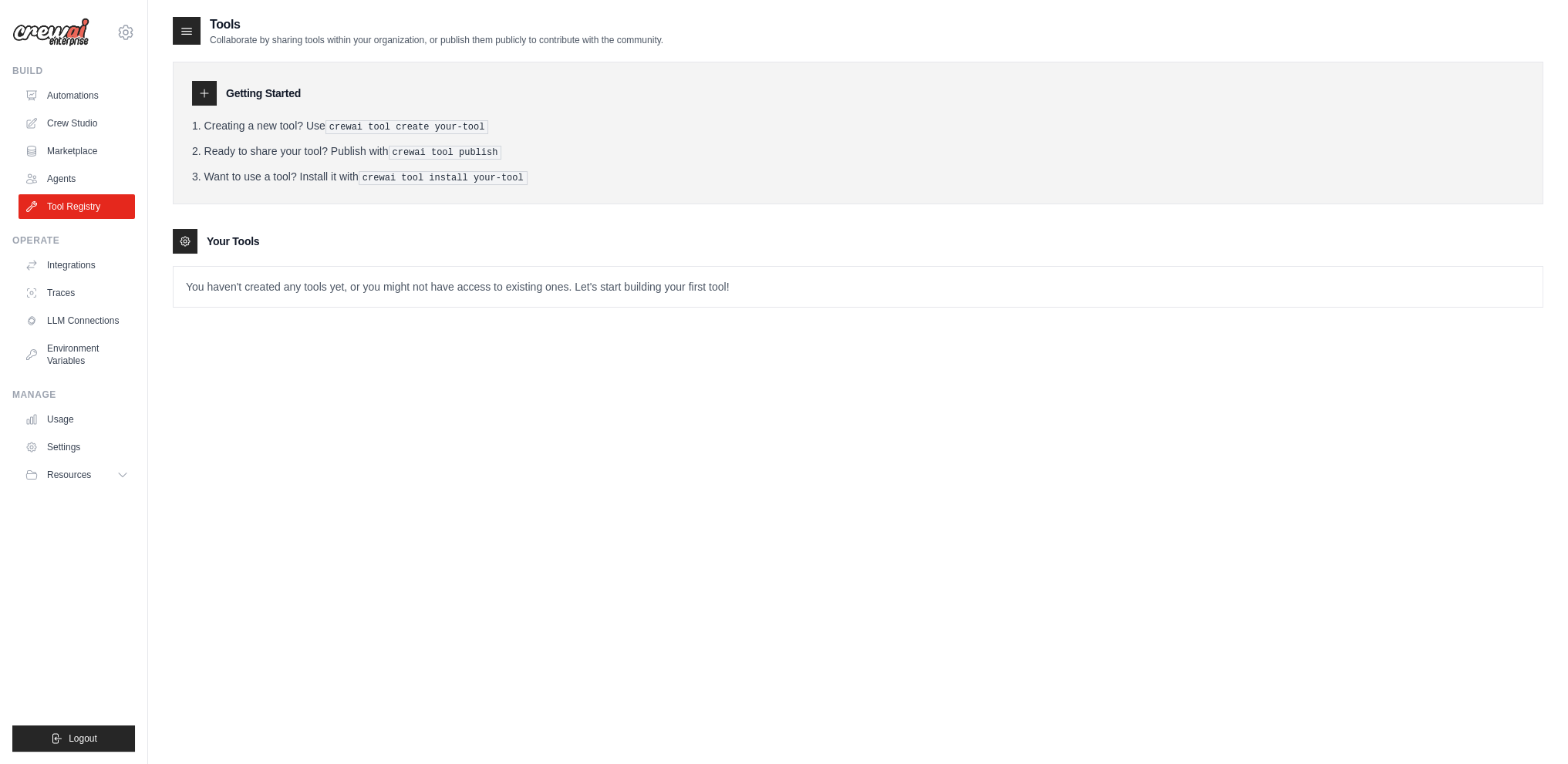
click at [206, 92] on icon at bounding box center [204, 93] width 12 height 12
click at [83, 155] on link "Marketplace" at bounding box center [78, 151] width 117 height 24
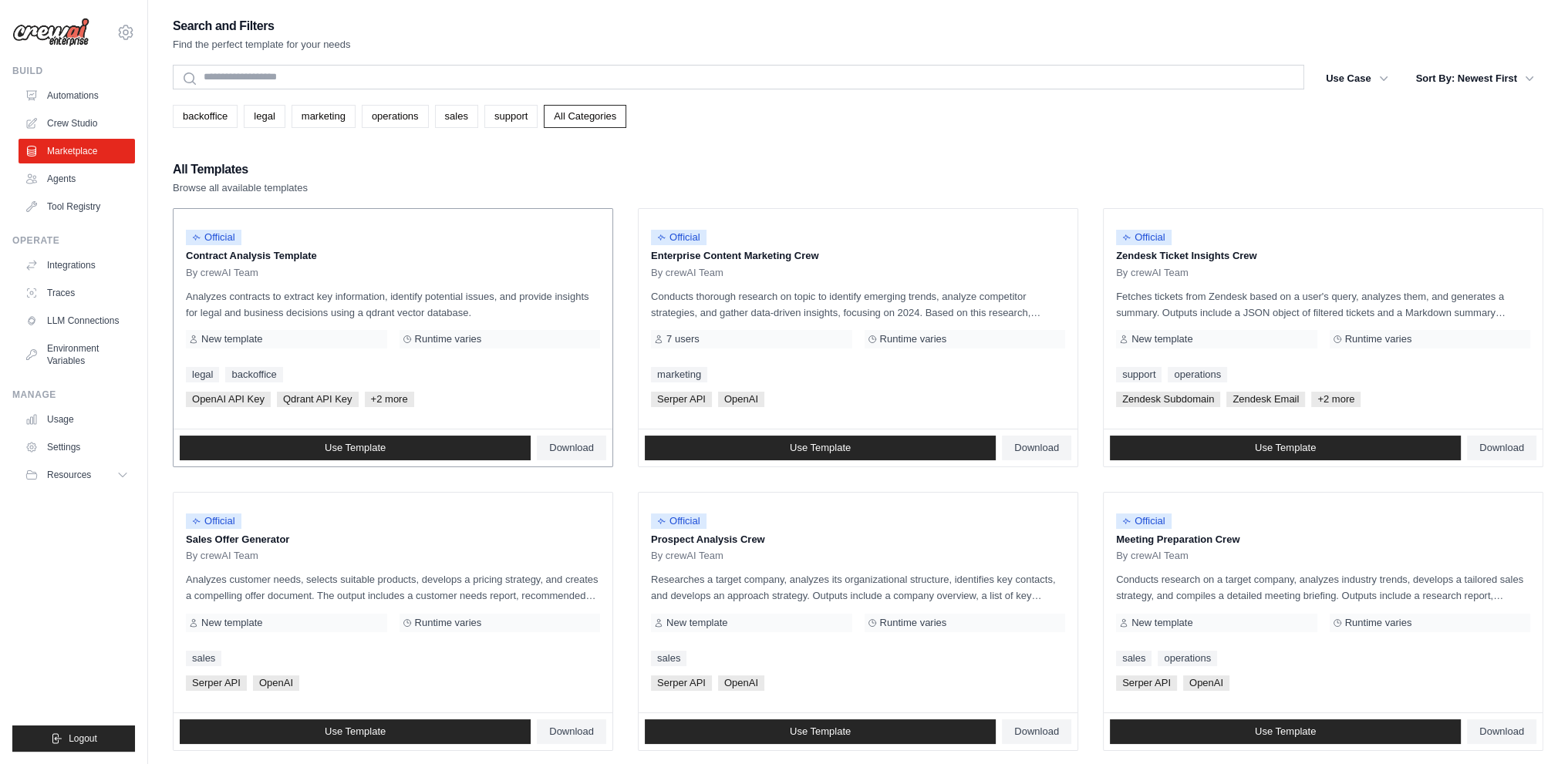
click at [400, 394] on span "+2 more" at bounding box center [389, 399] width 50 height 16
click at [398, 402] on span "+2 more" at bounding box center [389, 399] width 50 height 16
click at [438, 320] on div "Official Contract Analysis Template By crewAI Team Analyzes contracts to extrac…" at bounding box center [392, 319] width 439 height 220
click at [399, 401] on span "+2 more" at bounding box center [389, 399] width 50 height 16
click at [76, 259] on link "Integrations" at bounding box center [78, 265] width 117 height 24
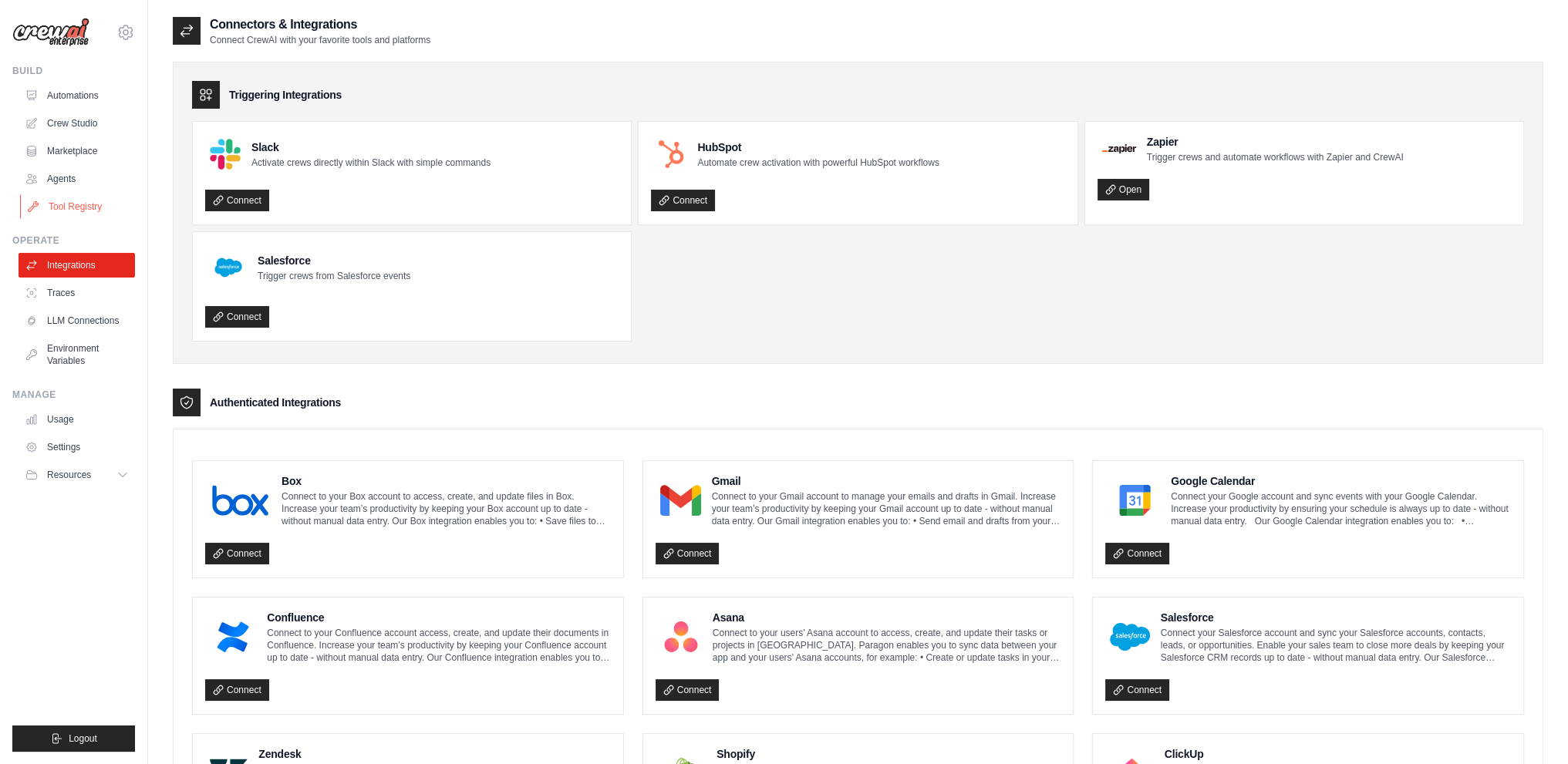
click at [77, 209] on link "Tool Registry" at bounding box center [78, 207] width 117 height 24
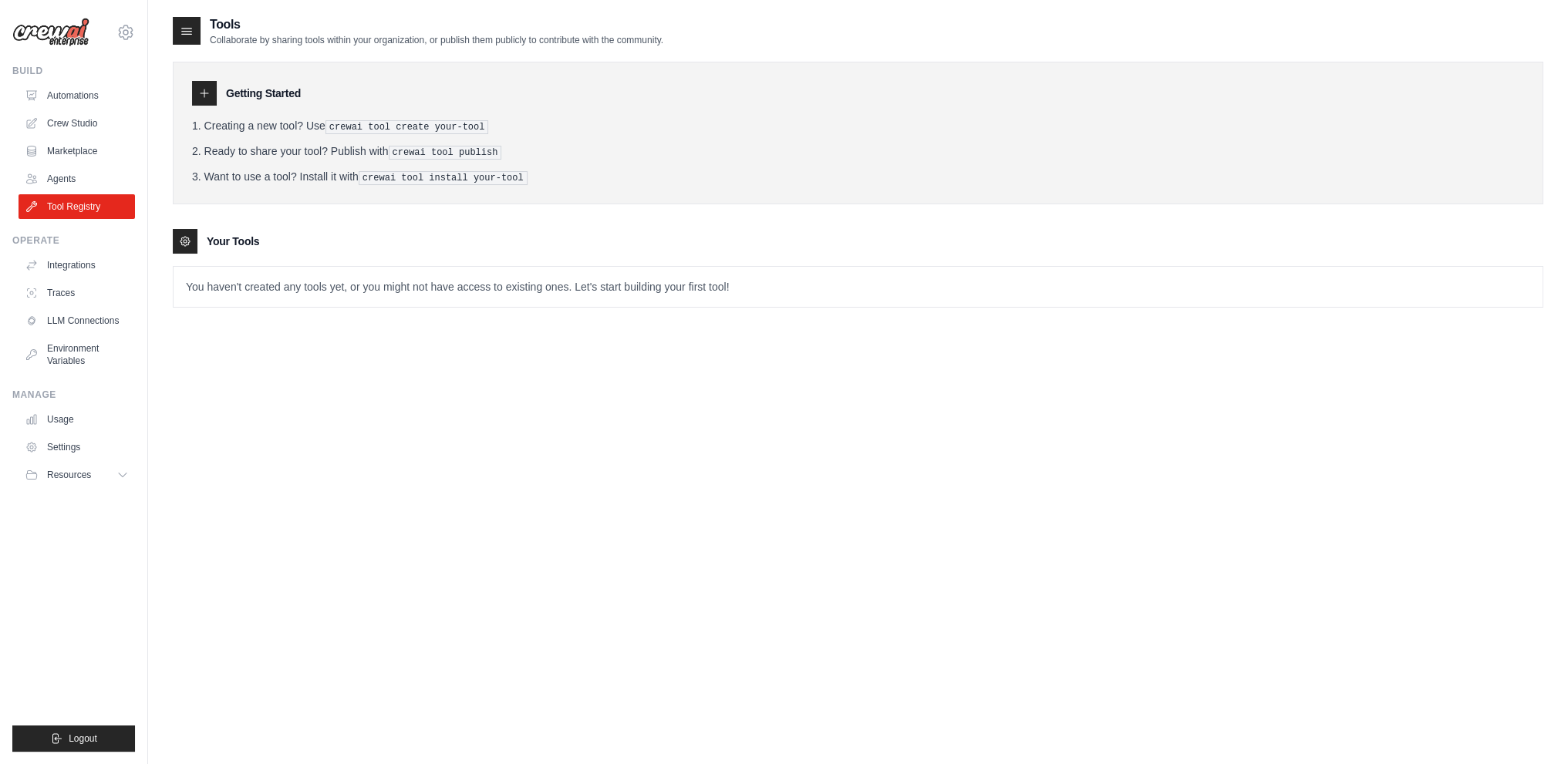
click at [184, 239] on icon at bounding box center [185, 242] width 12 height 12
click at [462, 175] on pre "crewai tool install your-tool" at bounding box center [443, 178] width 169 height 14
click at [78, 123] on link "Crew Studio" at bounding box center [78, 123] width 117 height 24
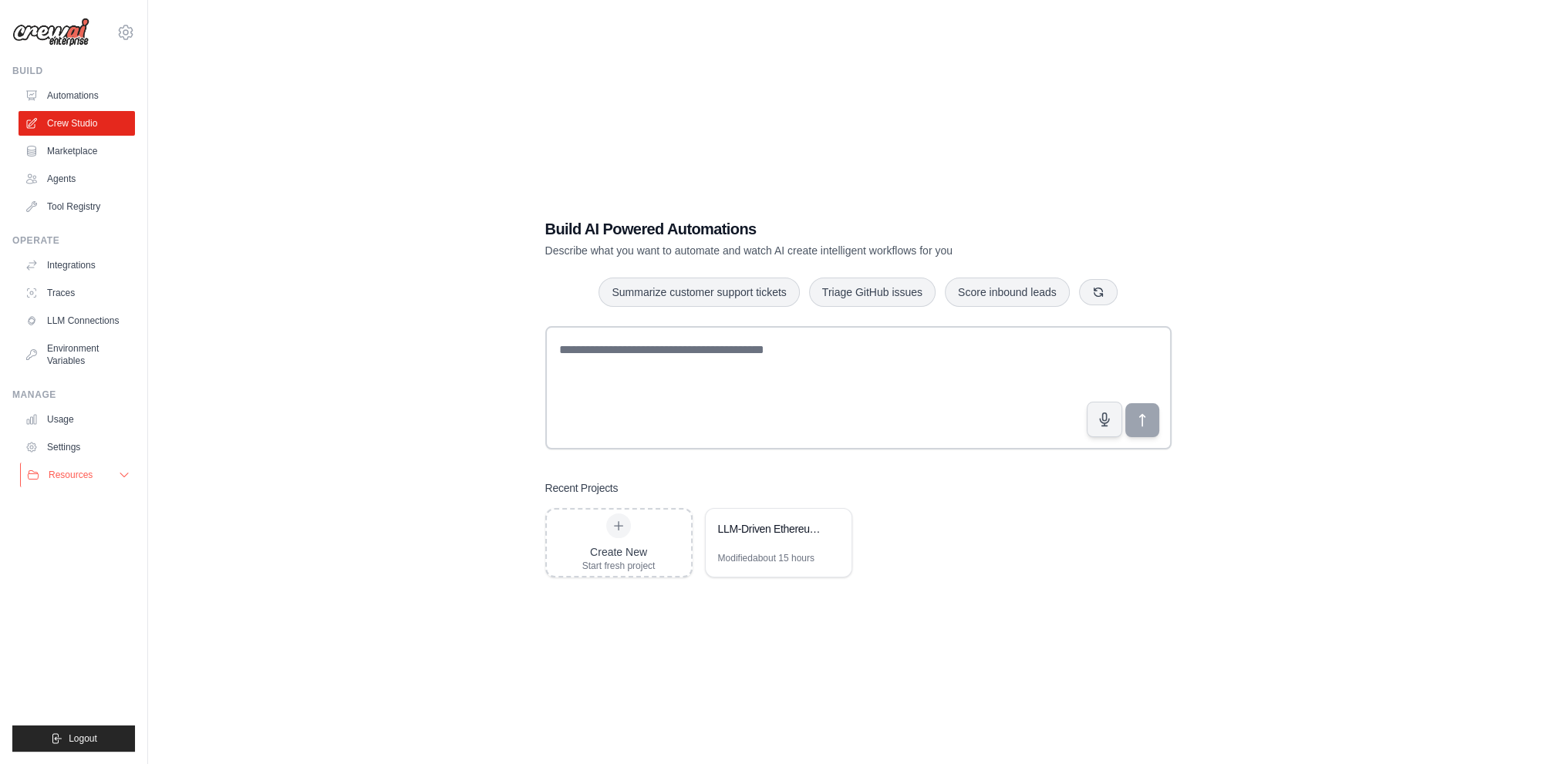
click at [125, 474] on icon at bounding box center [124, 475] width 12 height 12
click at [71, 197] on link "Tool Registry" at bounding box center [78, 207] width 117 height 24
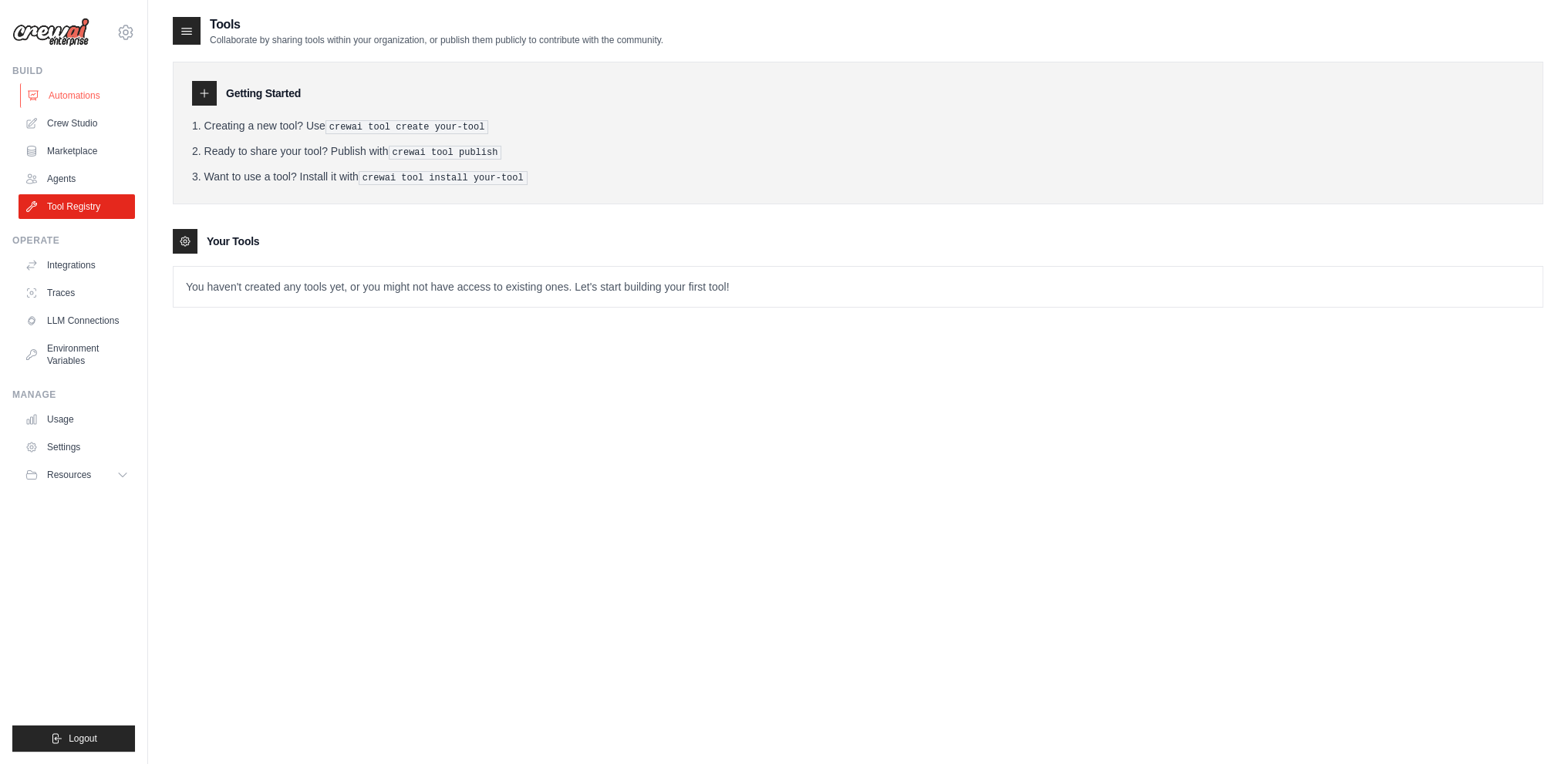
click at [93, 95] on link "Automations" at bounding box center [78, 96] width 117 height 24
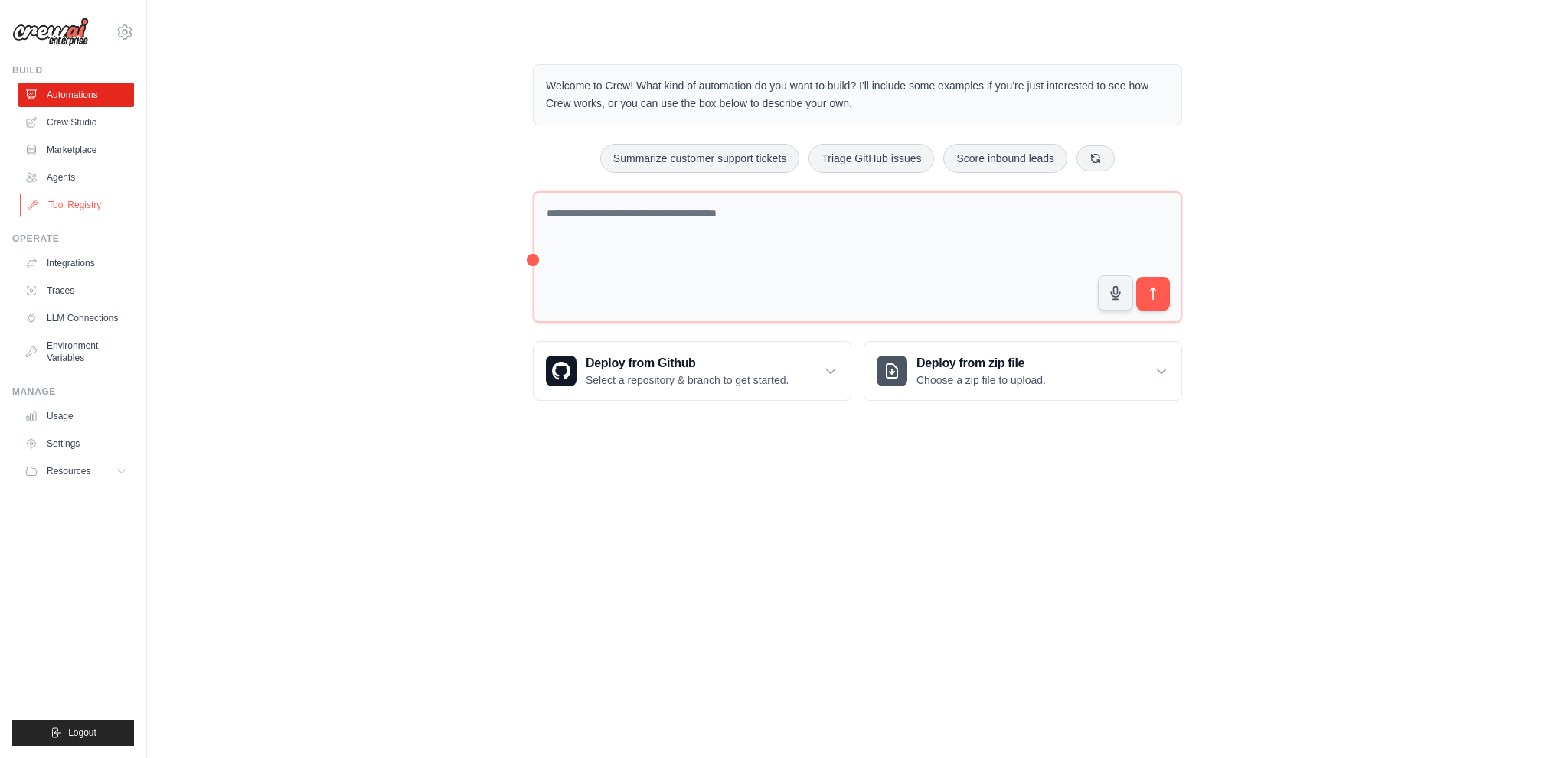
click at [89, 204] on link "Tool Registry" at bounding box center [78, 205] width 116 height 24
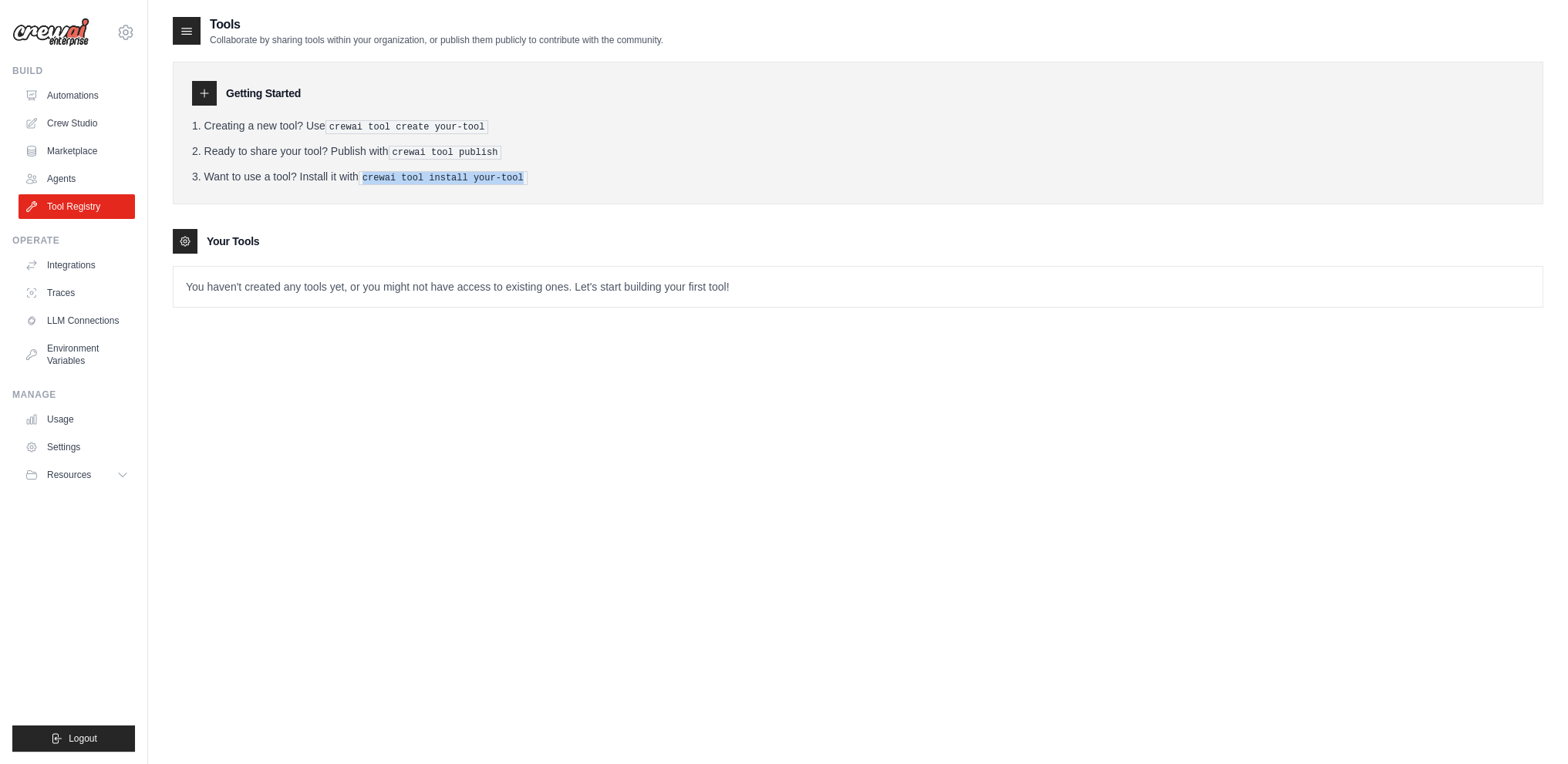
drag, startPoint x: 532, startPoint y: 174, endPoint x: 417, endPoint y: 148, distance: 117.9
click at [404, 163] on ol "Creating a new tool? Use crewai tool create your-tool Ready to share your tool?…" at bounding box center [857, 151] width 1332 height 67
click at [545, 56] on div "Getting Started Creating a new tool? Use crewai tool create your-tool Ready to …" at bounding box center [858, 177] width 1371 height 262
click at [185, 30] on icon at bounding box center [187, 31] width 16 height 16
click at [123, 33] on icon at bounding box center [126, 32] width 18 height 18
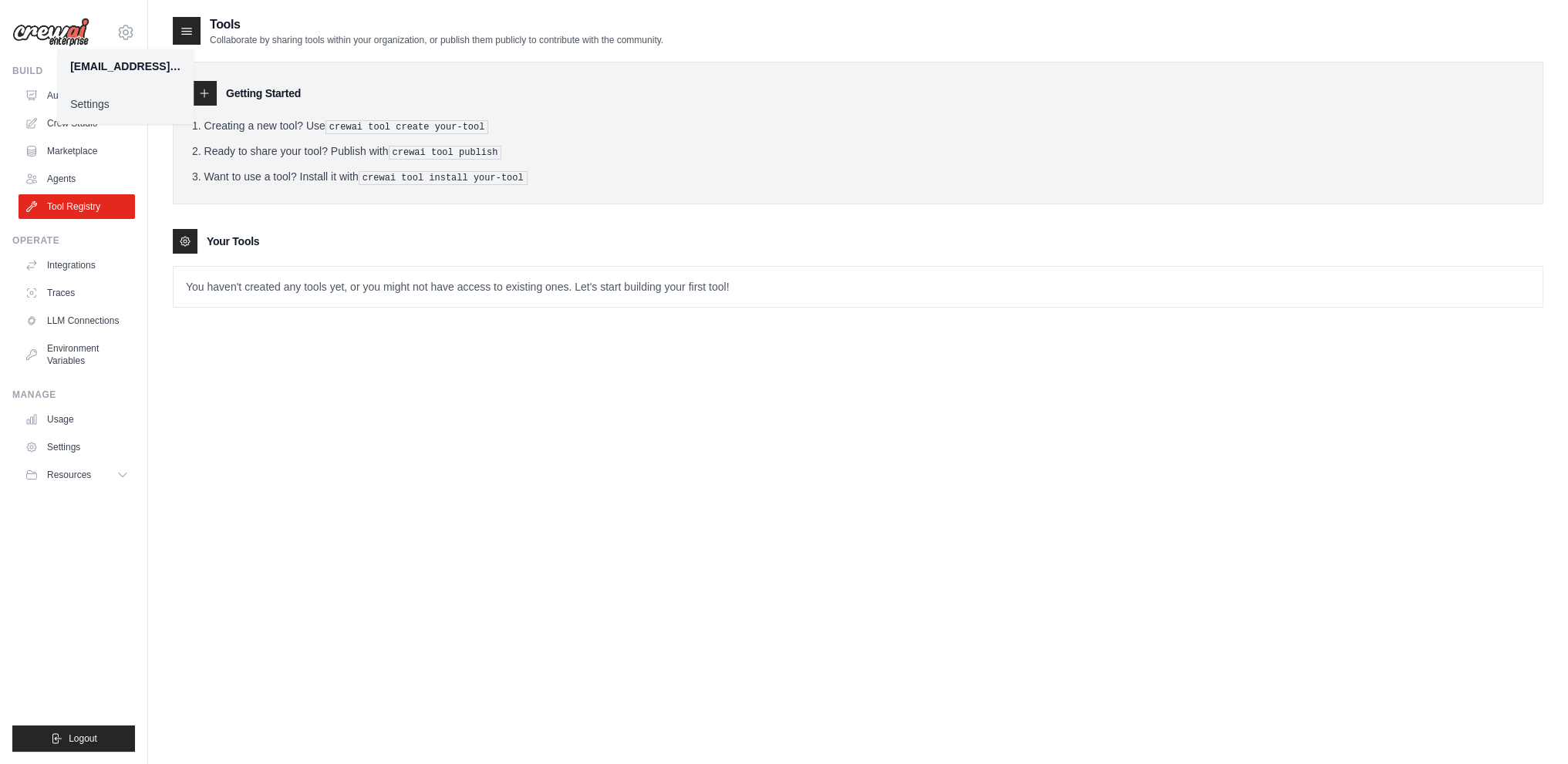
click at [120, 100] on link "Settings" at bounding box center [126, 104] width 136 height 28
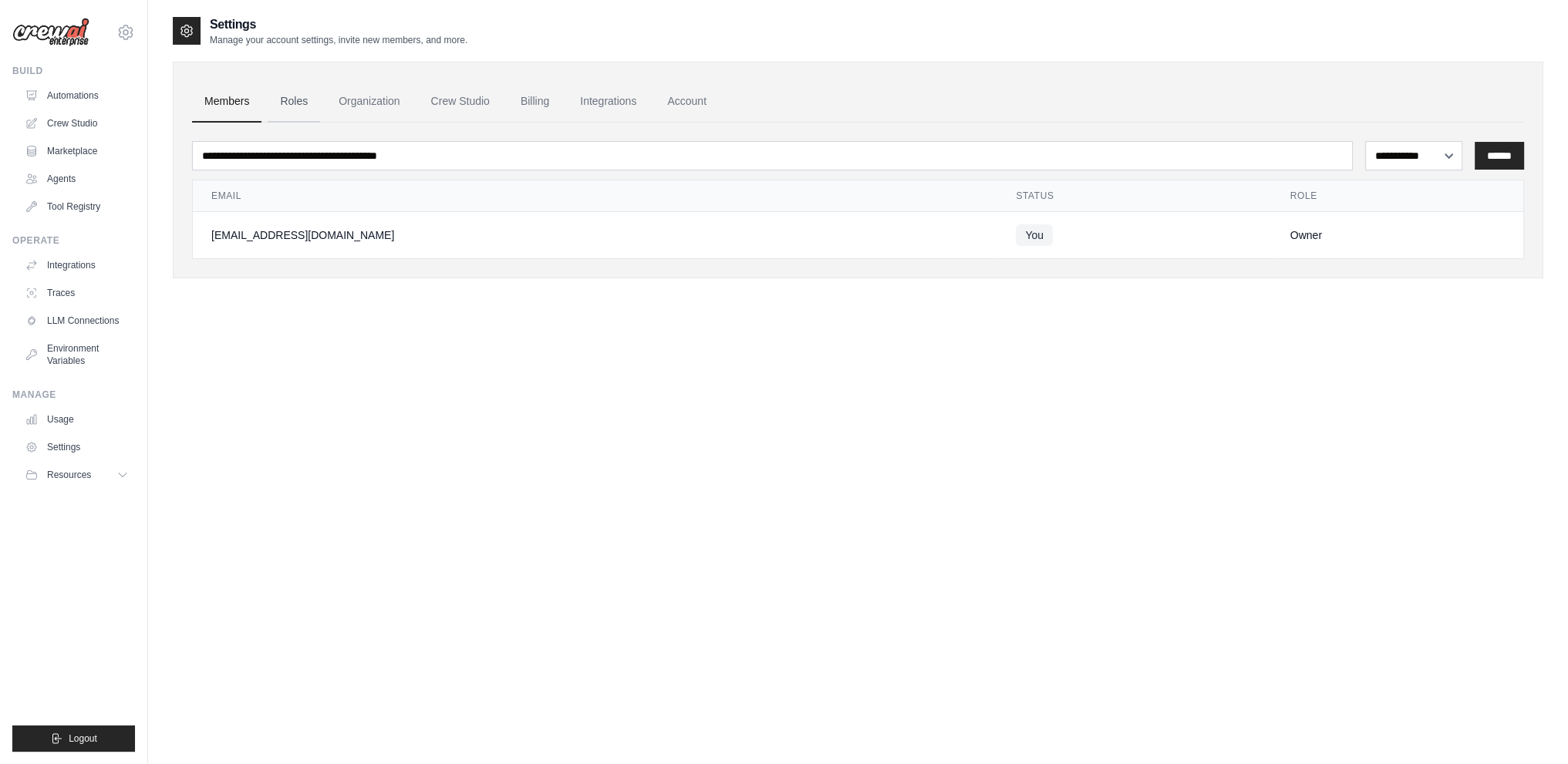
click at [307, 94] on link "Roles" at bounding box center [294, 102] width 52 height 42
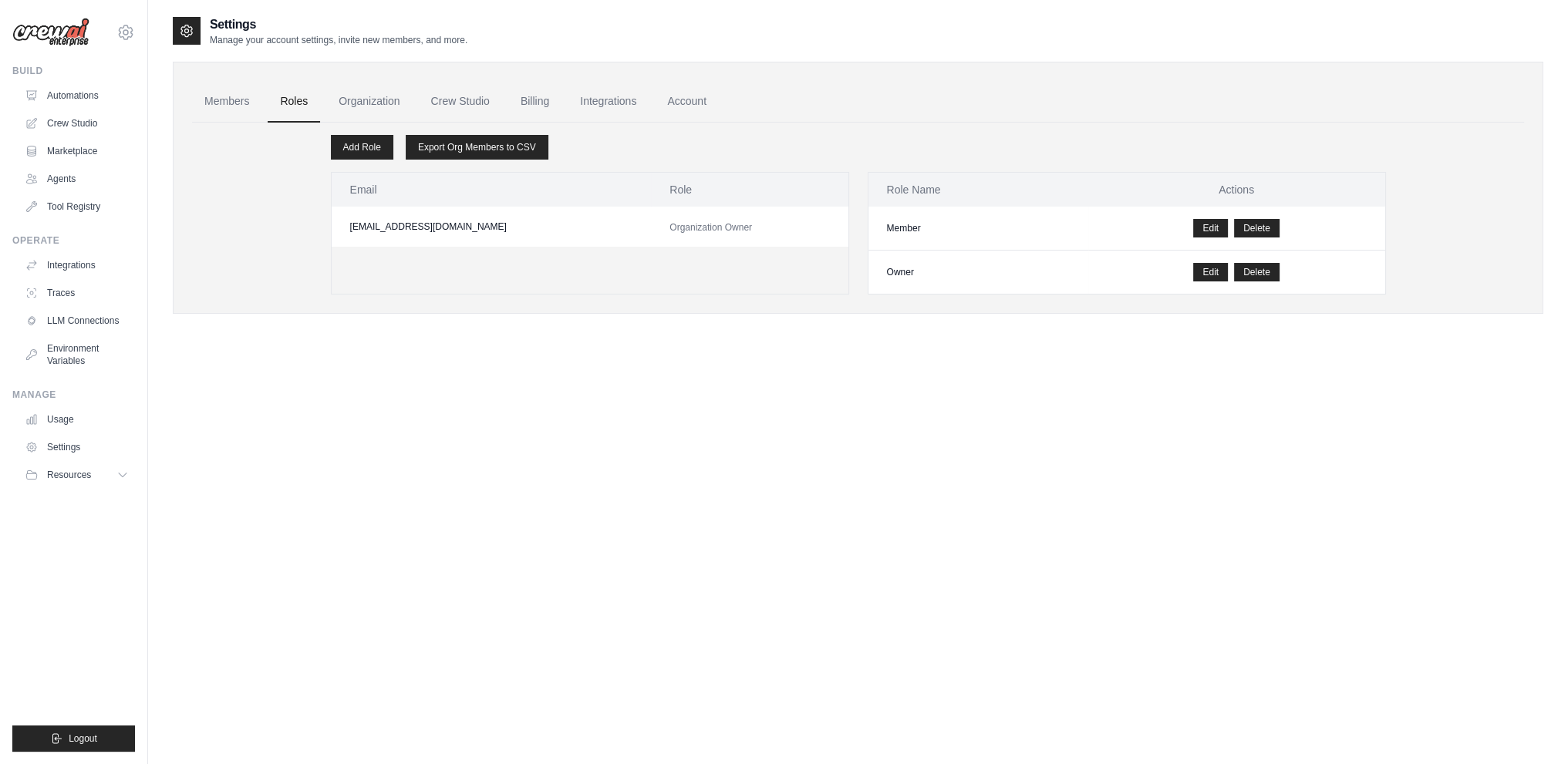
click at [376, 97] on link "Organization" at bounding box center [369, 102] width 85 height 42
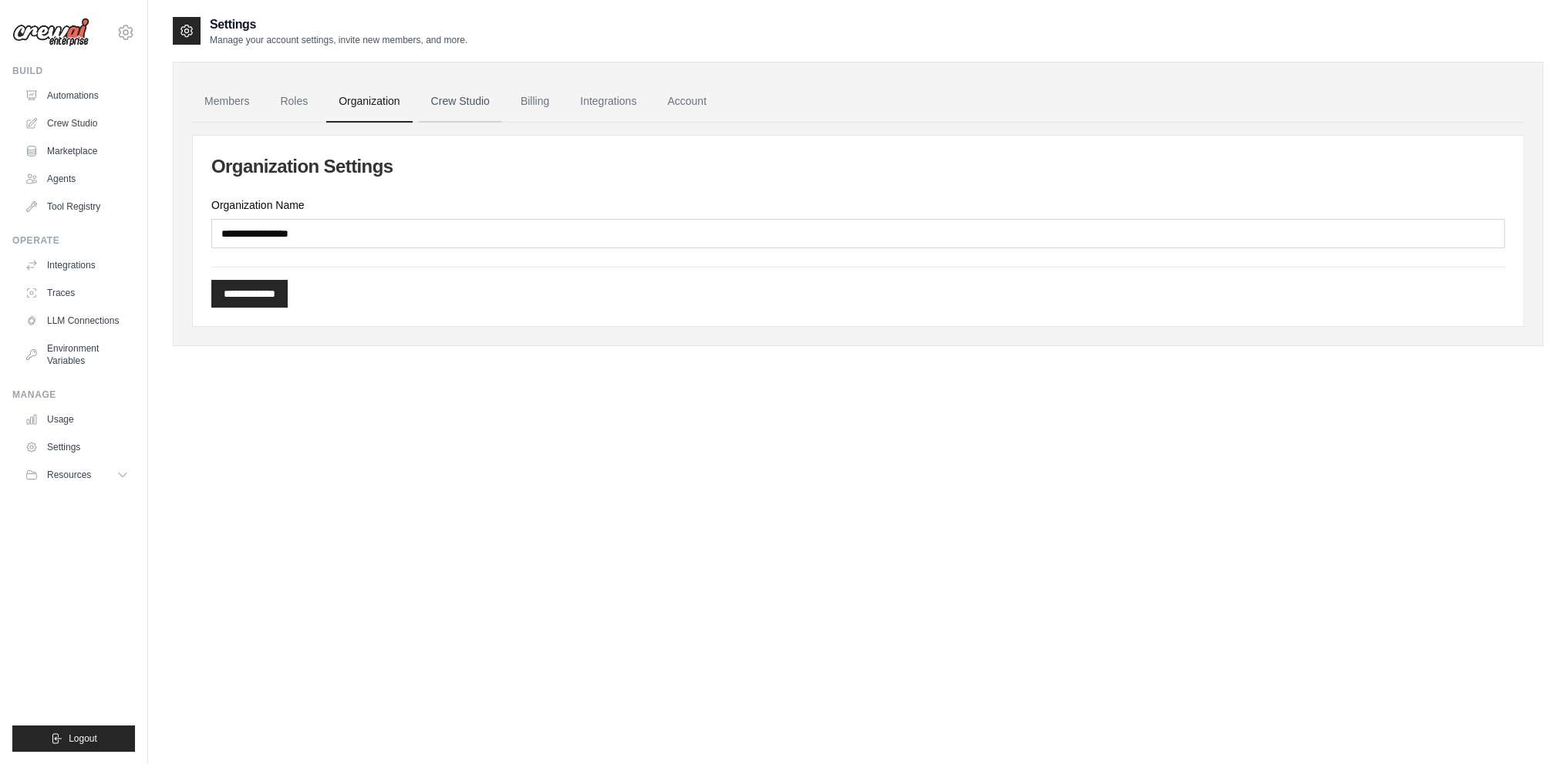
click at [467, 93] on link "Crew Studio" at bounding box center [460, 102] width 84 height 42
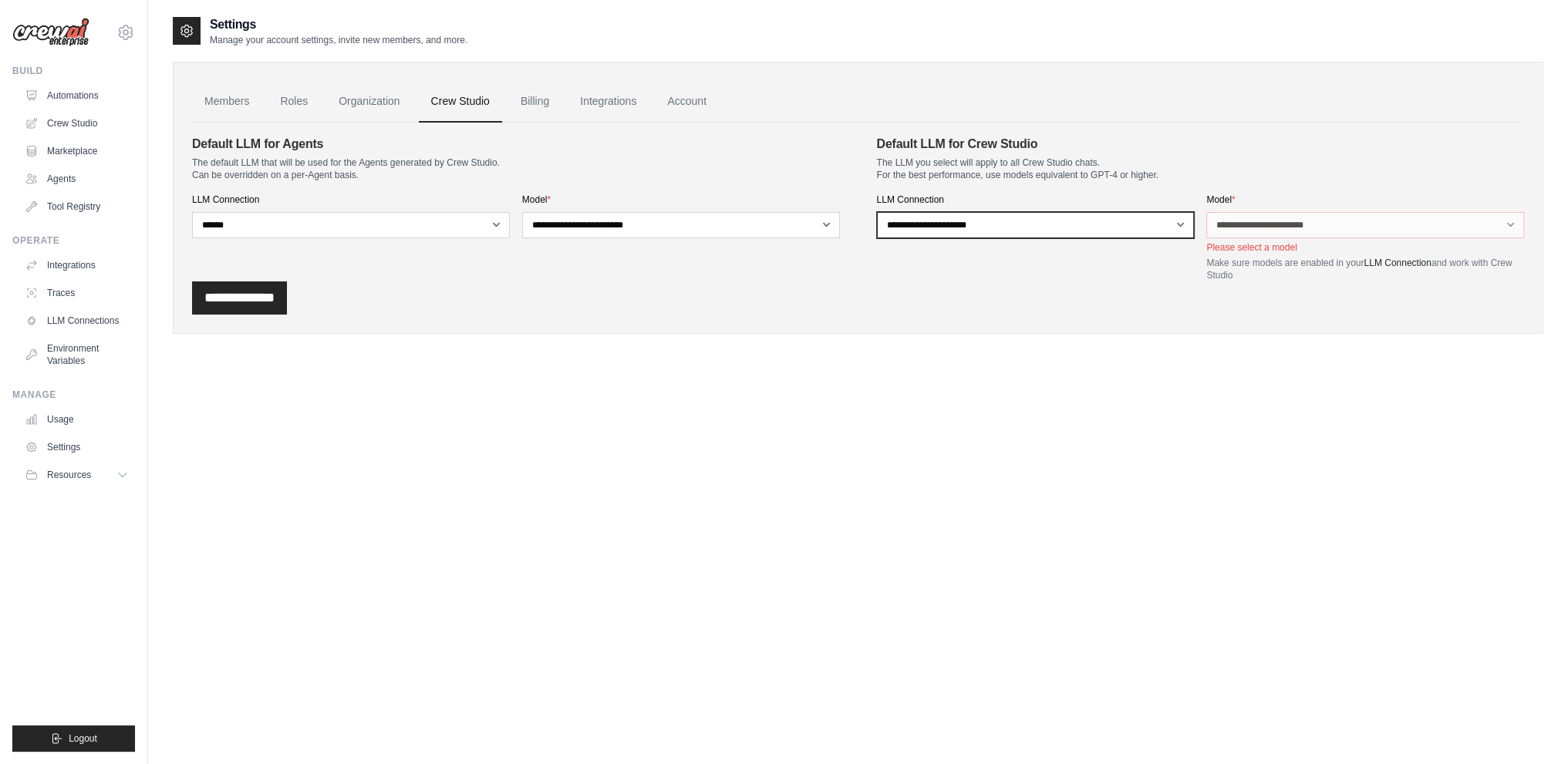
click at [1100, 218] on select "**********" at bounding box center [1036, 225] width 317 height 26
click at [1277, 250] on p "Please select a model" at bounding box center [1365, 248] width 317 height 12
click at [556, 110] on link "Billing" at bounding box center [535, 102] width 53 height 42
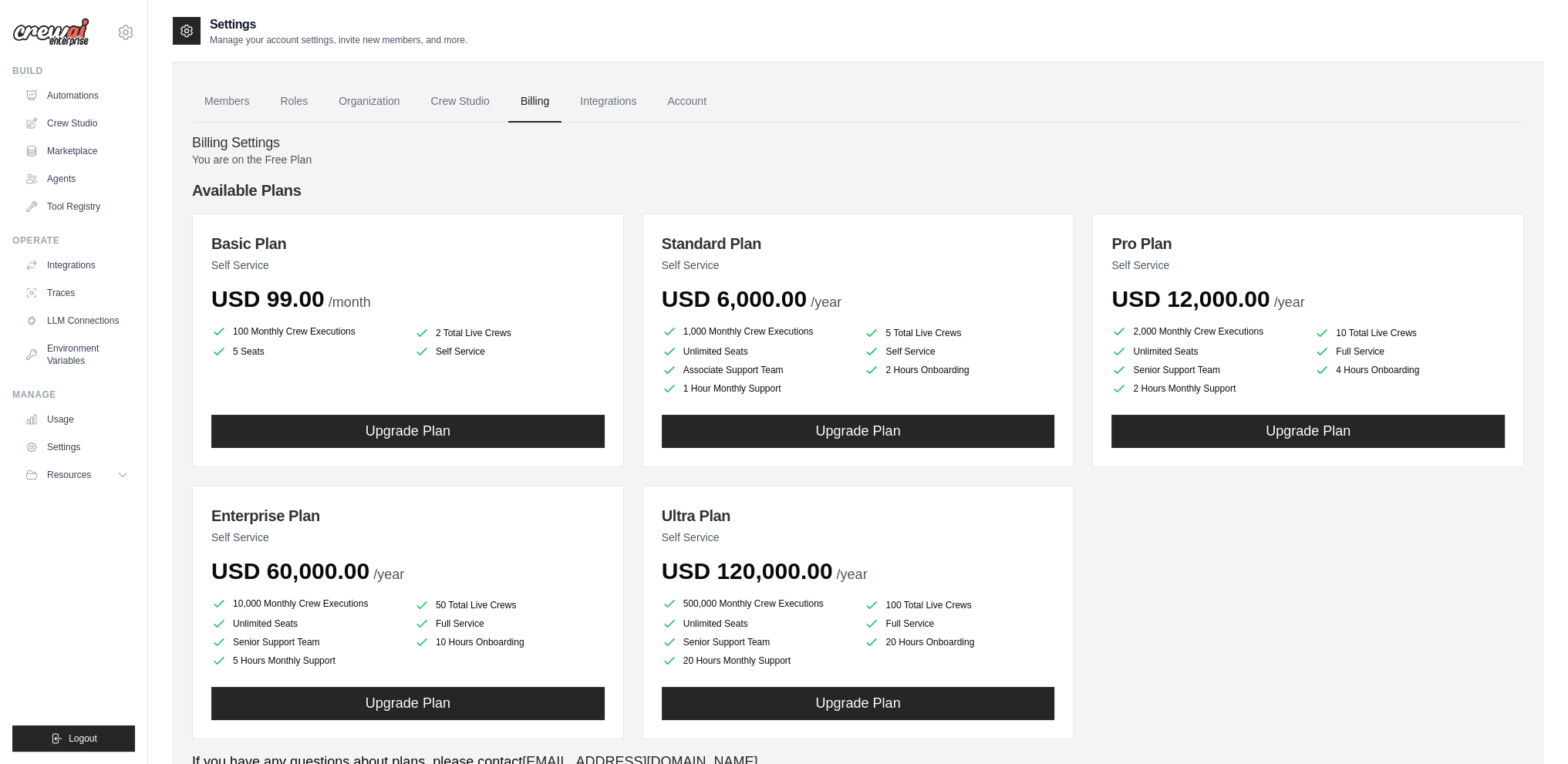
click at [57, 109] on ul "Automations Crew Studio Marketplace Agents Tool Registry" at bounding box center [77, 152] width 117 height 136
click at [72, 85] on link "Automations" at bounding box center [78, 96] width 117 height 24
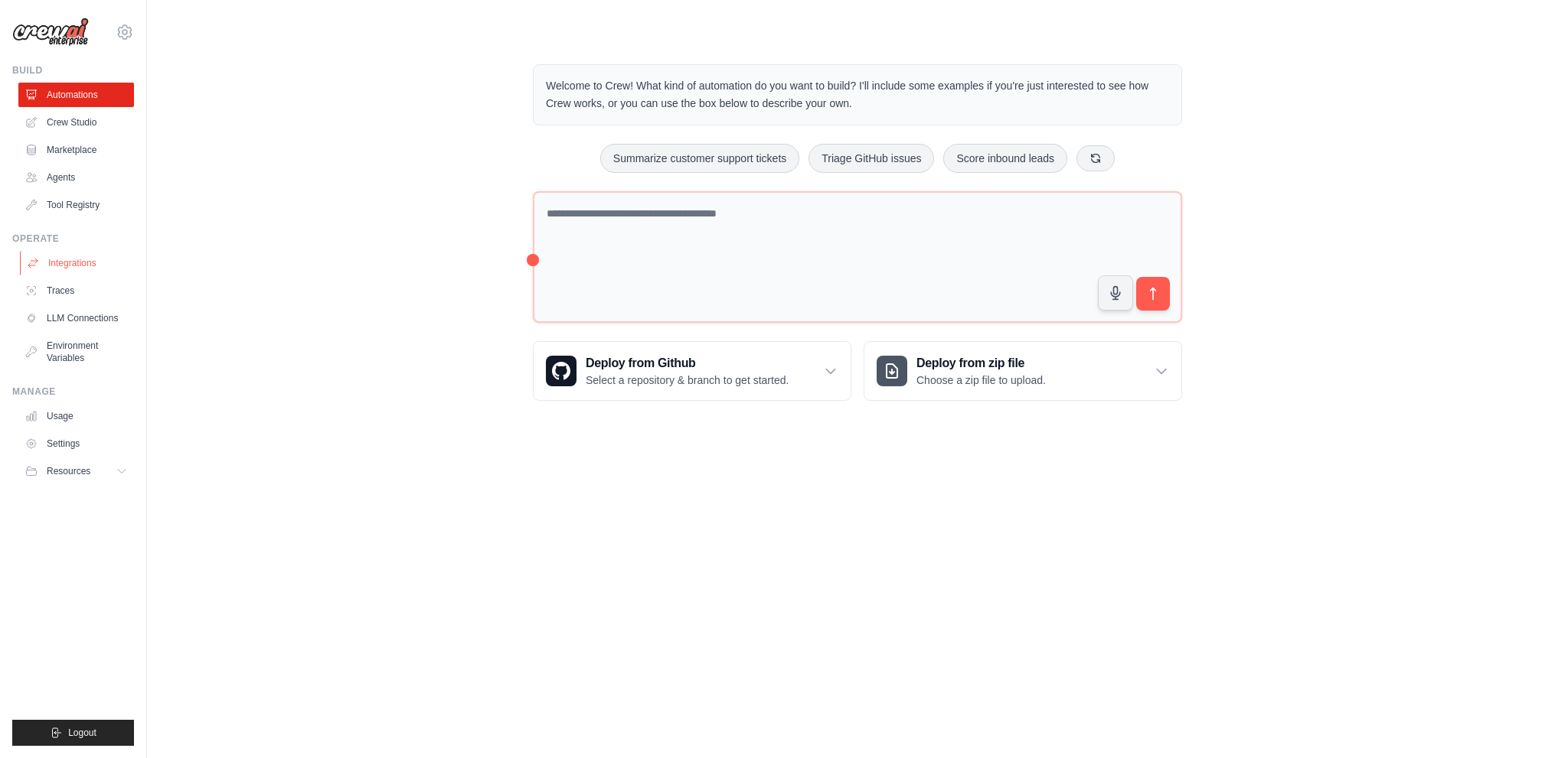
click at [88, 254] on link "Integrations" at bounding box center [78, 263] width 116 height 24
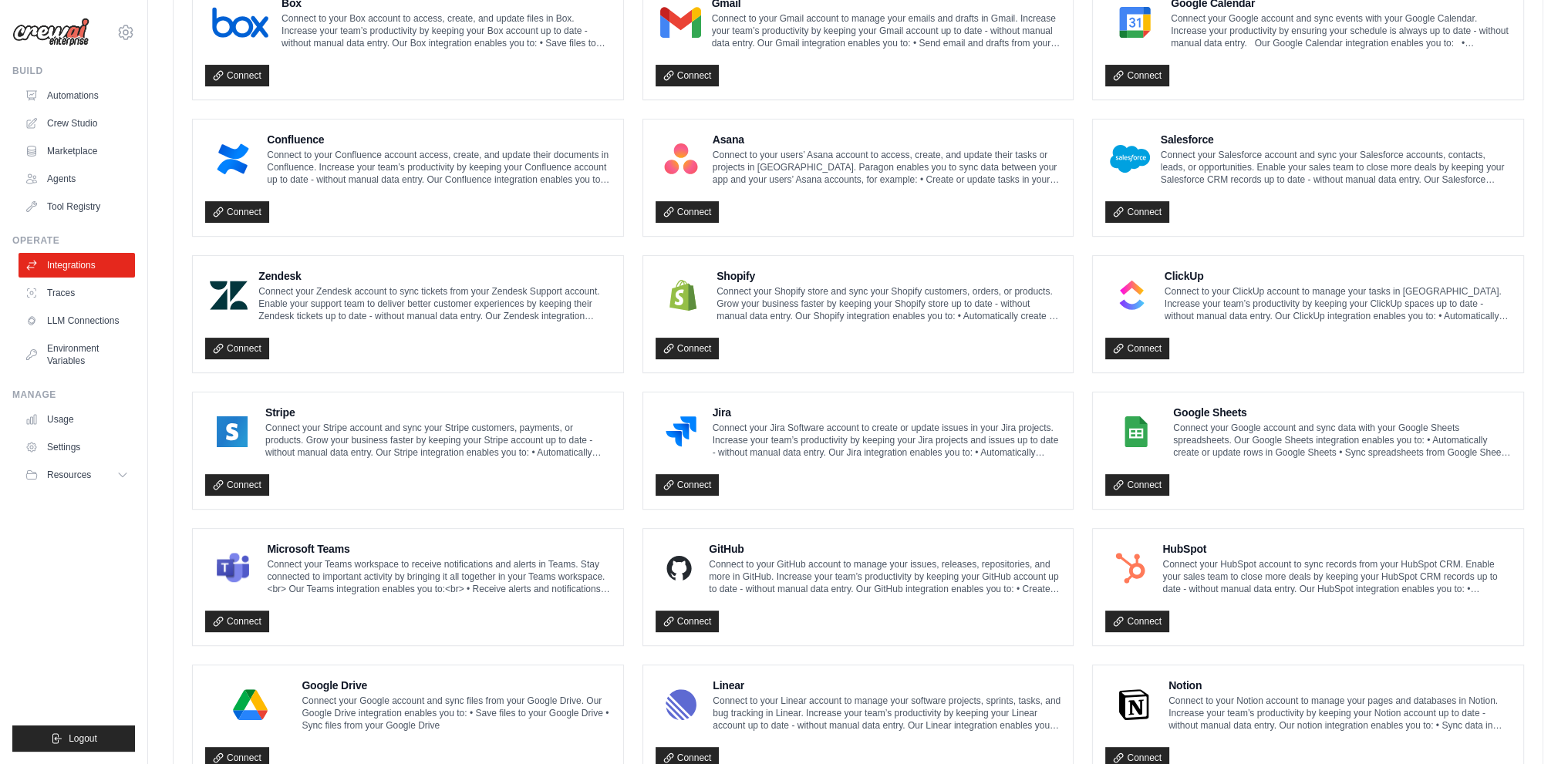
scroll to position [540, 0]
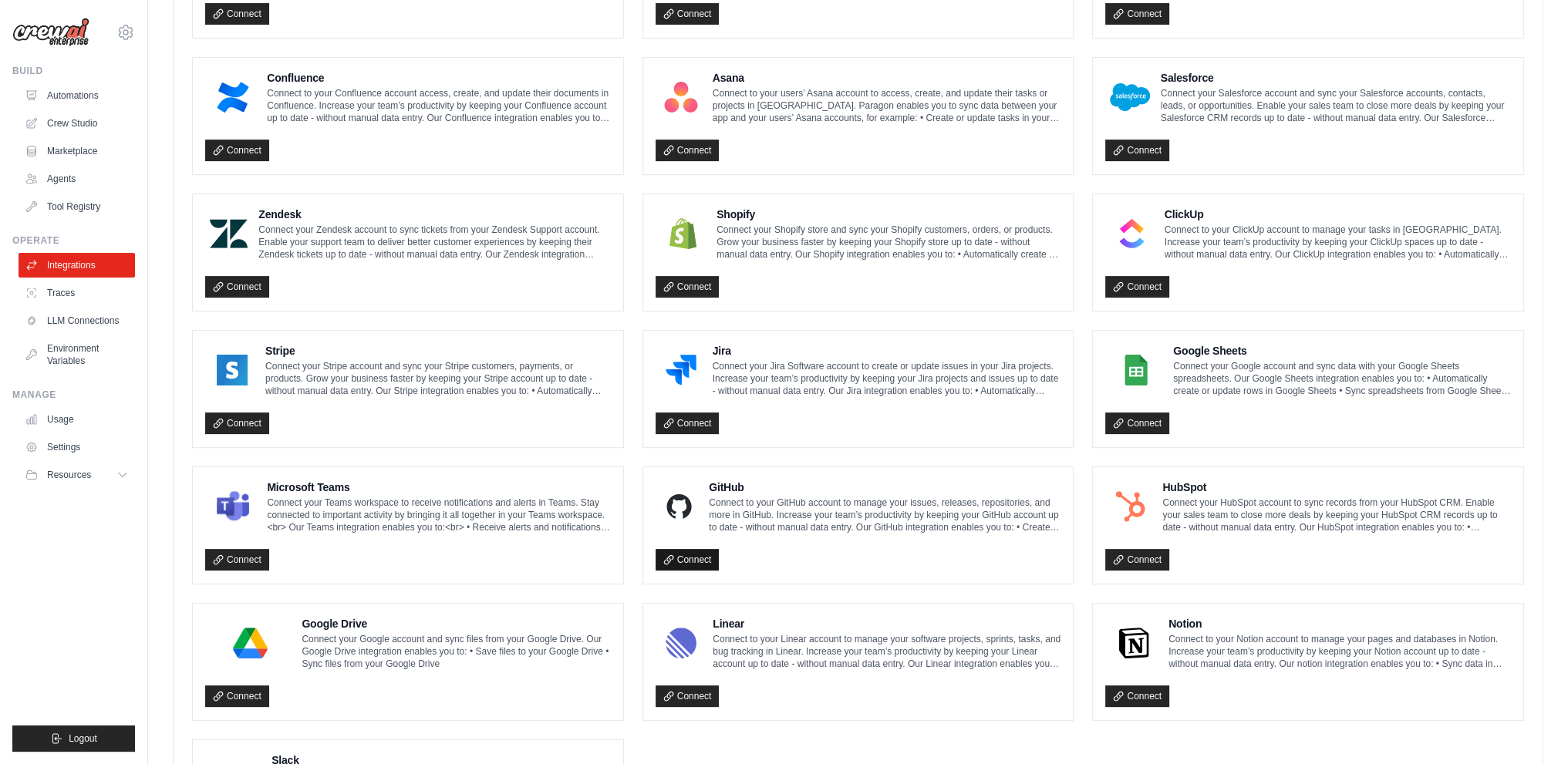
click at [691, 549] on link "Connect" at bounding box center [687, 560] width 64 height 22
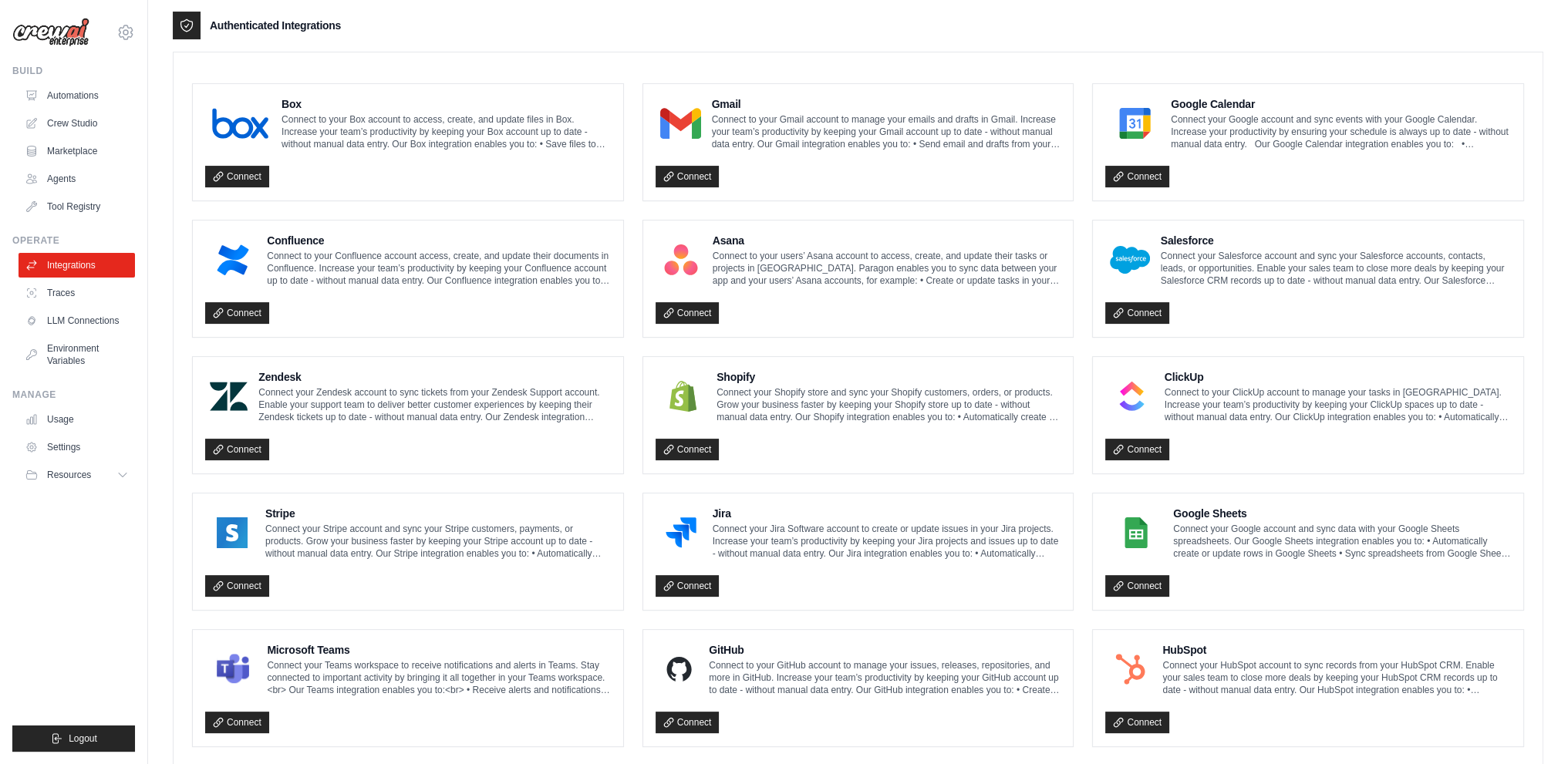
scroll to position [0, 0]
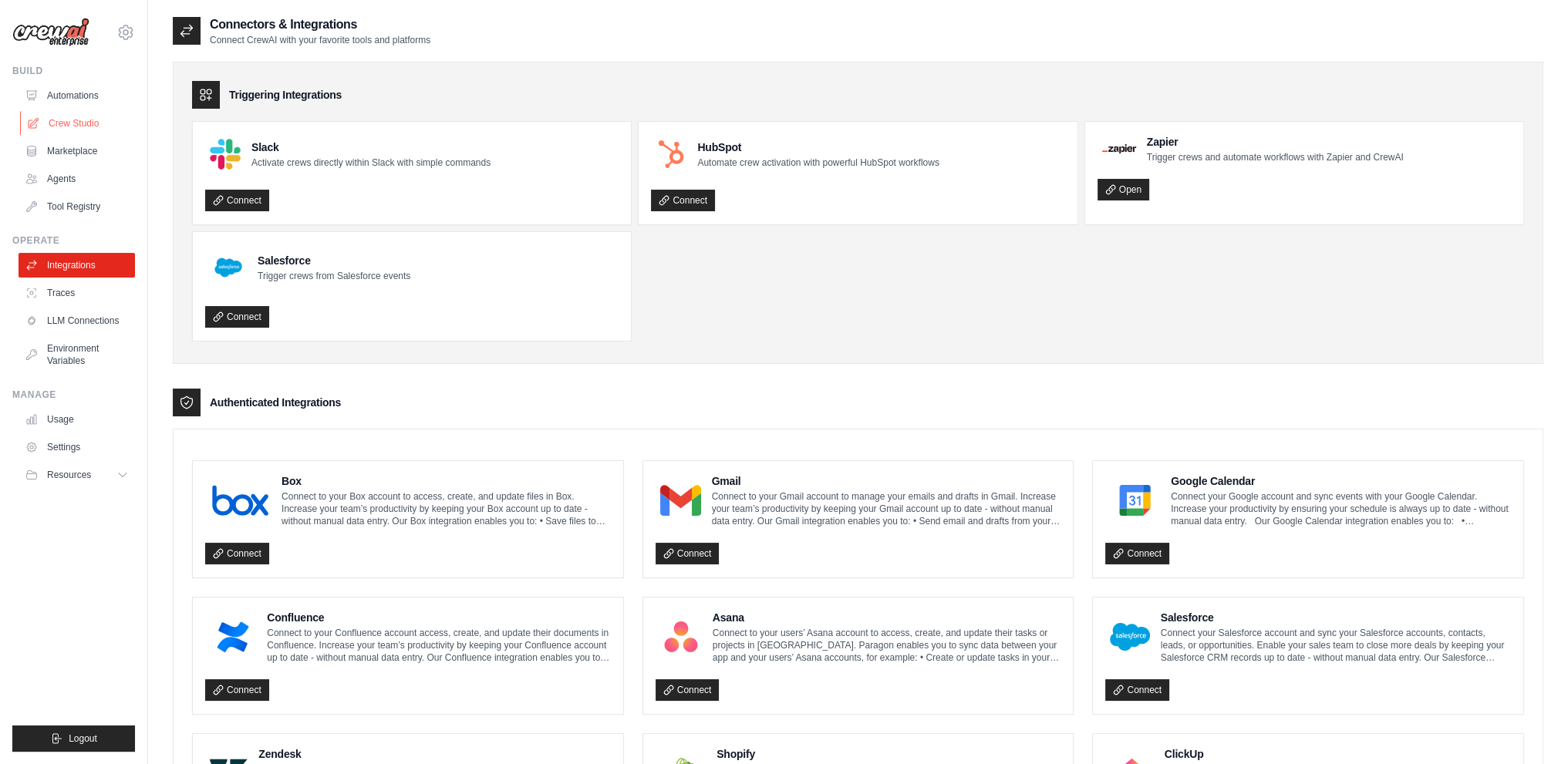
click at [85, 119] on link "Crew Studio" at bounding box center [78, 123] width 117 height 24
